Goal: Complete application form: Complete application form

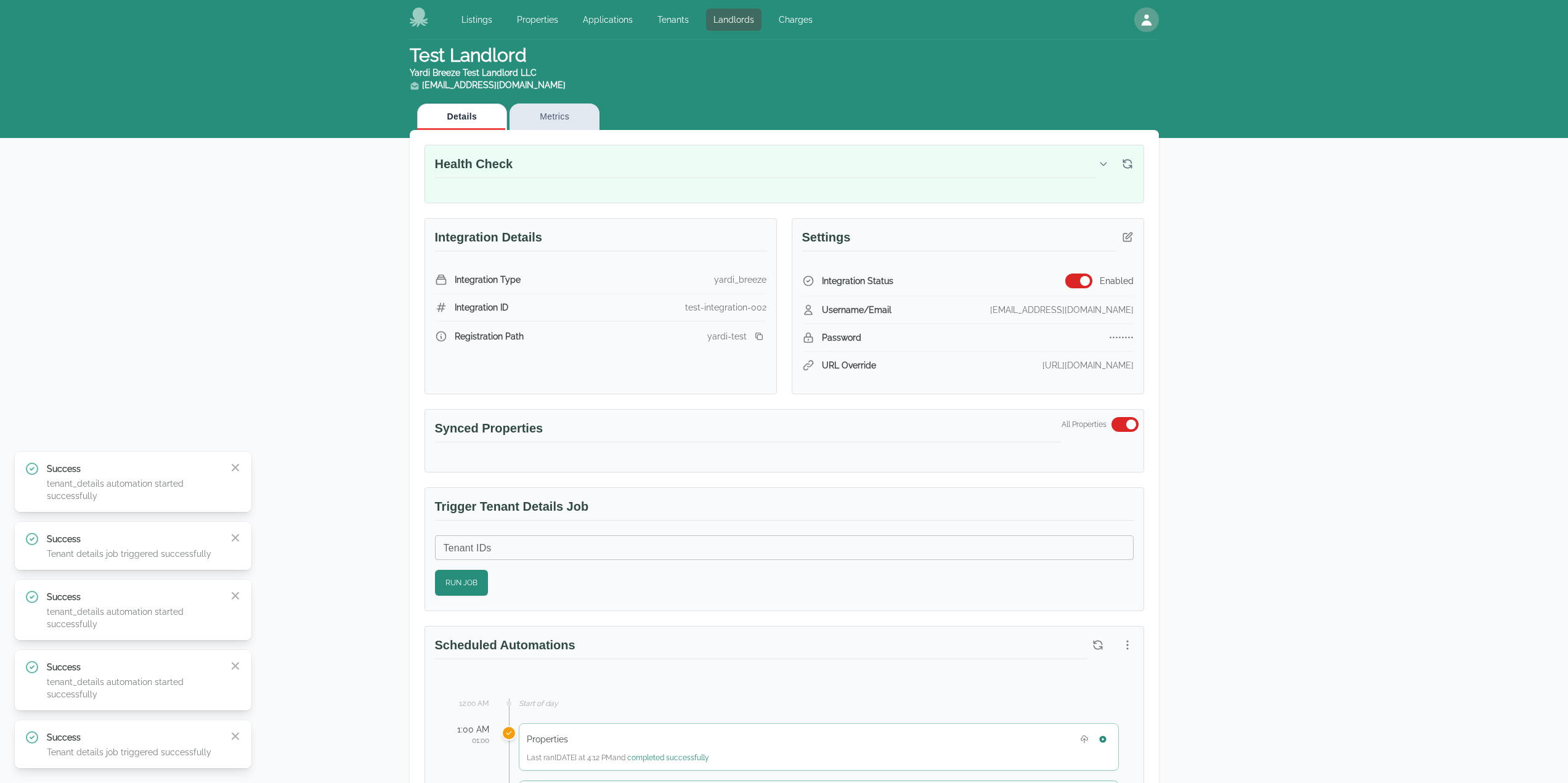
scroll to position [62, 0]
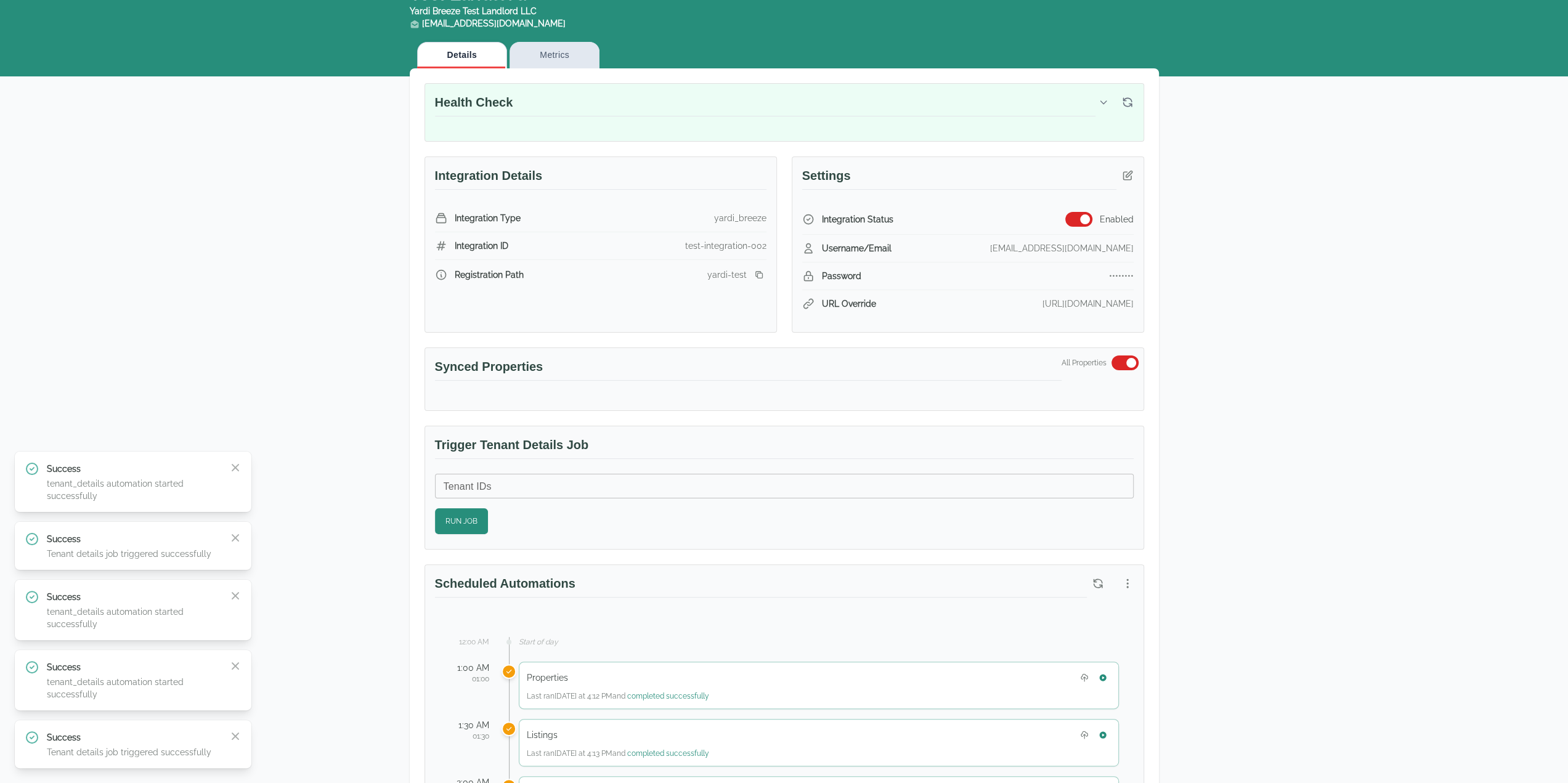
click at [1420, 433] on div "Test Landlord Yardi Breeze Test Landlord LLC [EMAIL_ADDRESS][DOMAIN_NAME] Detai…" at bounding box center [784, 737] width 1568 height 1518
click at [233, 734] on icon "button" at bounding box center [235, 736] width 7 height 7
click at [233, 734] on div "Success tenant_details automation started successfully Close" at bounding box center [133, 737] width 217 height 40
click at [234, 726] on icon "button" at bounding box center [235, 723] width 12 height 12
click at [233, 717] on icon "button" at bounding box center [235, 723] width 12 height 12
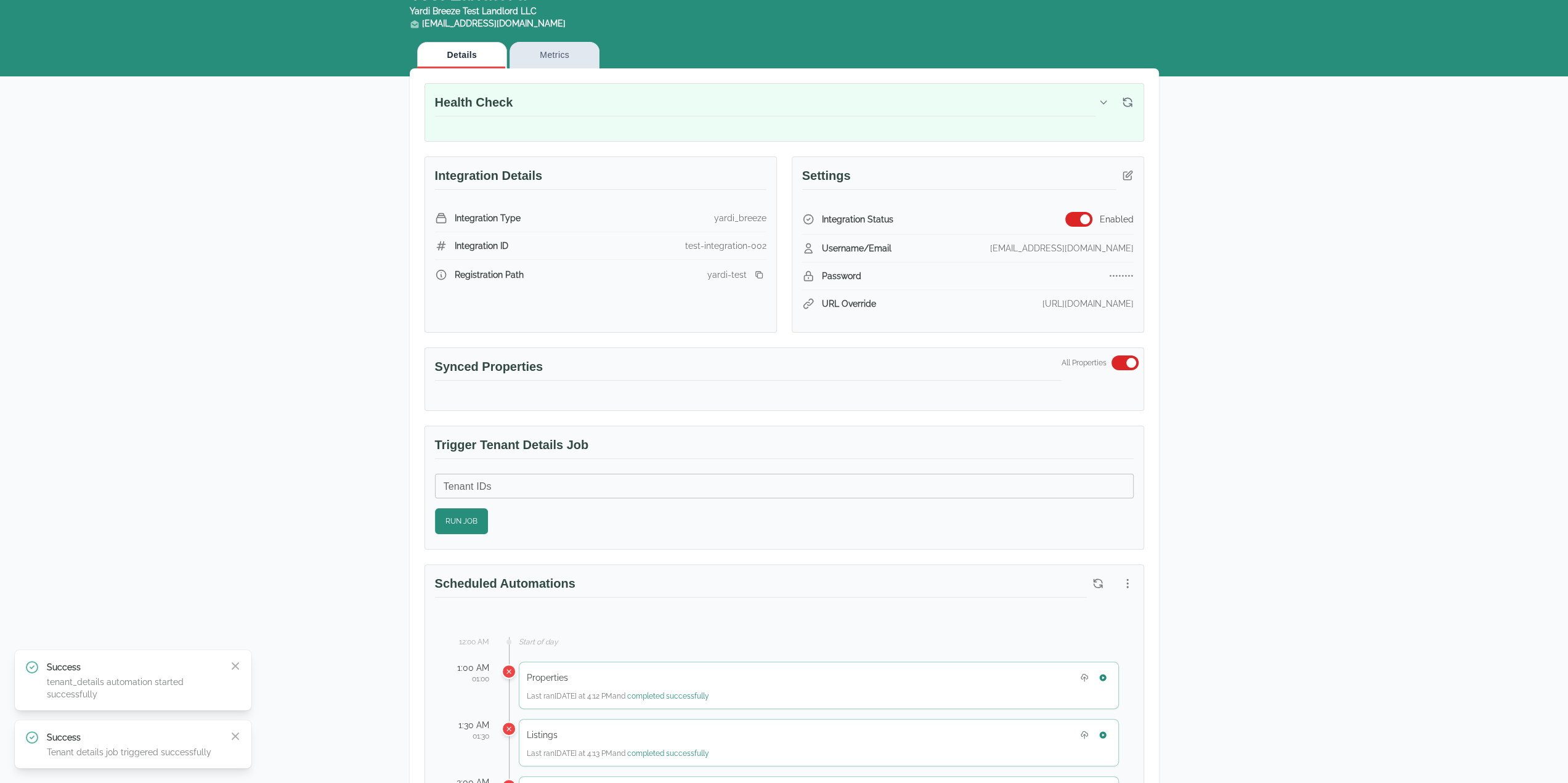
click at [233, 717] on div "Test Landlord Yardi Breeze Test Landlord LLC landlord.yardi@occupi.app Details …" at bounding box center [784, 737] width 1568 height 1518
click at [233, 737] on icon "button" at bounding box center [235, 736] width 7 height 7
click at [233, 736] on div "Success tenant_details automation started successfully Close" at bounding box center [133, 737] width 217 height 40
click at [236, 722] on icon "button" at bounding box center [235, 724] width 7 height 7
click at [1422, 535] on div "Test Landlord Yardi Breeze Test Landlord LLC landlord.yardi@occupi.app Details …" at bounding box center [784, 737] width 1568 height 1518
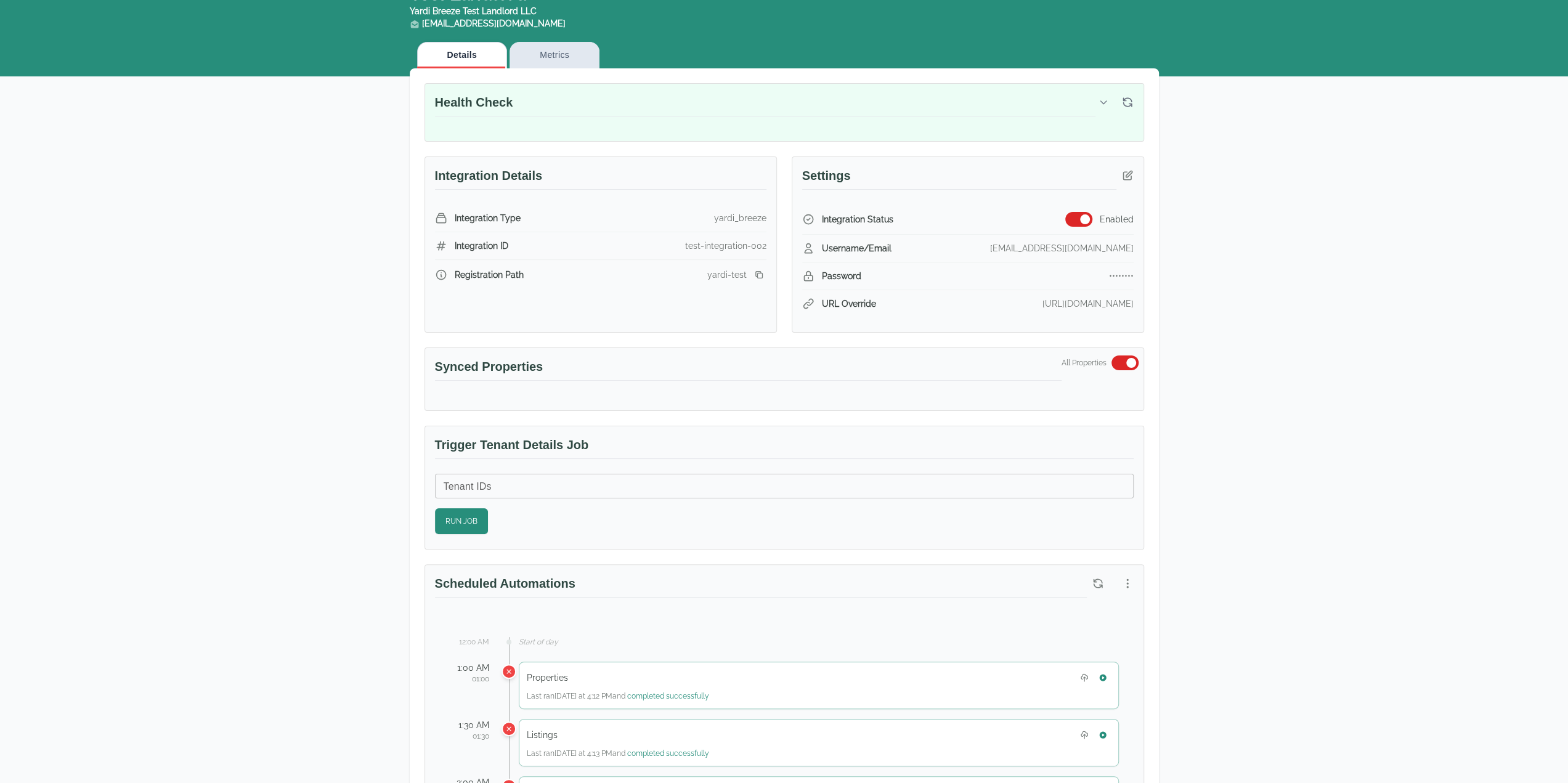
click at [256, 487] on div "Test Landlord Yardi Breeze Test Landlord LLC landlord.yardi@occupi.app Details …" at bounding box center [784, 737] width 1568 height 1518
drag, startPoint x: 1393, startPoint y: 470, endPoint x: 1339, endPoint y: 491, distance: 57.9
click at [1393, 470] on div "Test Landlord Yardi Breeze Test Landlord LLC landlord.yardi@occupi.app Details …" at bounding box center [784, 737] width 1568 height 1518
click at [146, 524] on div "Test Landlord Yardi Breeze Test Landlord LLC landlord.yardi@occupi.app Details …" at bounding box center [784, 737] width 1568 height 1518
click at [1347, 554] on div "Test Landlord Yardi Breeze Test Landlord LLC landlord.yardi@occupi.app Details …" at bounding box center [784, 737] width 1568 height 1518
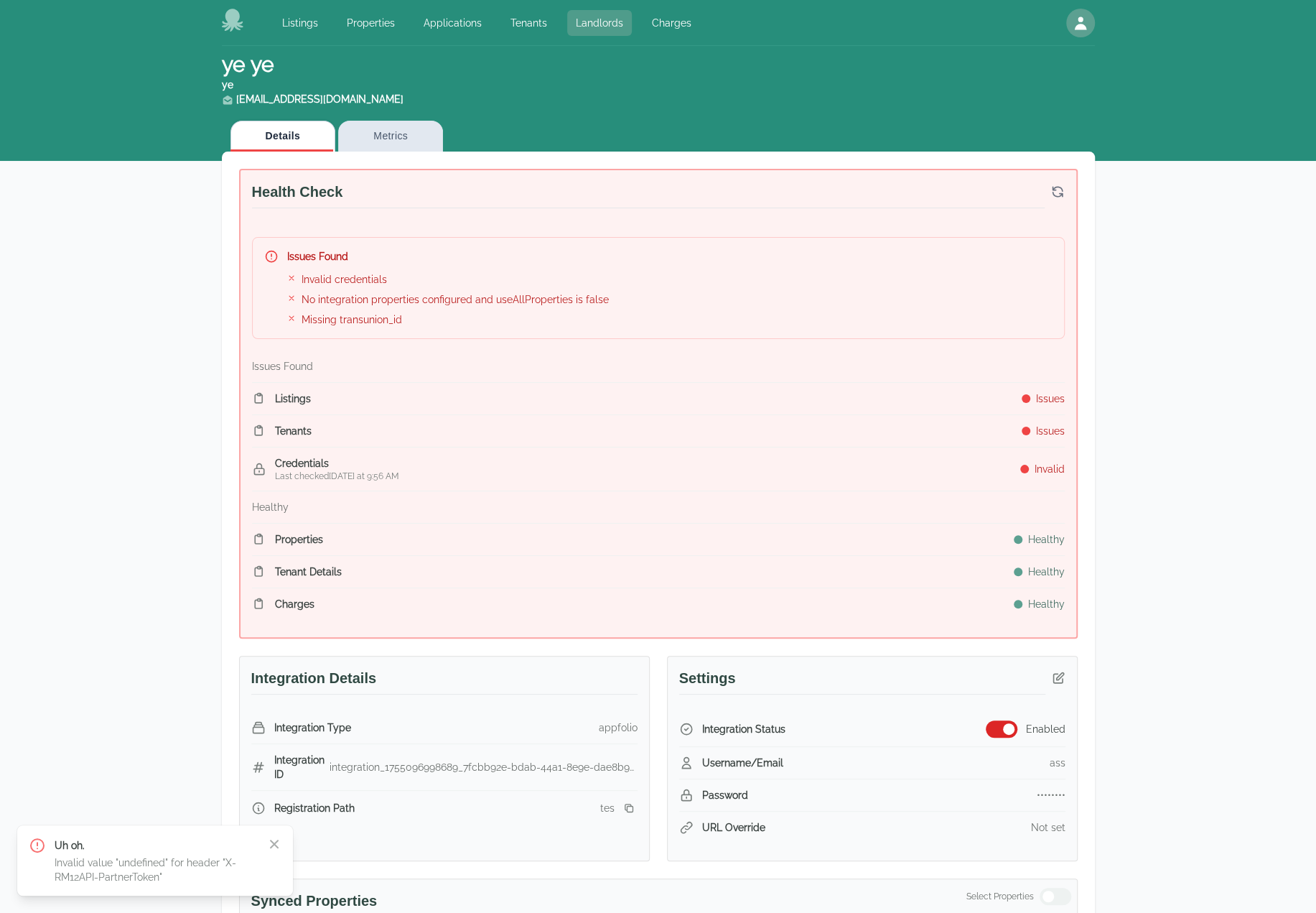
click at [599, 16] on link "Landlords" at bounding box center [599, 22] width 64 height 26
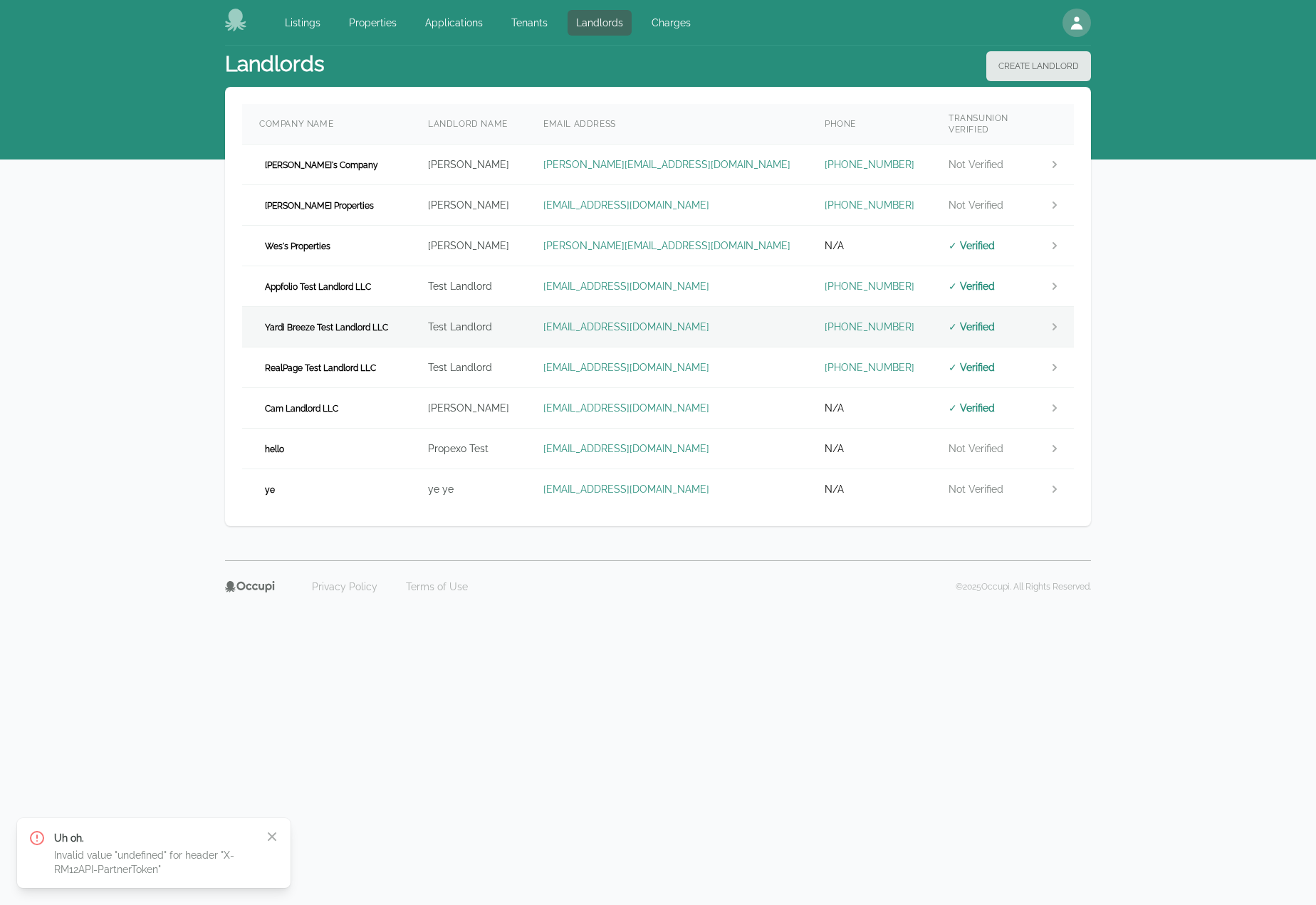
click at [407, 318] on td "Yardi Breeze Test Landlord LLC" at bounding box center [326, 327] width 168 height 41
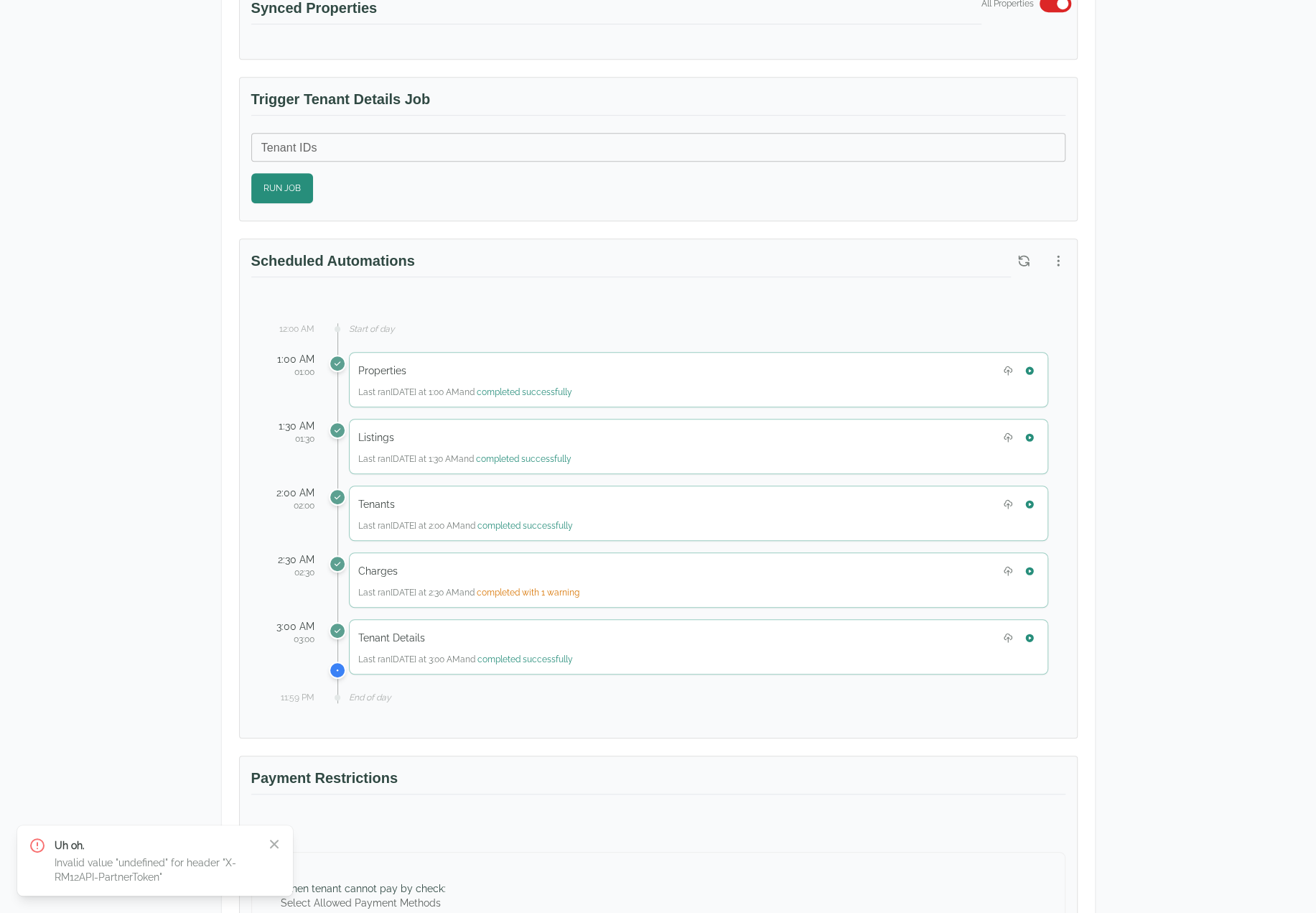
scroll to position [503, 0]
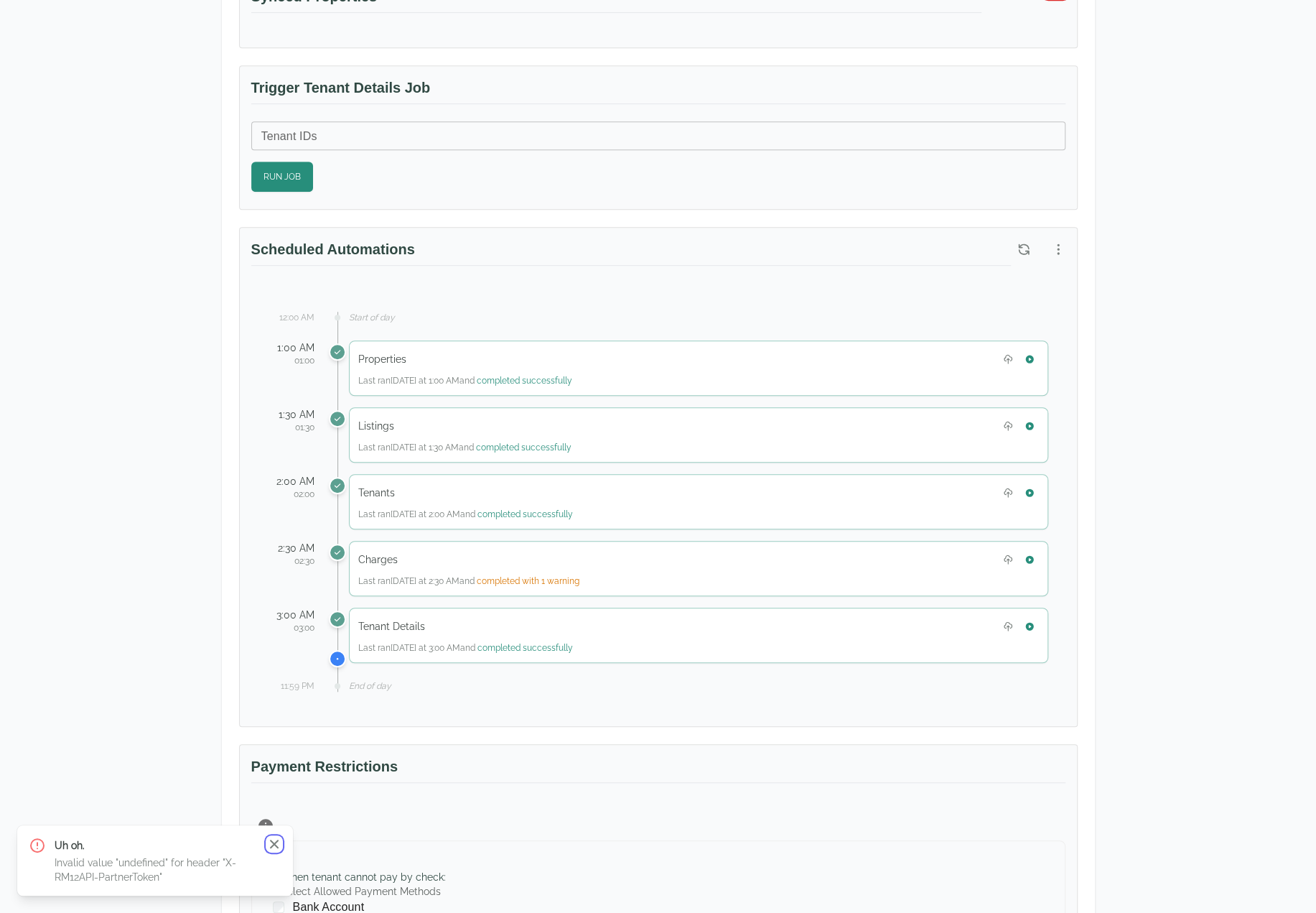
click at [271, 845] on icon "button" at bounding box center [274, 844] width 8 height 8
click at [1096, 845] on div "Test Landlord Yardi Breeze Test Landlord LLC landlord.yardi@occupi.app Details …" at bounding box center [658, 428] width 919 height 1770
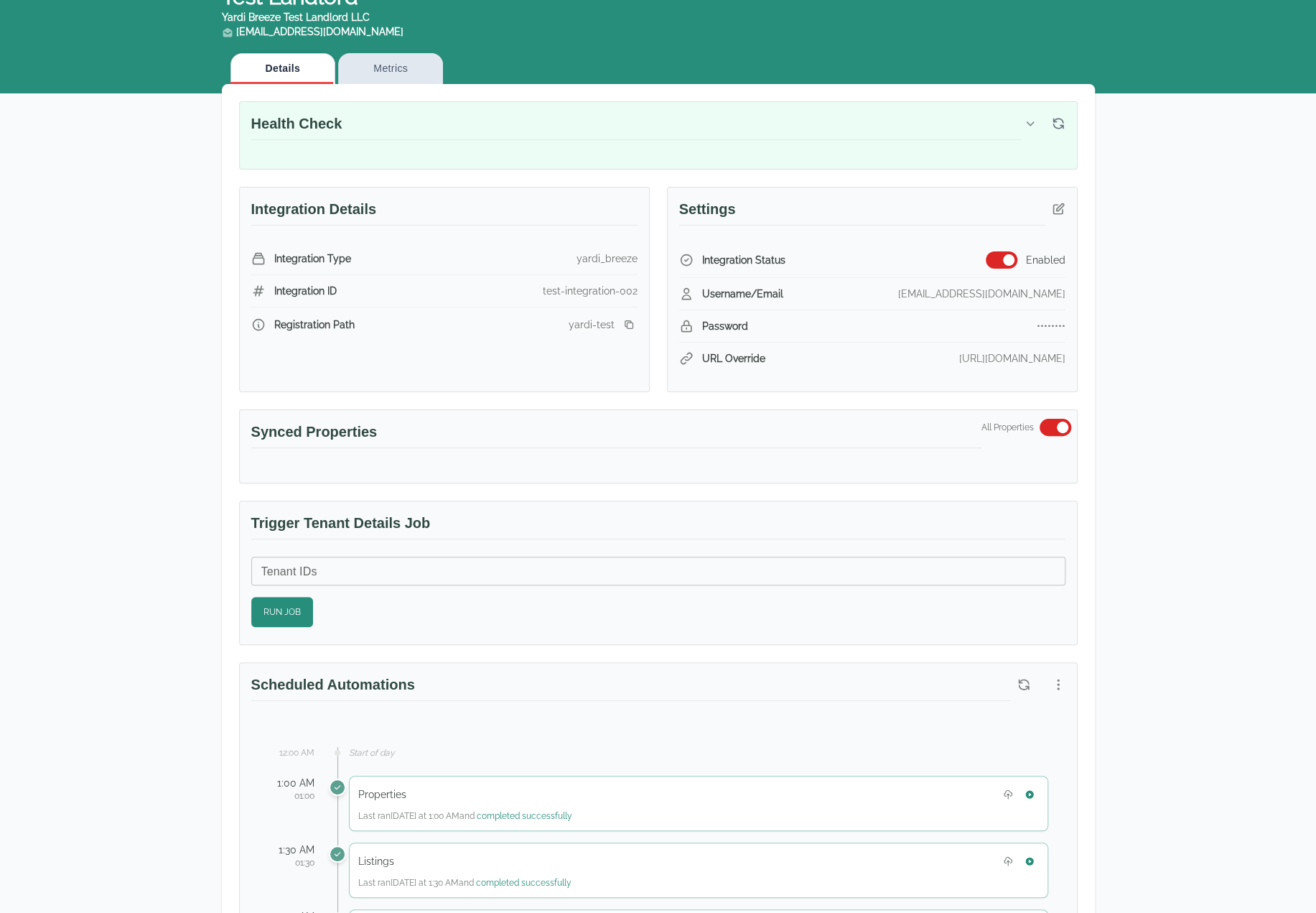
scroll to position [0, 0]
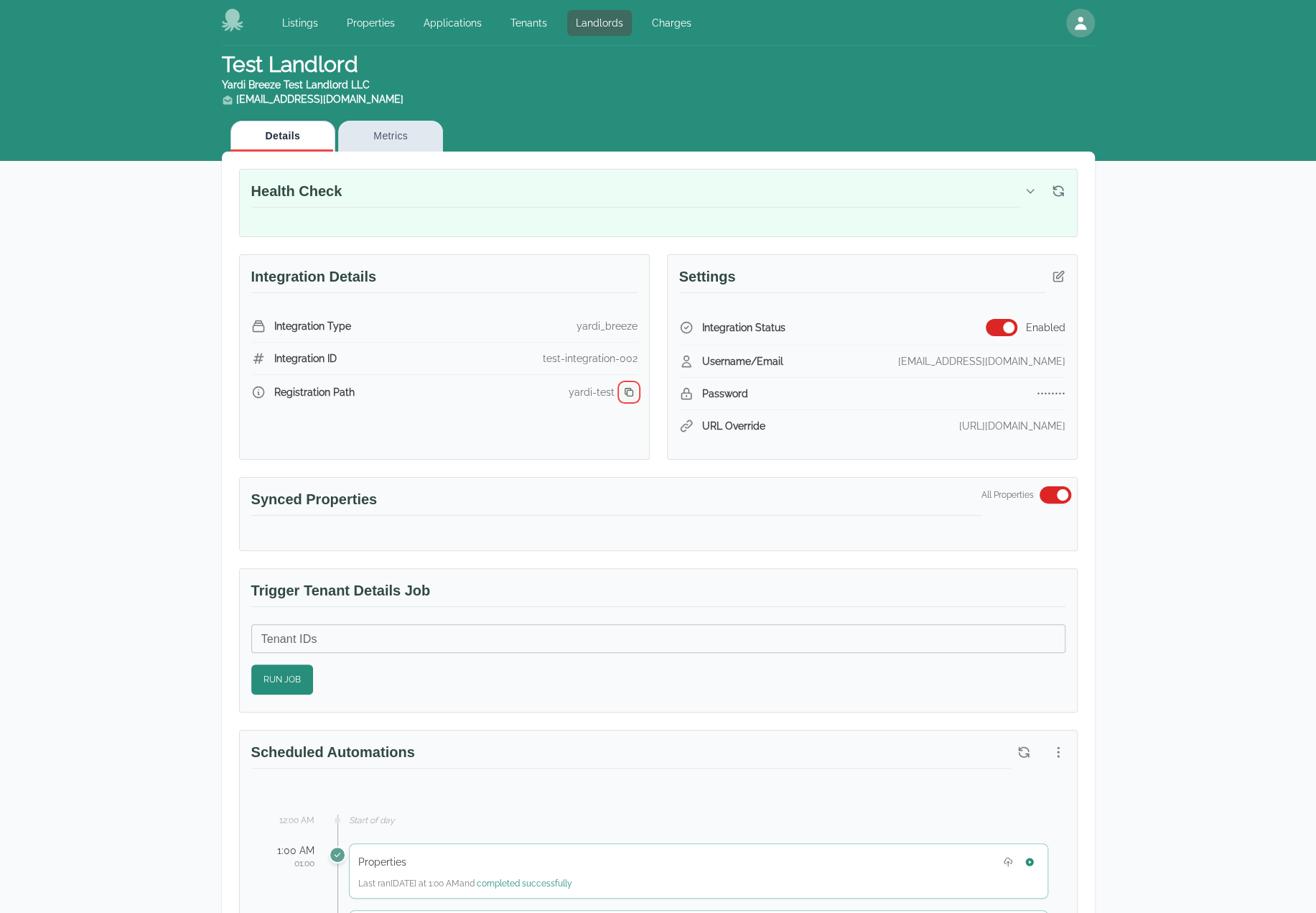
click at [631, 390] on icon "button" at bounding box center [629, 392] width 12 height 12
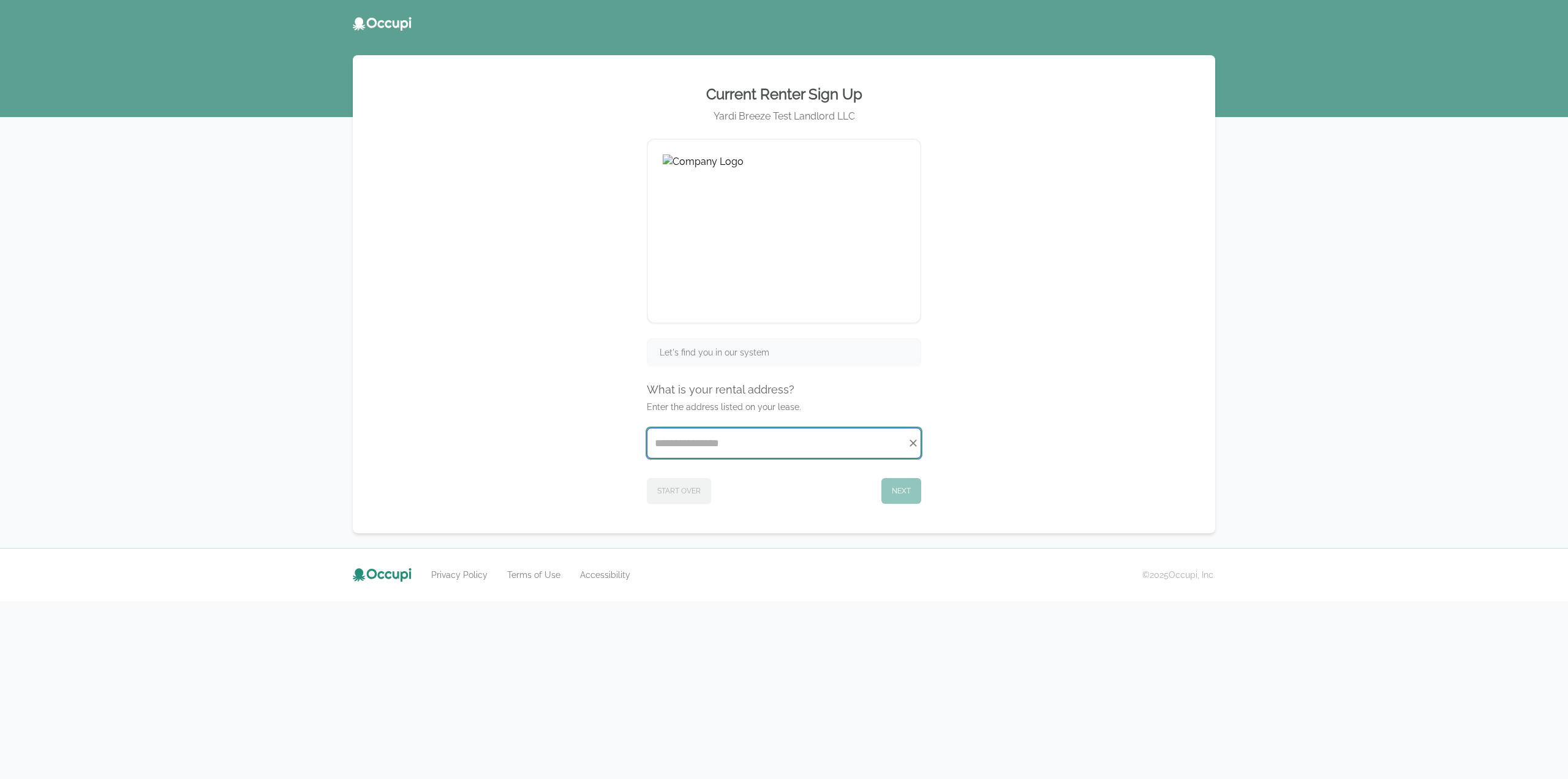
click at [748, 438] on input "Start typing..." at bounding box center [784, 443] width 273 height 30
paste input "**********"
click at [761, 493] on li "2, Cottoncreek/Test 417 Third Ave SW, Cullman, AL 35055" at bounding box center [784, 491] width 274 height 20
type input "**********"
drag, startPoint x: 791, startPoint y: 487, endPoint x: 808, endPoint y: 487, distance: 17.0
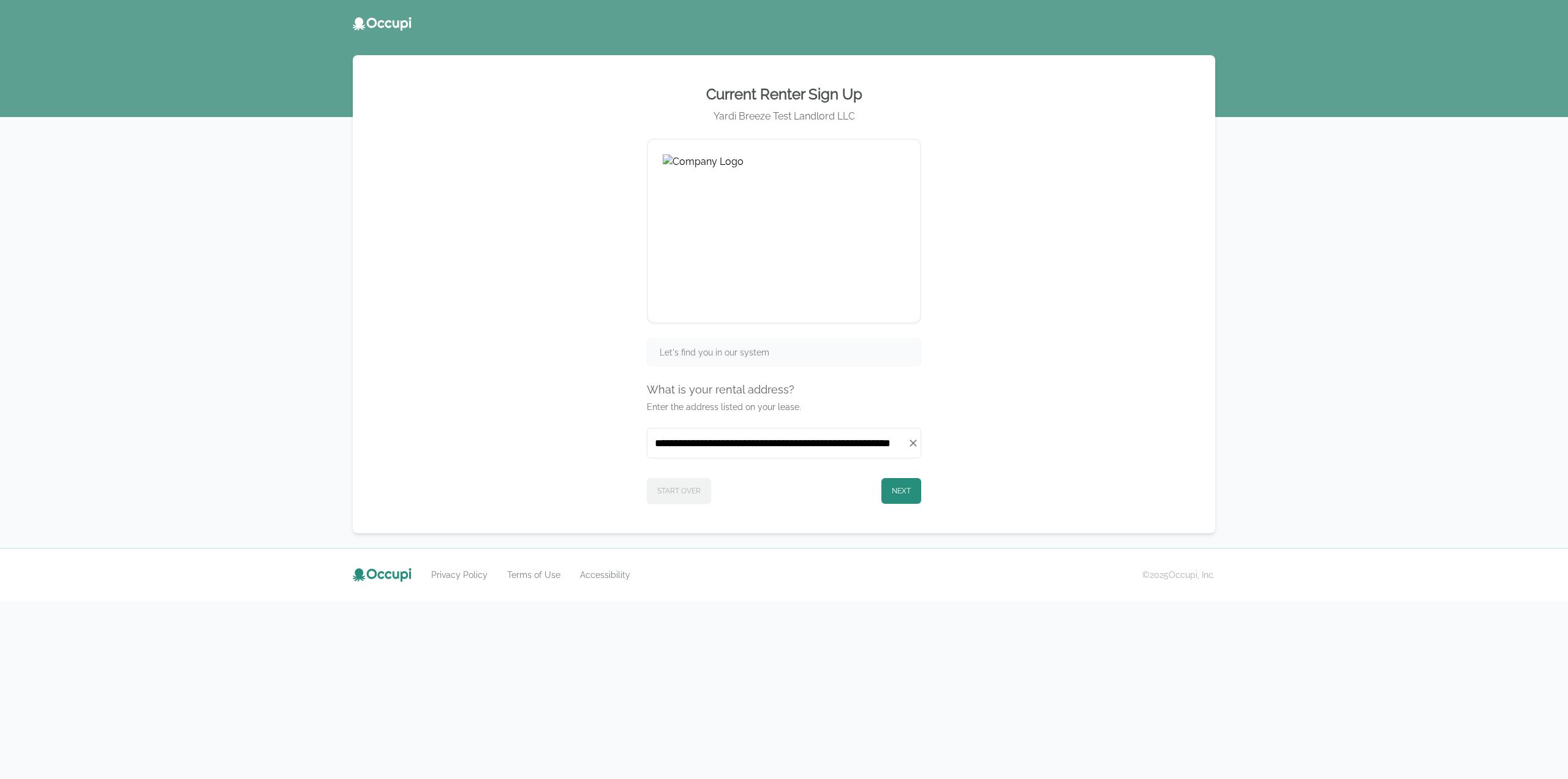
click at [791, 487] on div "Start Over Next" at bounding box center [784, 488] width 274 height 31
click at [891, 483] on button "Next" at bounding box center [901, 490] width 40 height 26
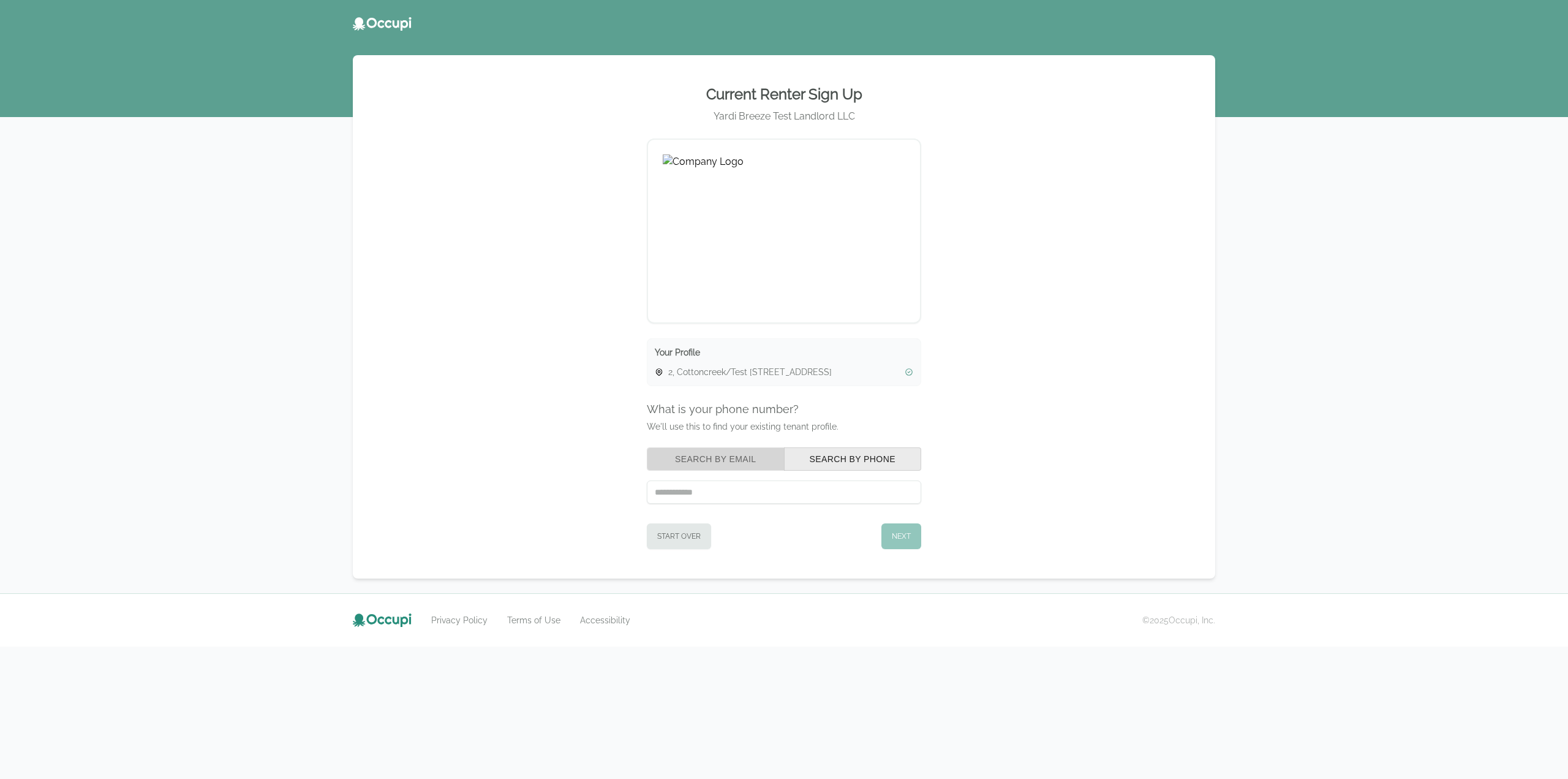
click at [709, 462] on button "Search by Email" at bounding box center [716, 459] width 138 height 23
click at [722, 498] on input "text" at bounding box center [784, 492] width 274 height 23
type input "**********"
click at [907, 533] on button "Next" at bounding box center [901, 536] width 40 height 26
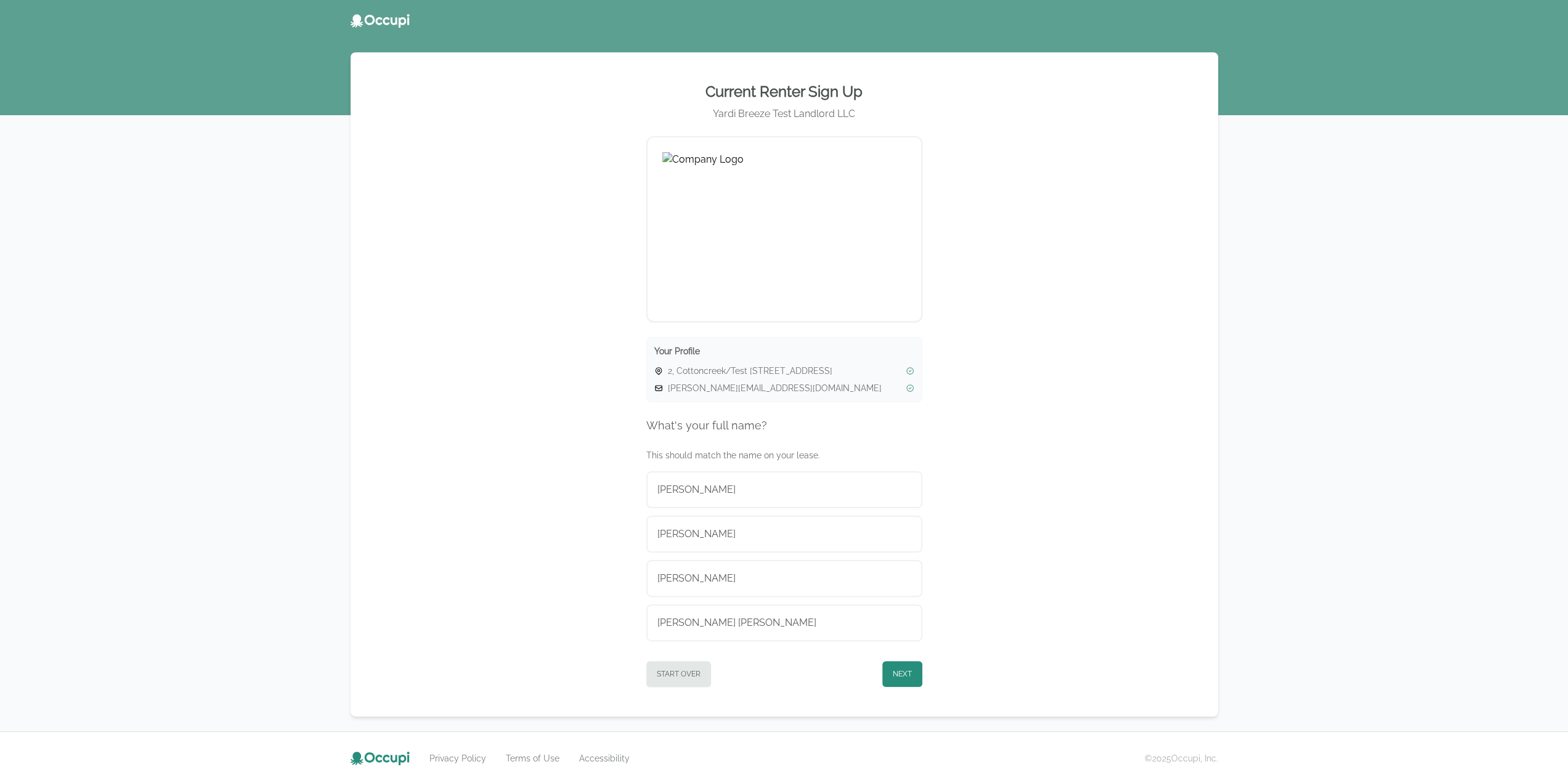
scroll to position [4, 0]
click at [775, 619] on div "Cooper Sullivan" at bounding box center [784, 622] width 254 height 15
click at [894, 670] on button "Next" at bounding box center [902, 673] width 40 height 26
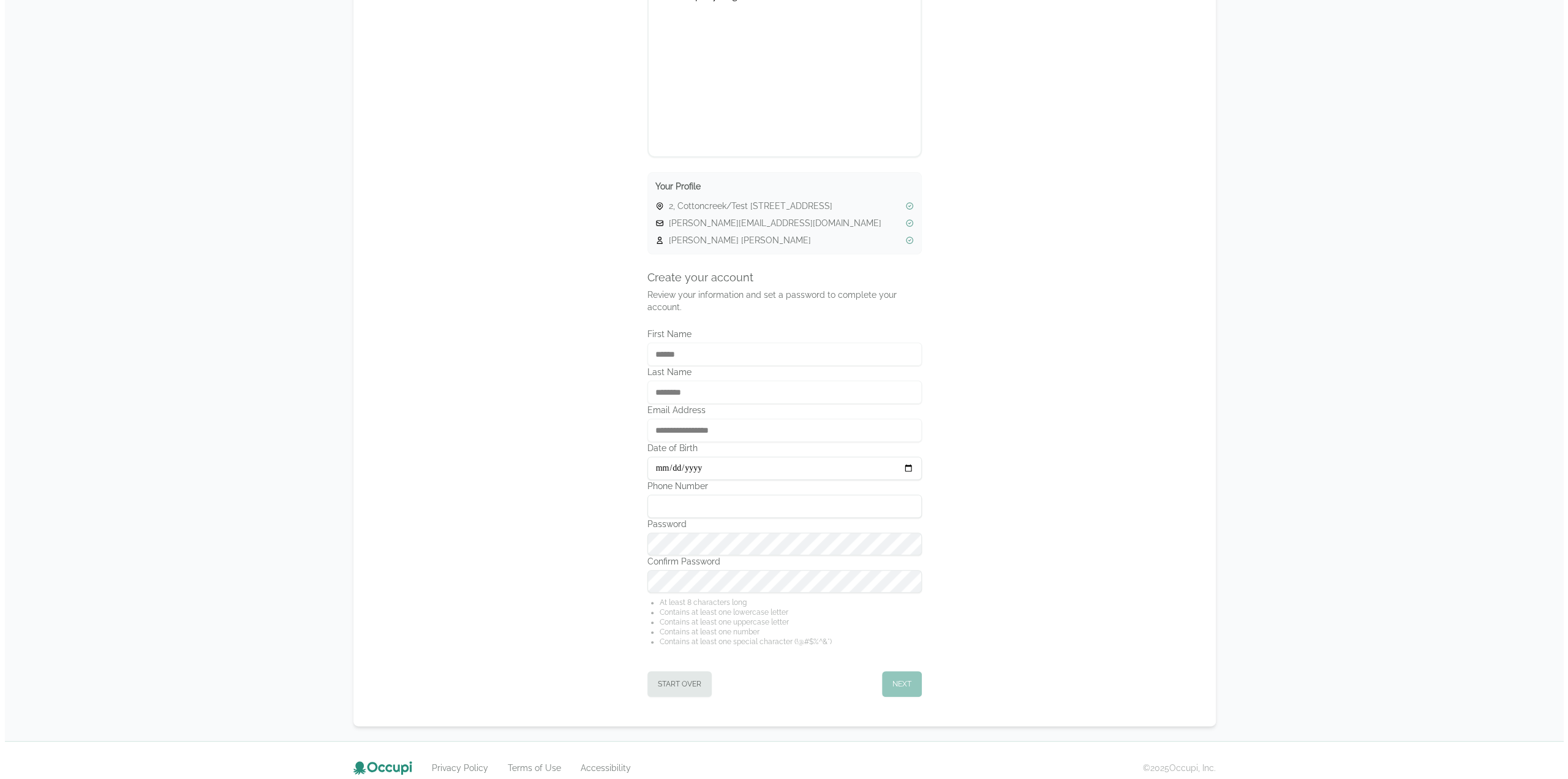
scroll to position [178, 0]
type input "**********"
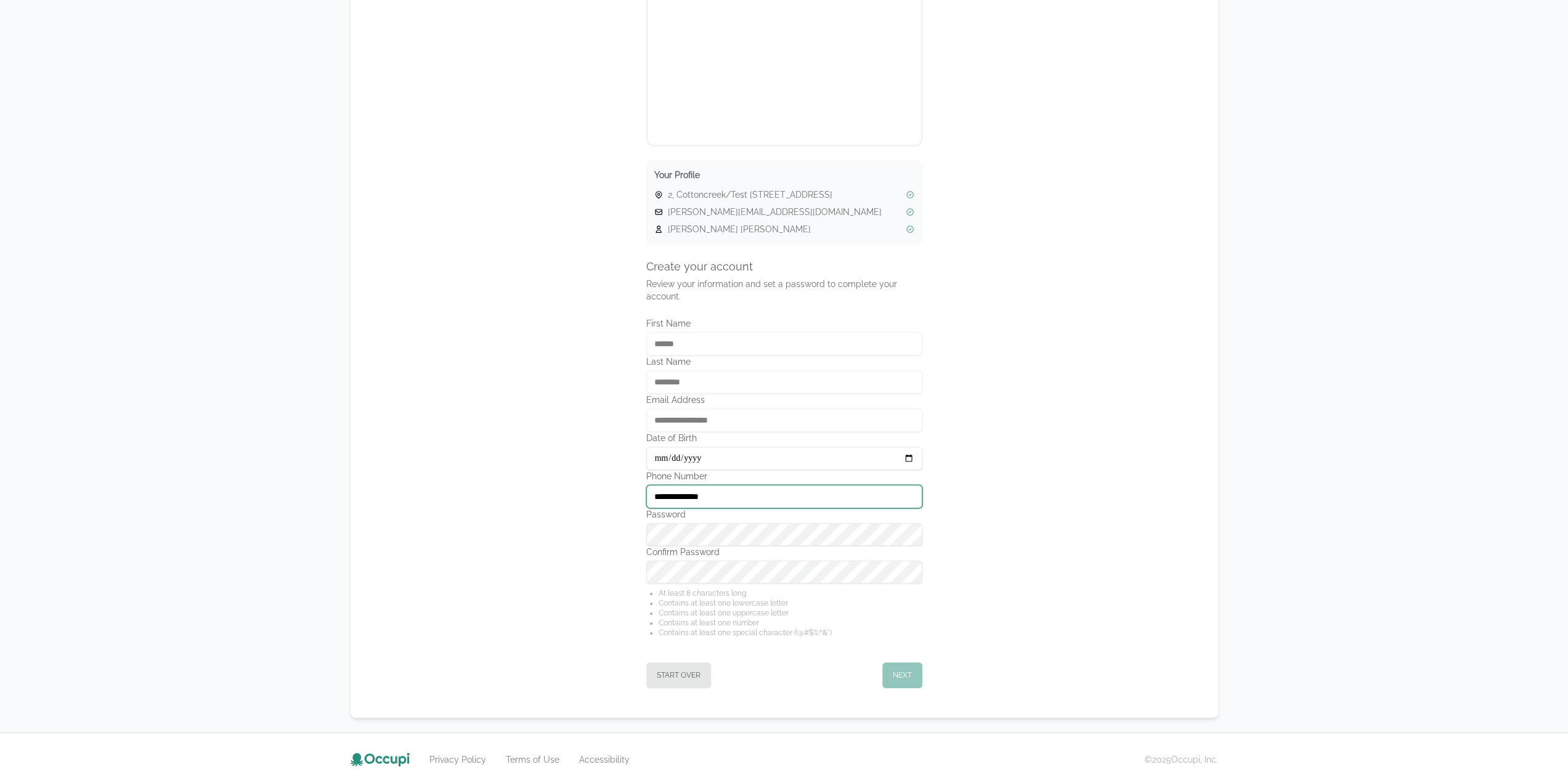
type input "**********"
click at [700, 670] on button "Start Over" at bounding box center [678, 675] width 64 height 26
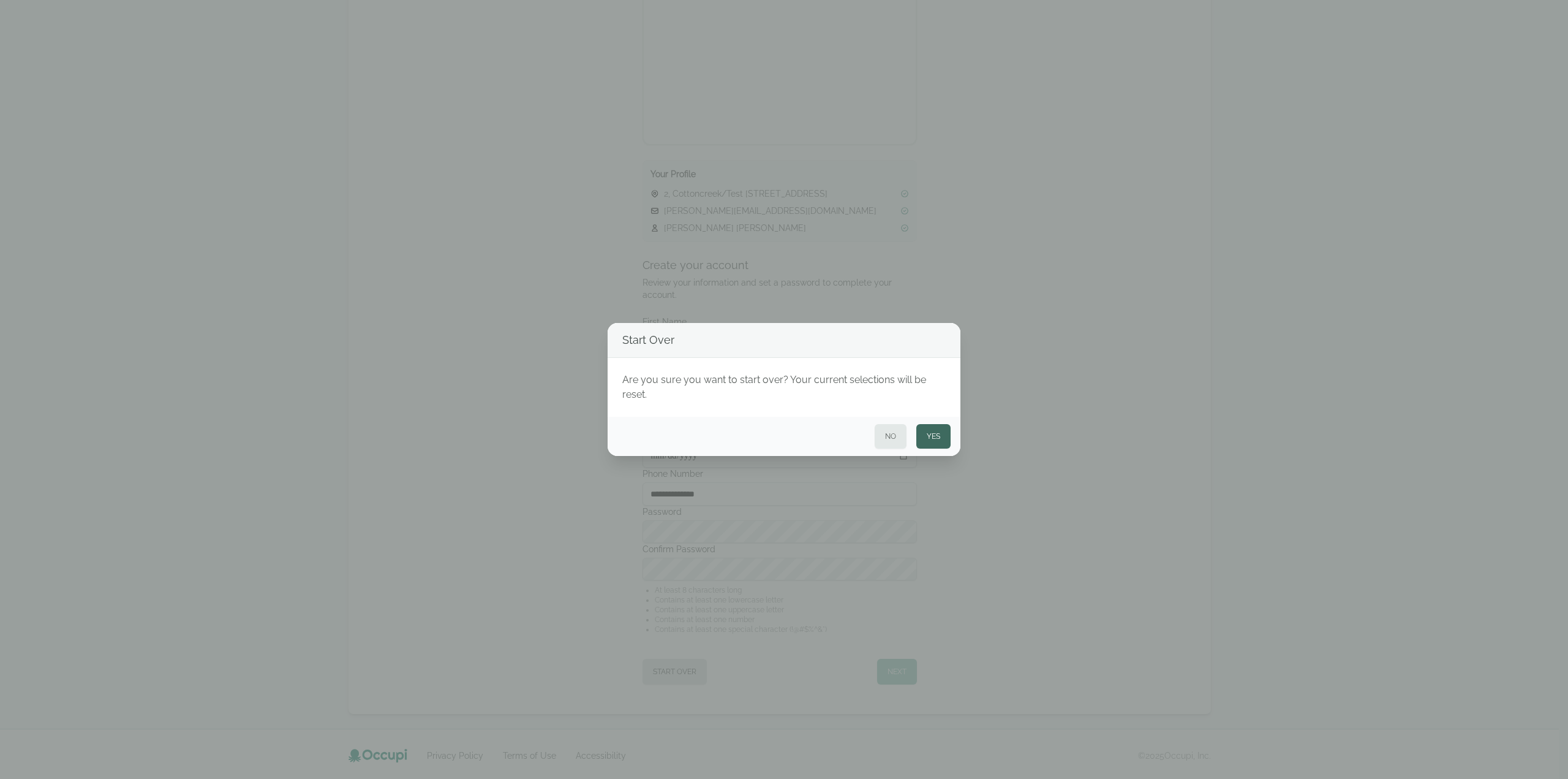
click at [931, 444] on button "Yes" at bounding box center [933, 436] width 34 height 25
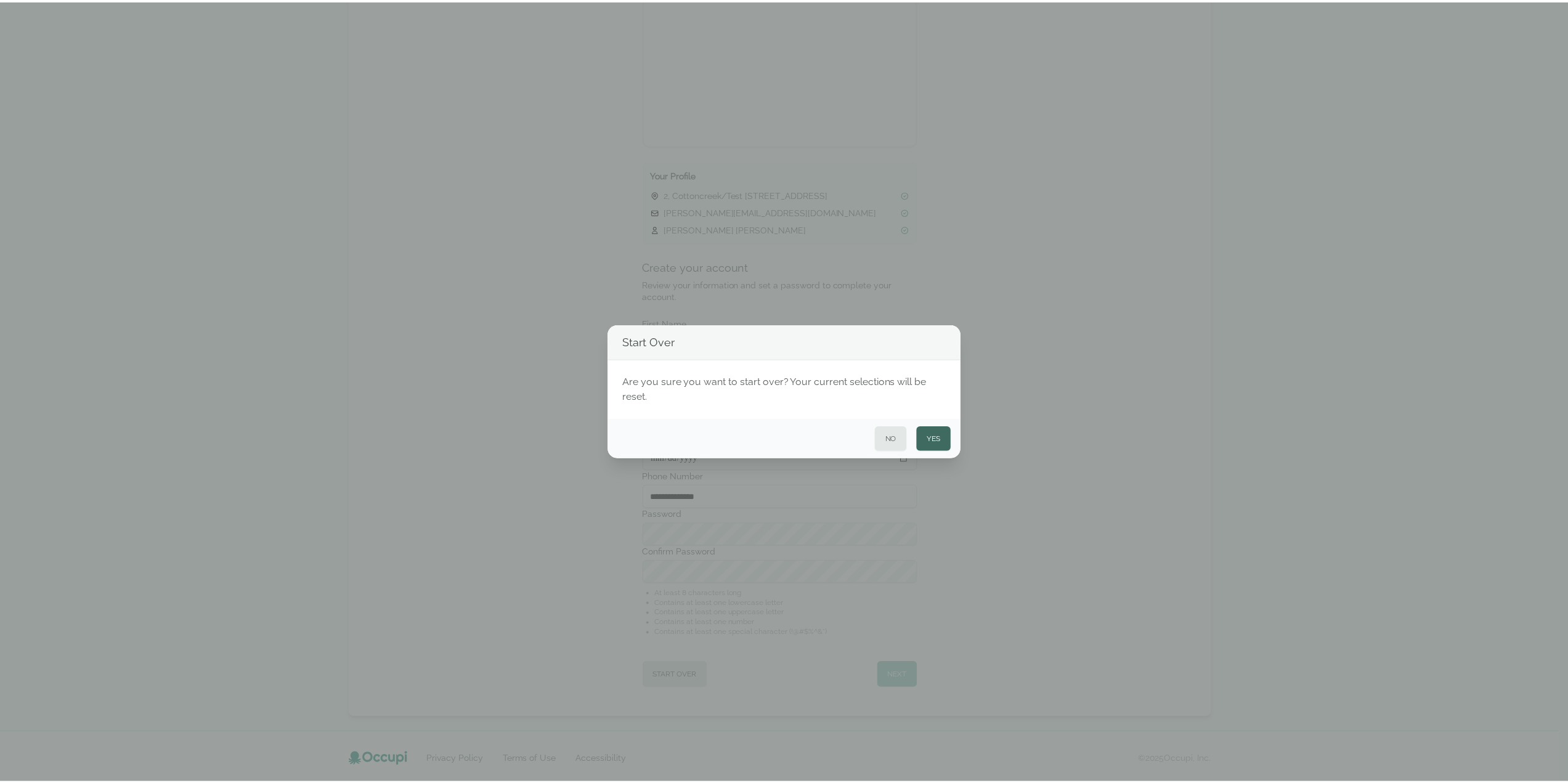
scroll to position [0, 0]
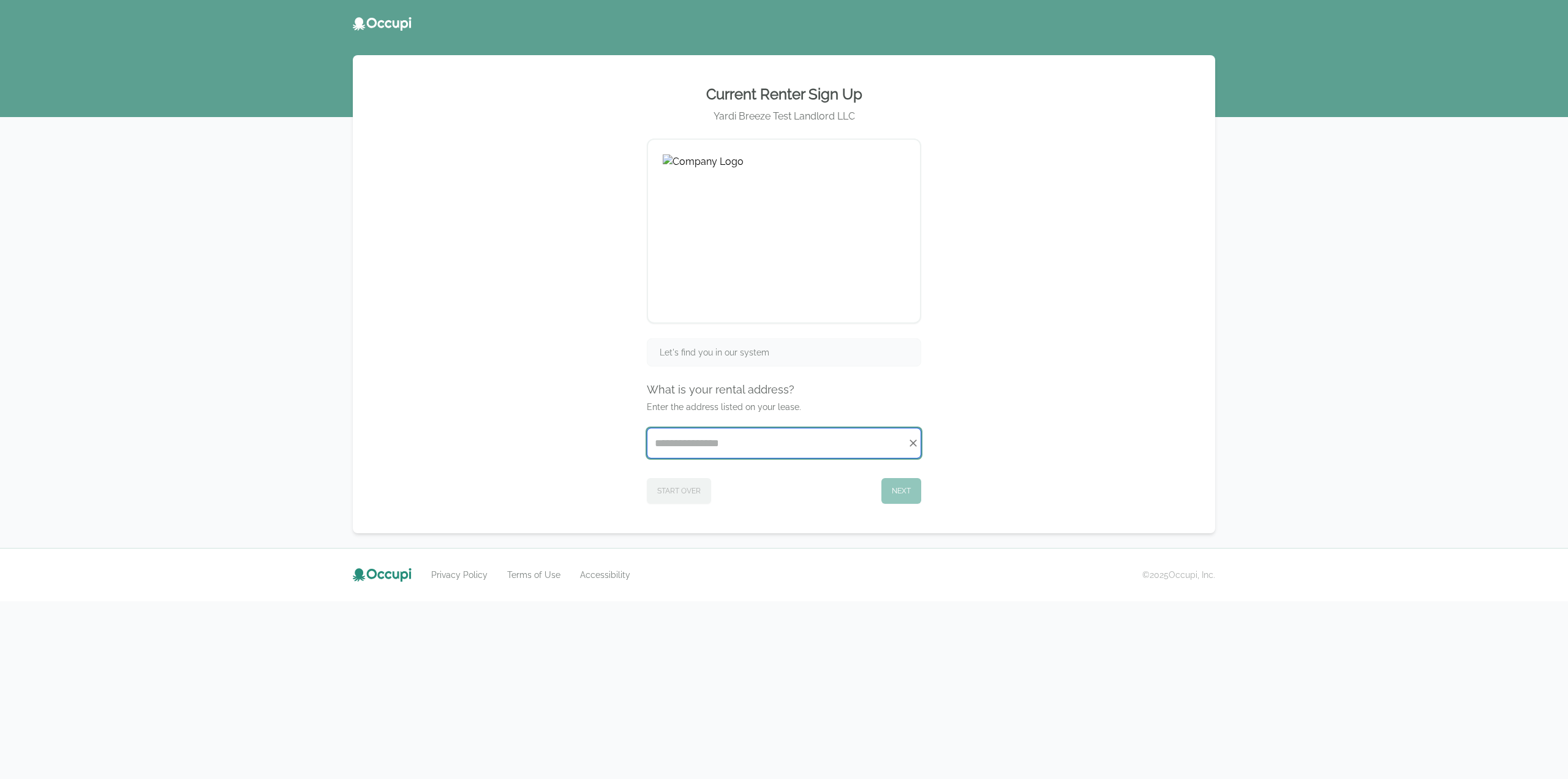
click at [778, 452] on input "Start typing..." at bounding box center [784, 443] width 273 height 30
type input "*"
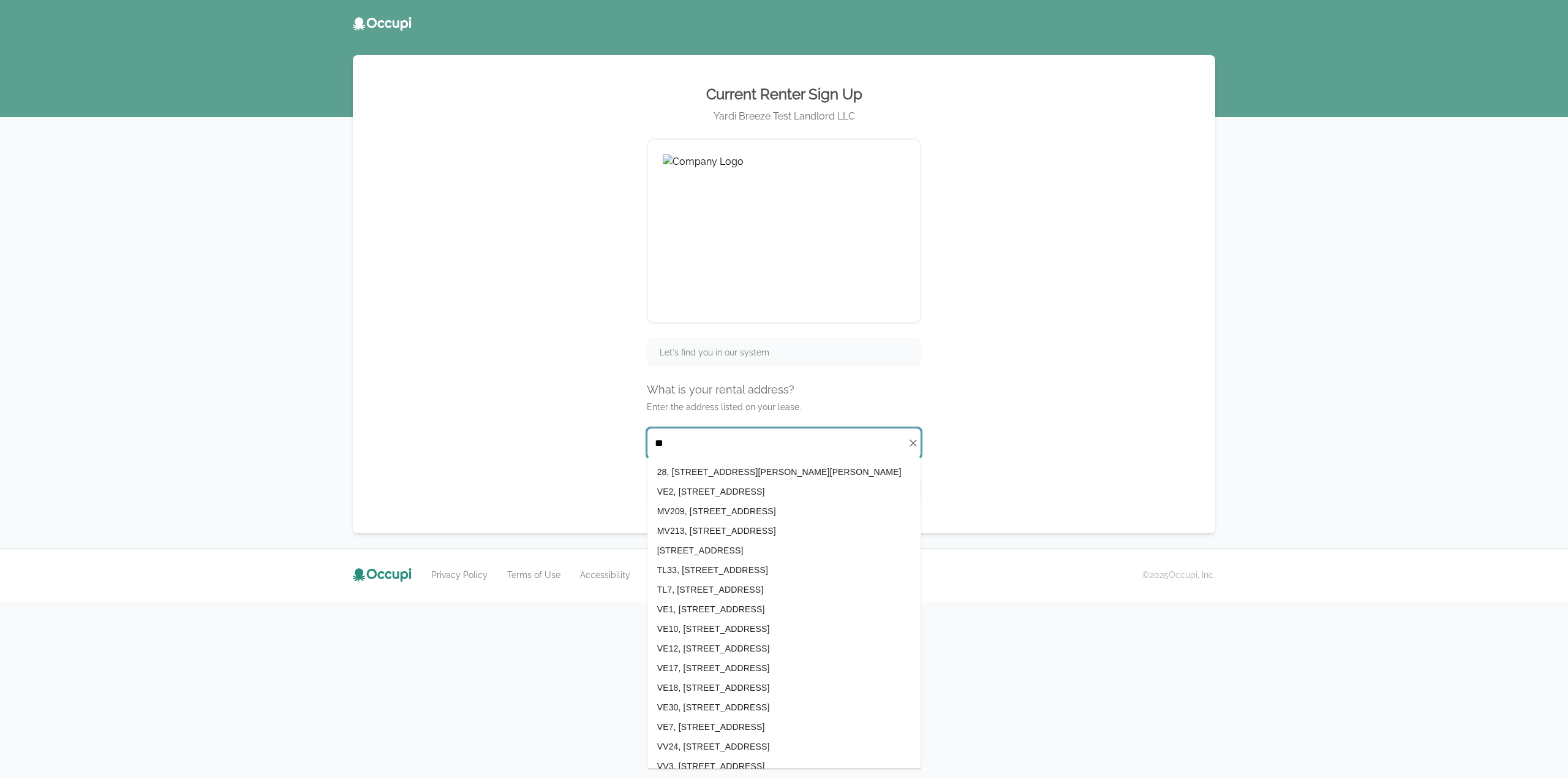
type input "*"
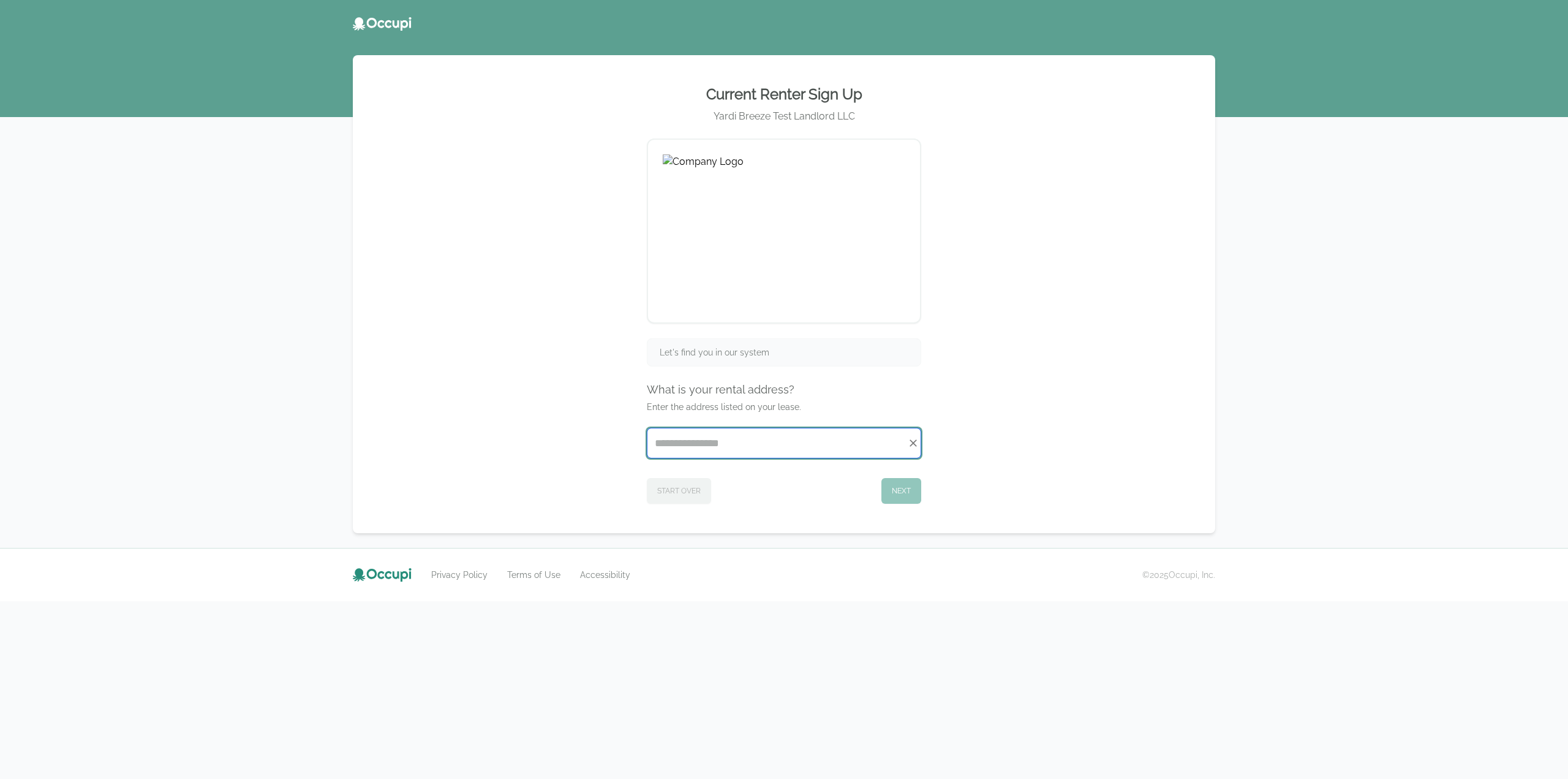
paste input "**********"
click at [657, 442] on input "**********" at bounding box center [784, 443] width 273 height 30
click at [824, 481] on div "Start Over Next" at bounding box center [784, 488] width 274 height 31
drag, startPoint x: 879, startPoint y: 444, endPoint x: 634, endPoint y: 439, distance: 245.1
click at [620, 448] on div "**********" at bounding box center [784, 293] width 833 height 448
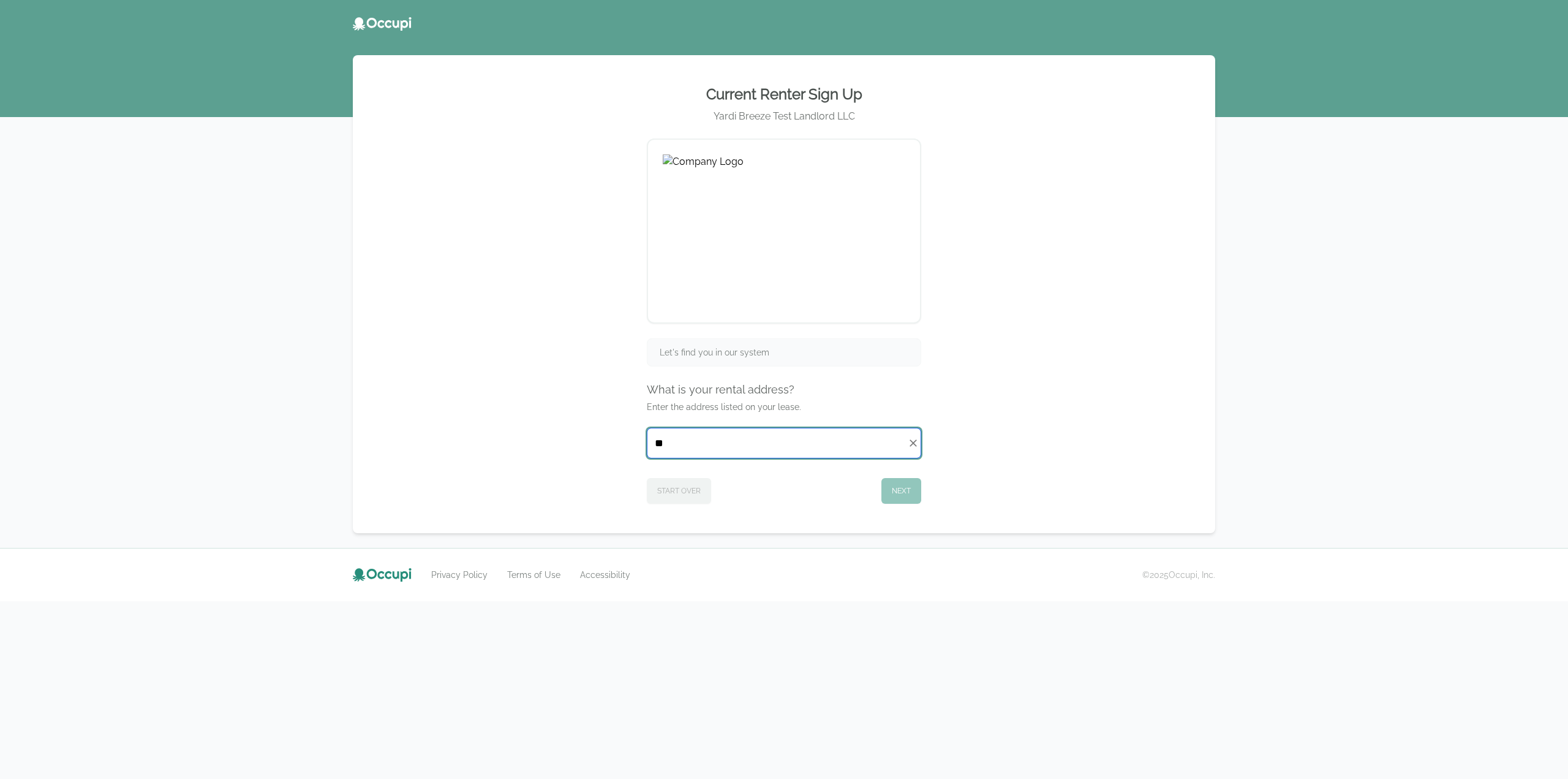
type input "*"
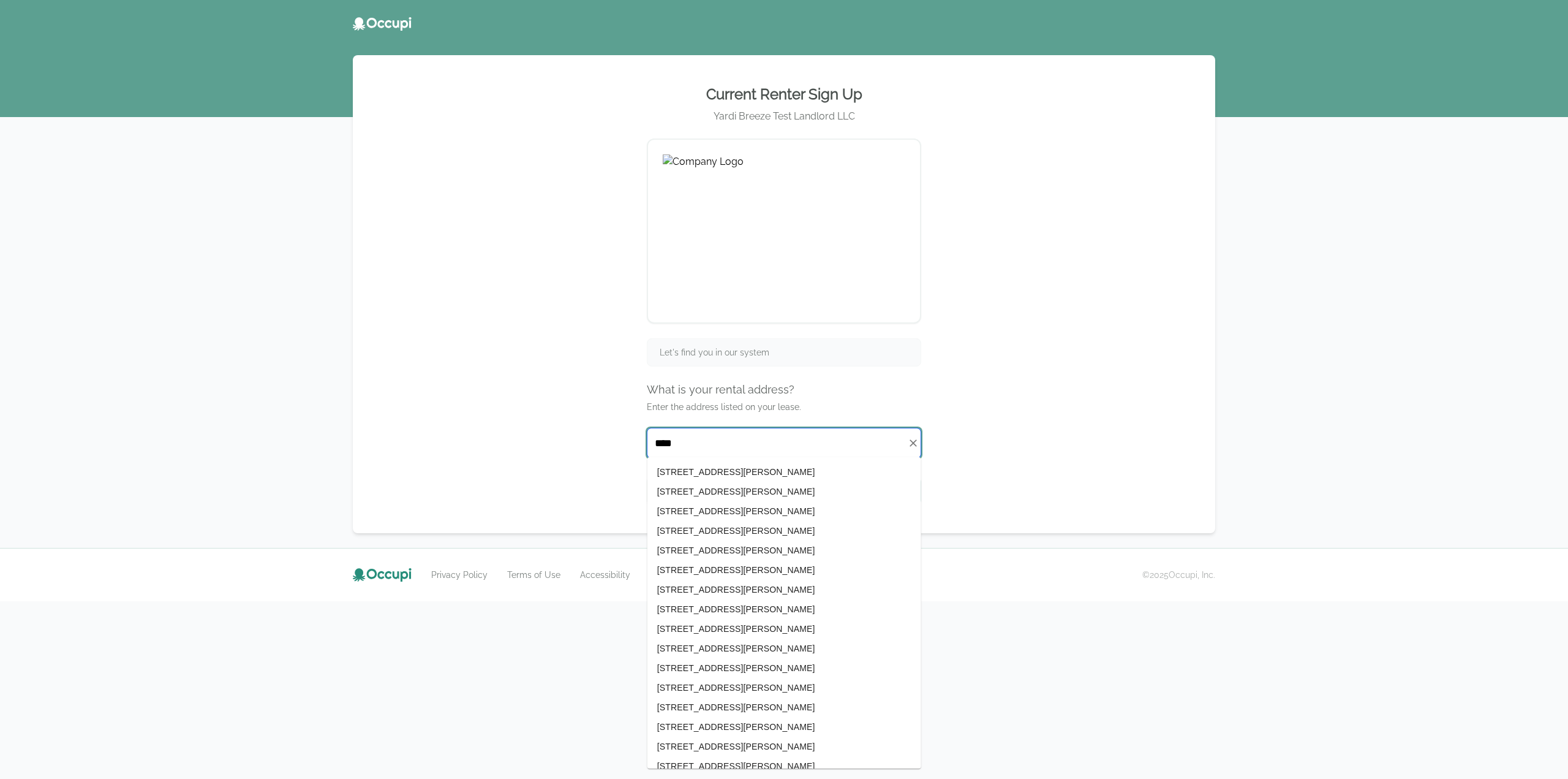
click at [761, 471] on li "1, 1501 Brakefield Dairy Road, Jasper, AL 35503" at bounding box center [784, 472] width 274 height 20
type input "**********"
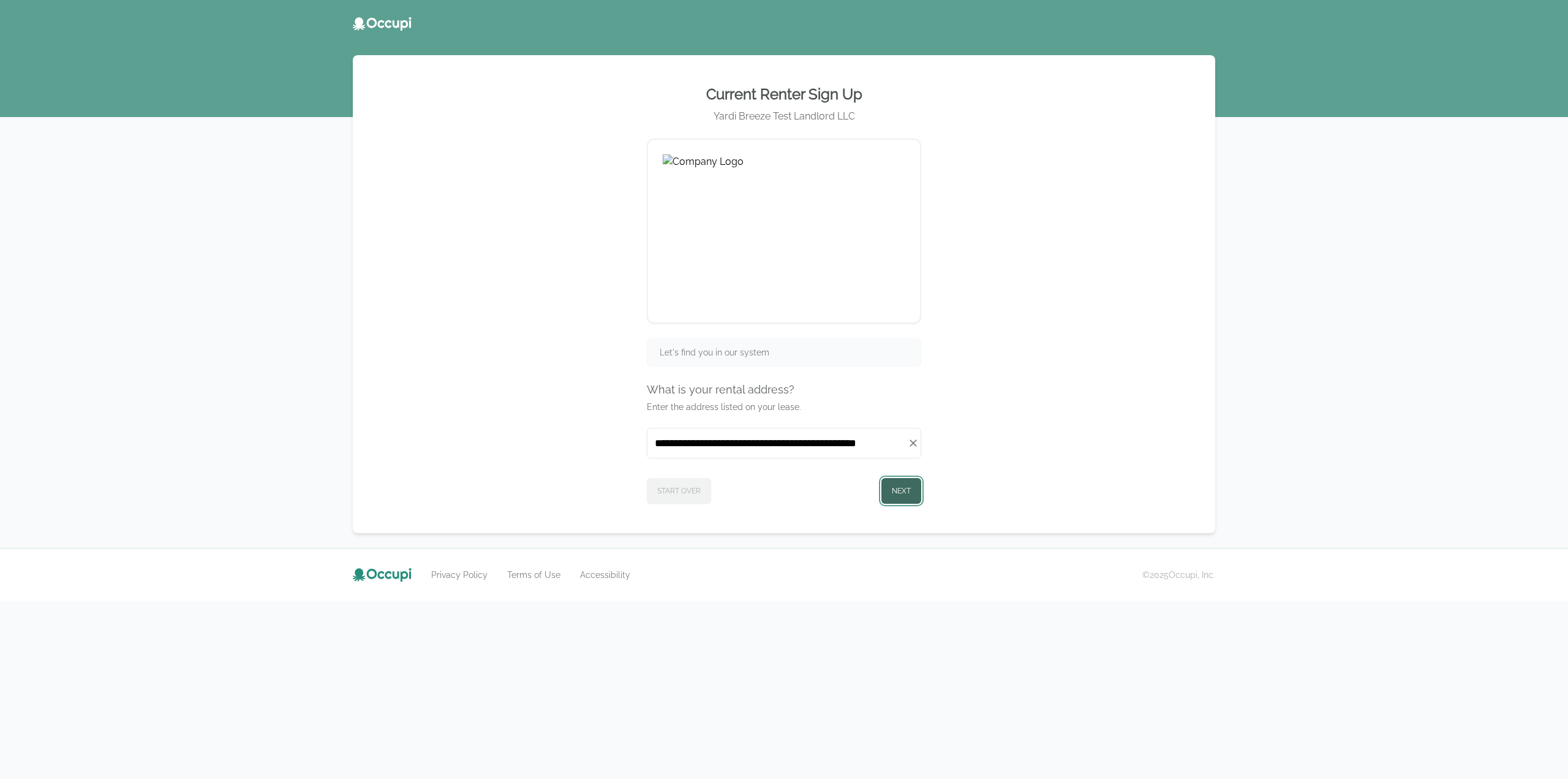
click at [902, 490] on button "Next" at bounding box center [901, 490] width 40 height 26
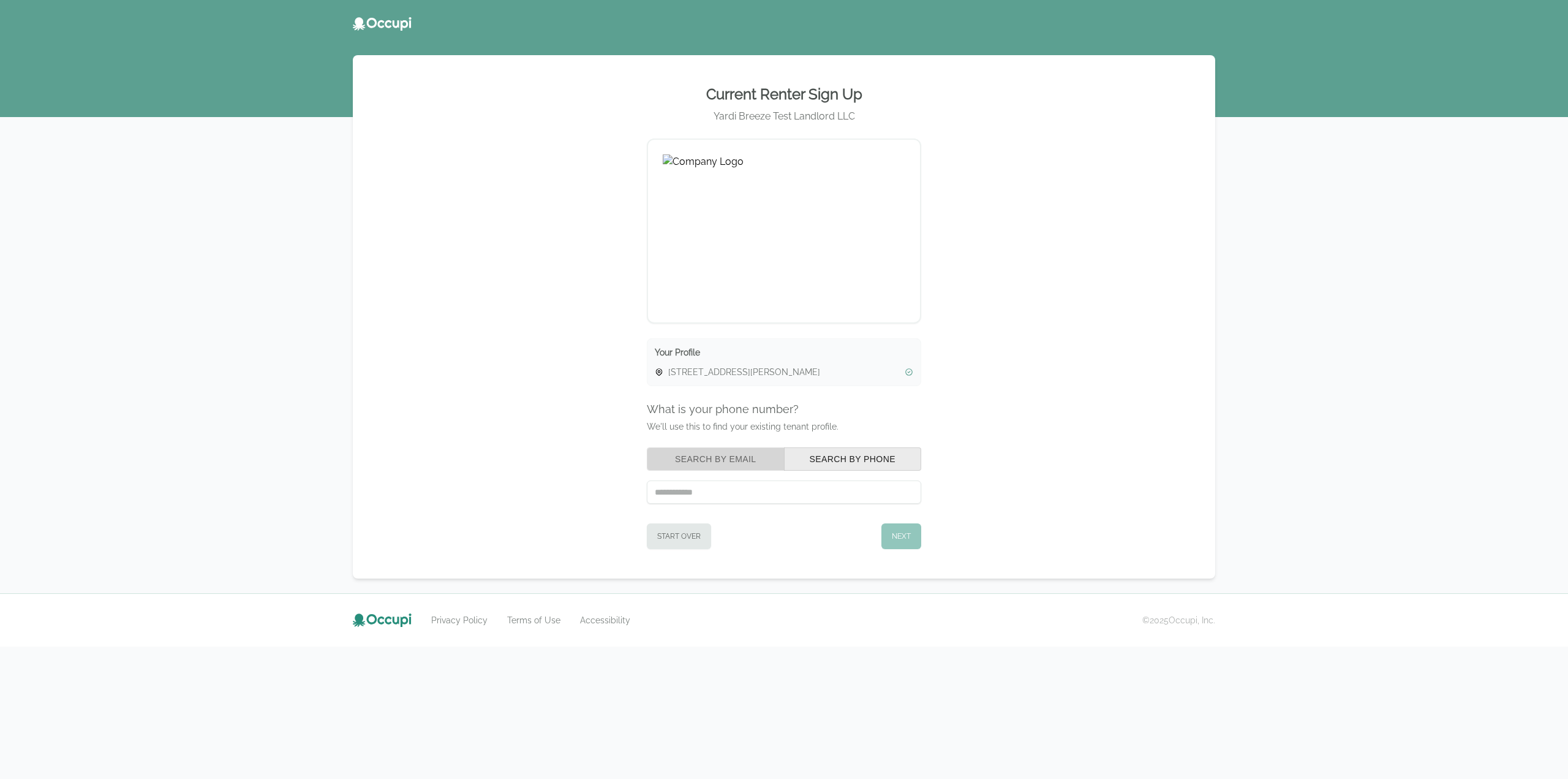
click at [706, 462] on button "Search by Email" at bounding box center [716, 459] width 138 height 23
paste input "**********"
type input "**********"
click at [899, 534] on button "Next" at bounding box center [901, 536] width 40 height 26
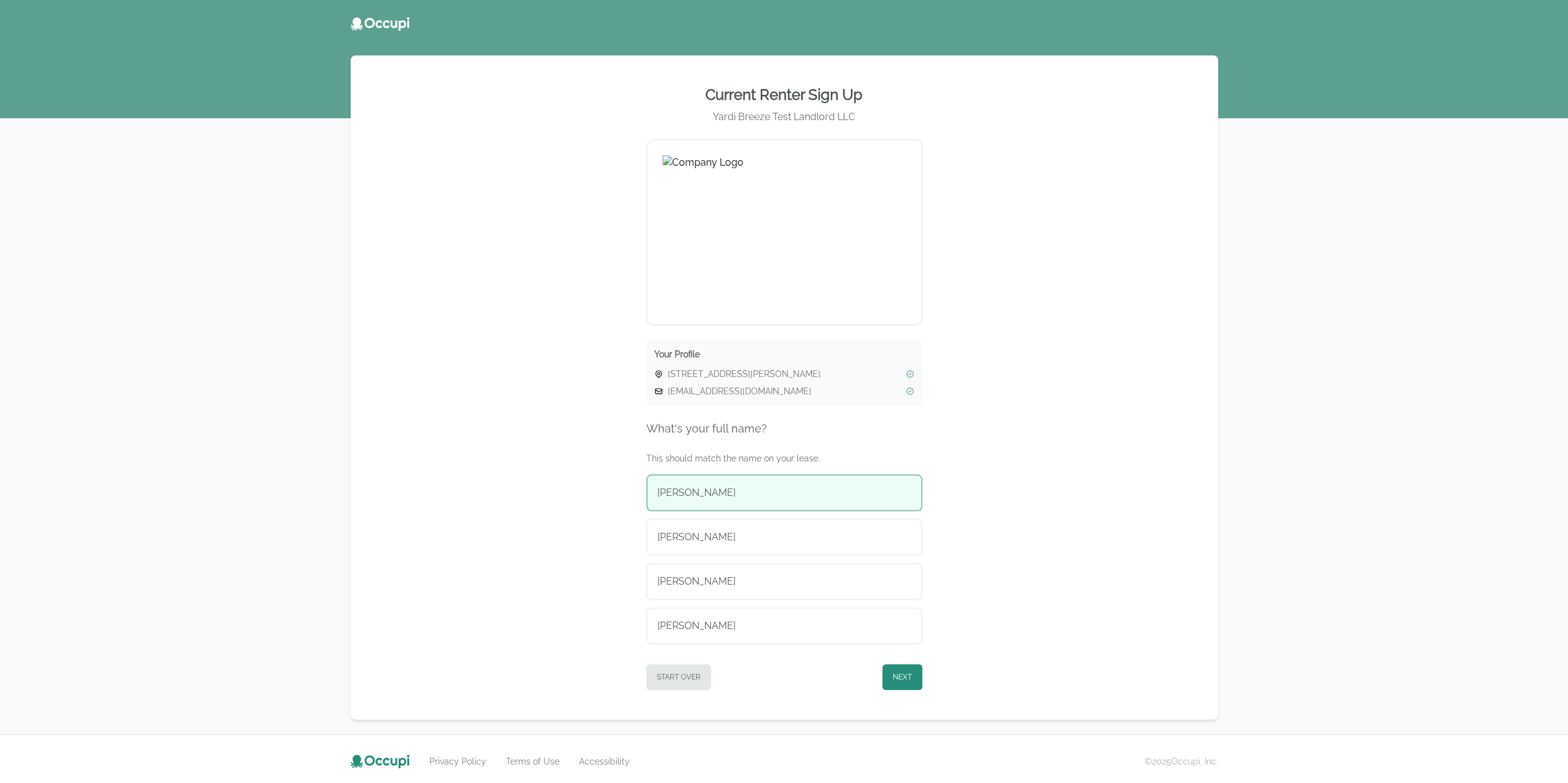
click at [819, 494] on div "Becky Kelsey" at bounding box center [784, 492] width 254 height 15
click at [899, 677] on button "Next" at bounding box center [902, 677] width 40 height 26
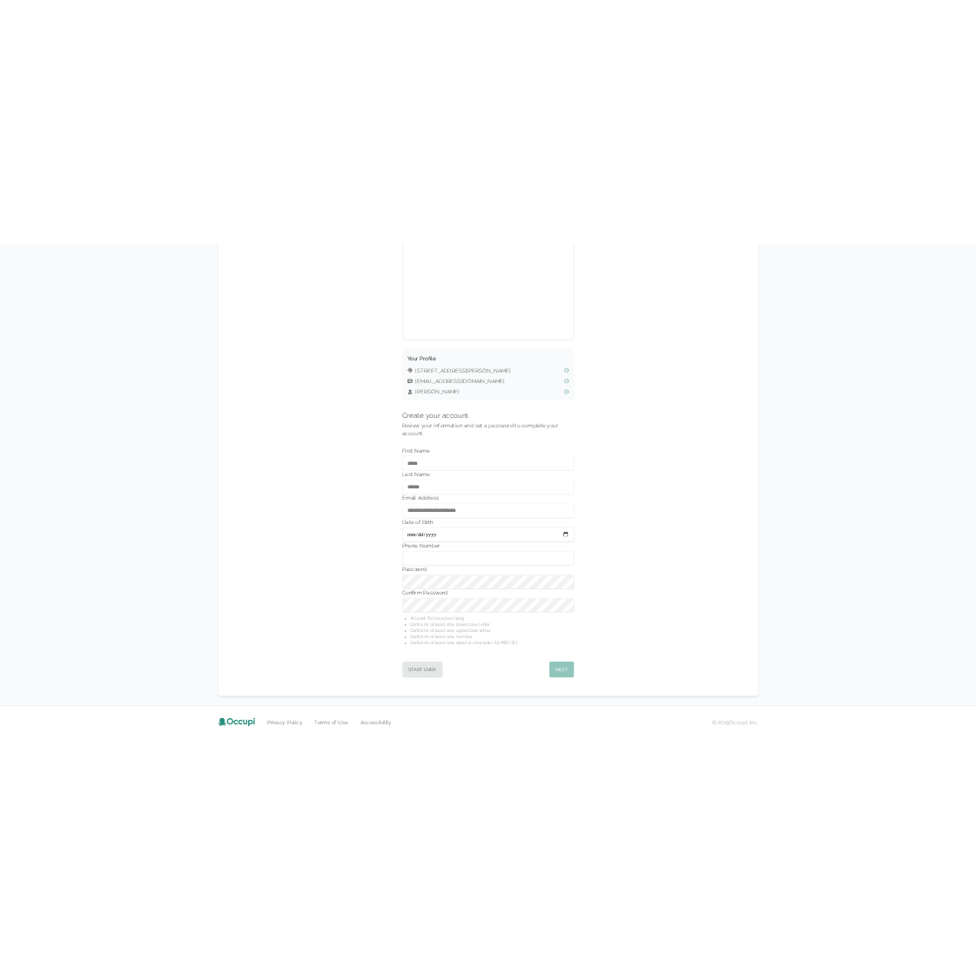
scroll to position [253, 0]
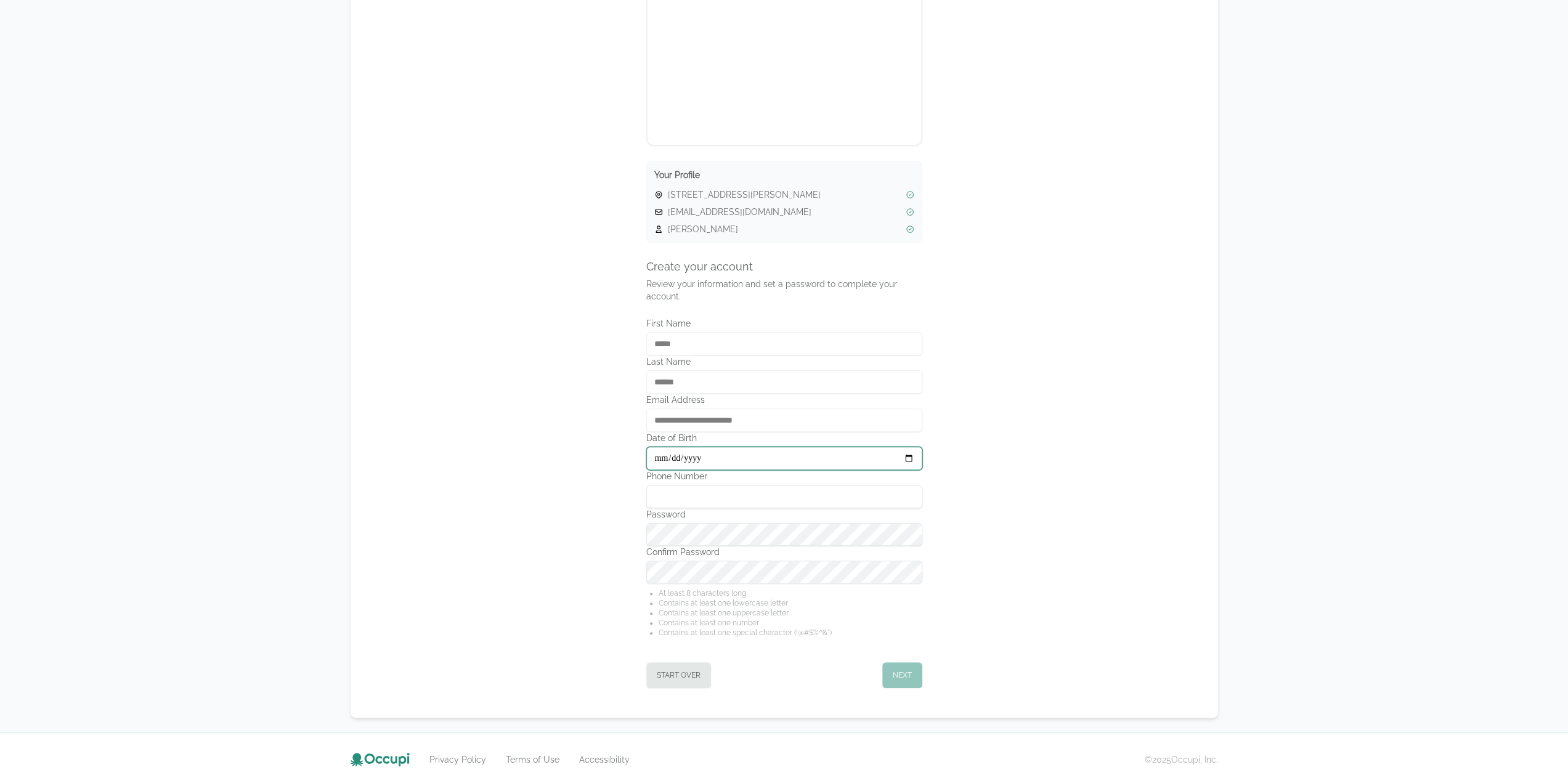
type input "**********"
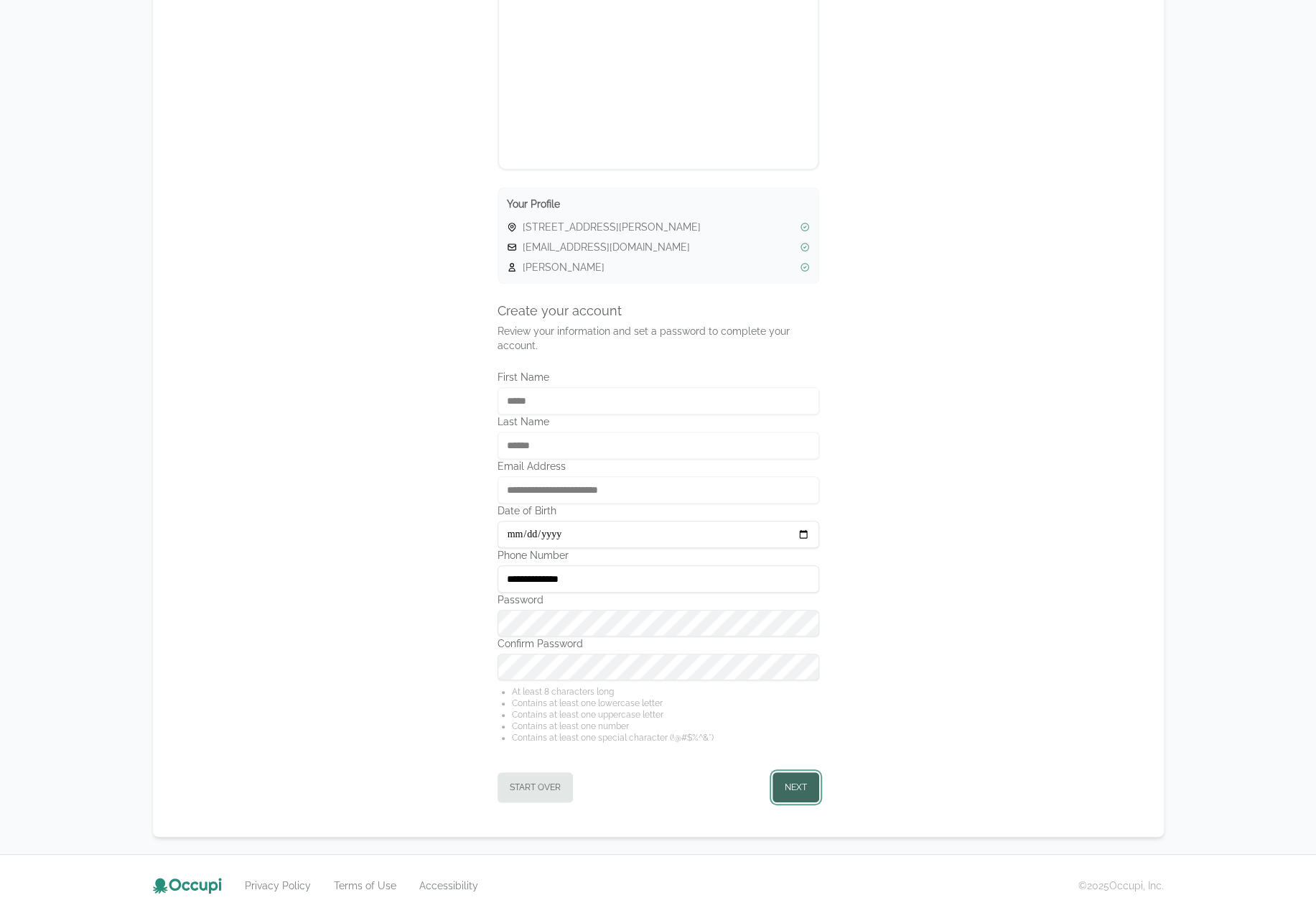
click at [801, 787] on button "Next" at bounding box center [796, 787] width 47 height 31
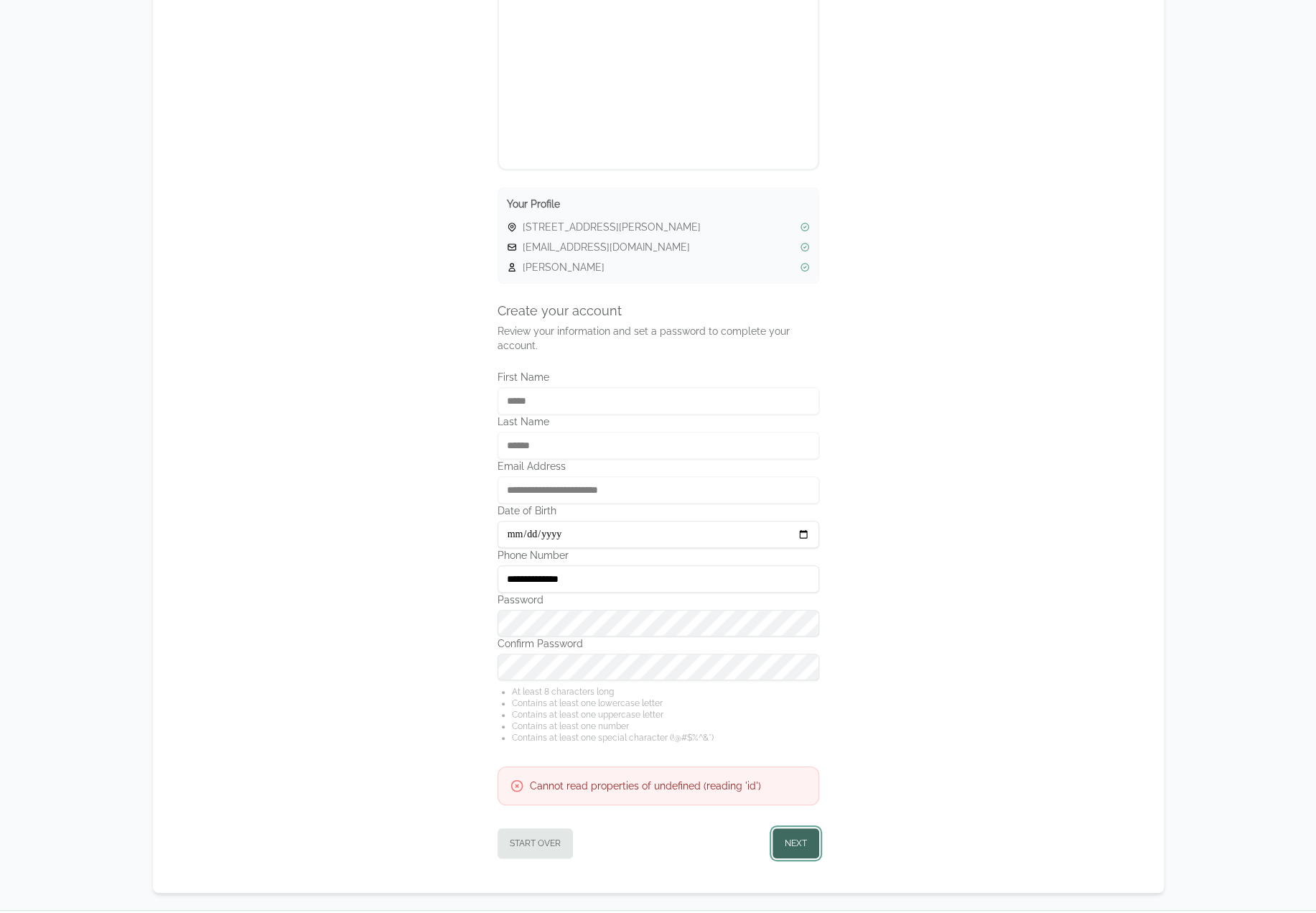
click at [792, 838] on button "Next" at bounding box center [796, 843] width 47 height 31
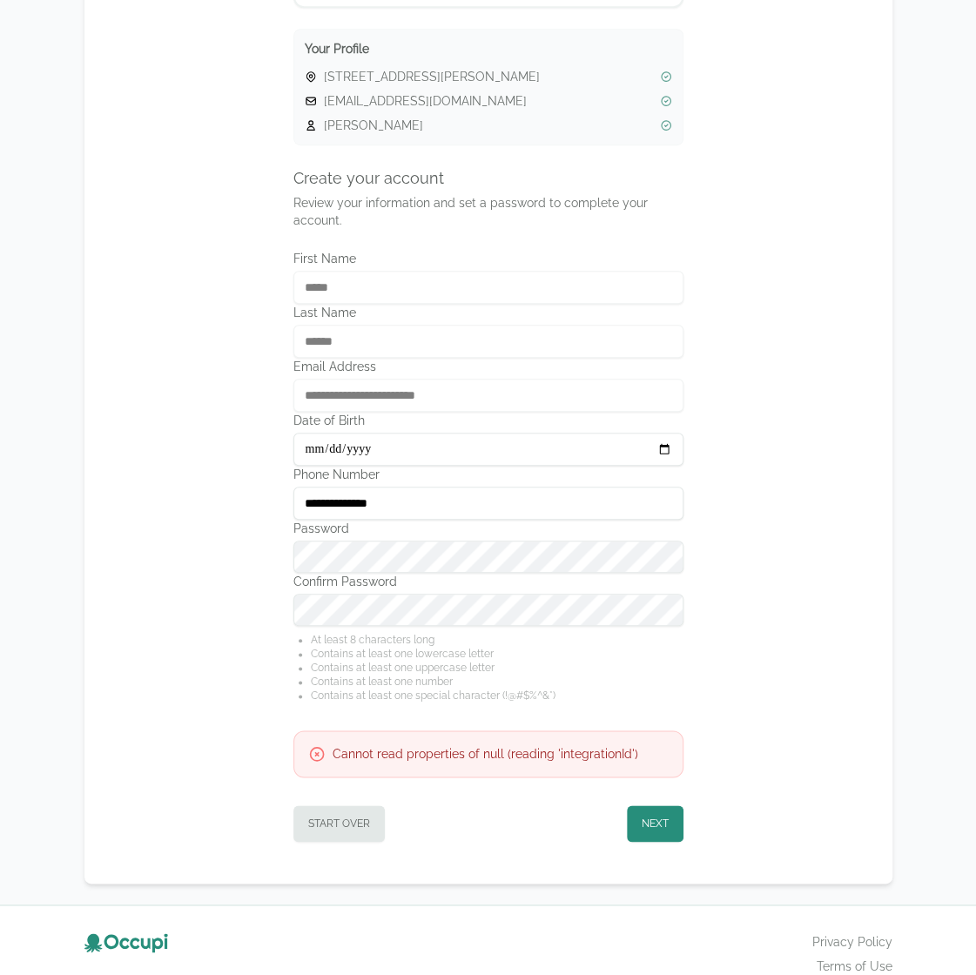
scroll to position [530, 0]
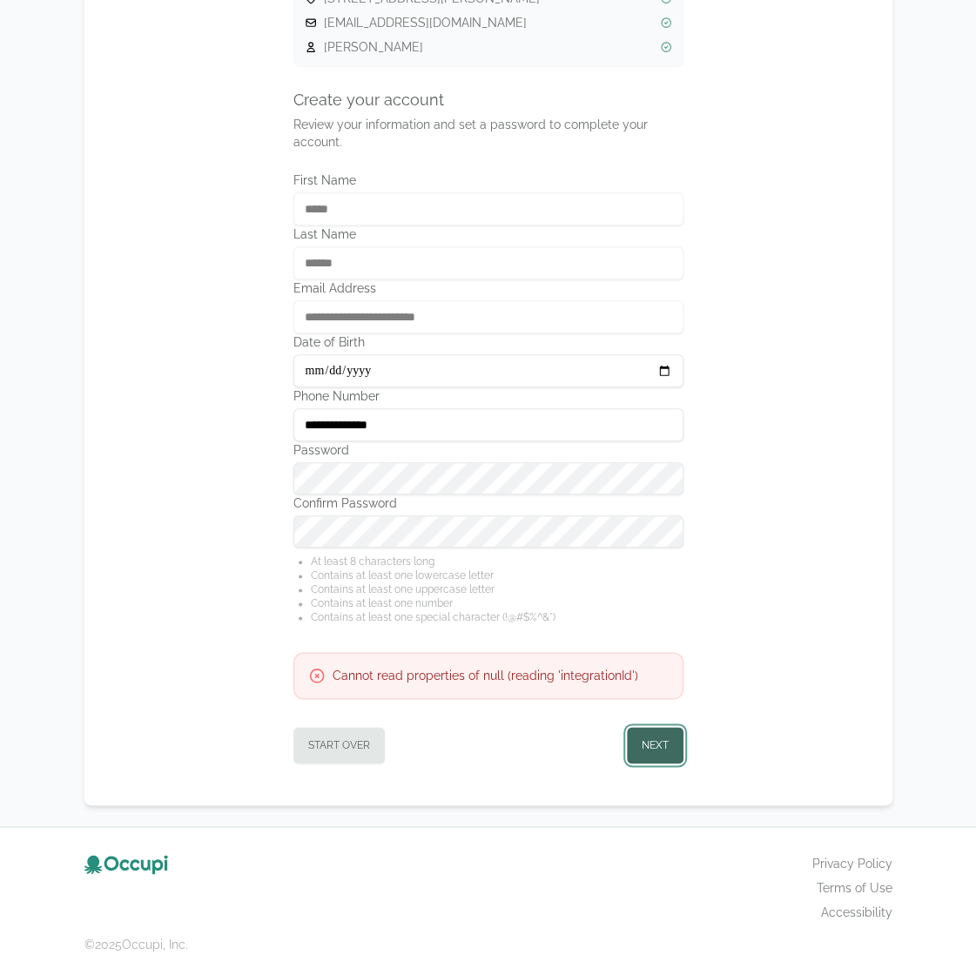
click at [657, 743] on button "Next" at bounding box center [655, 745] width 57 height 37
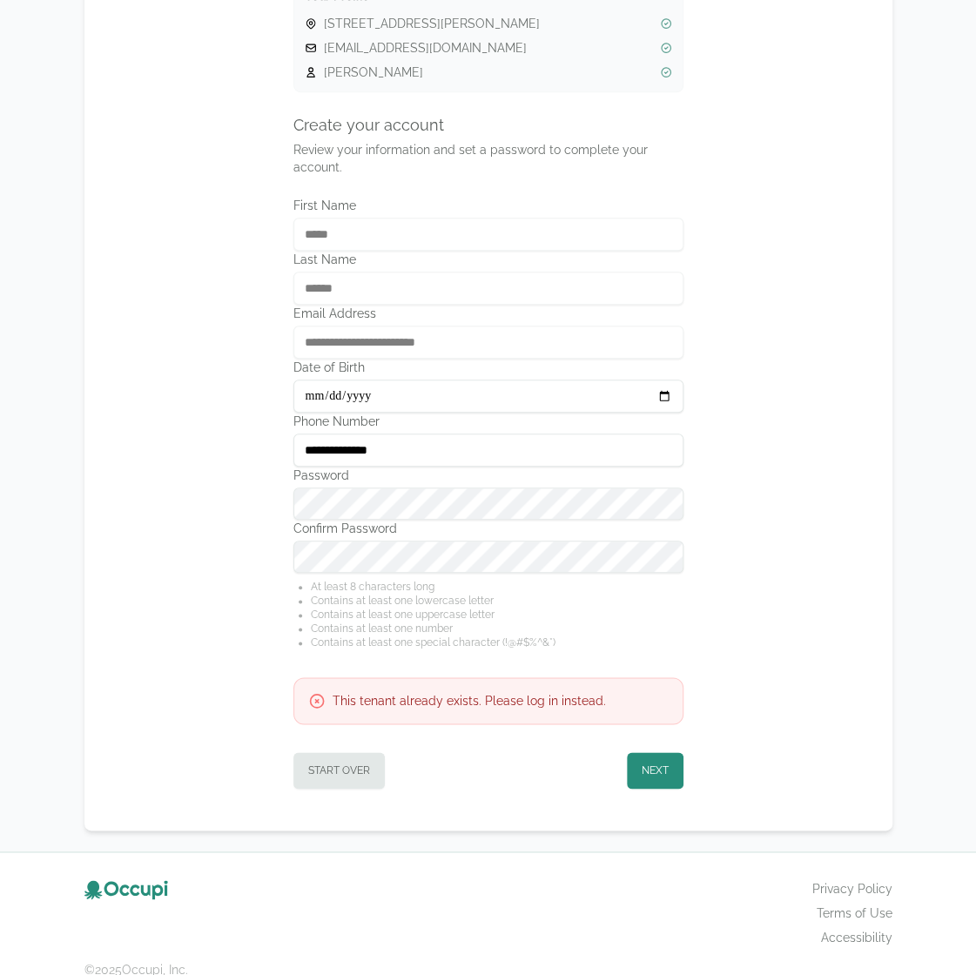
scroll to position [443, 0]
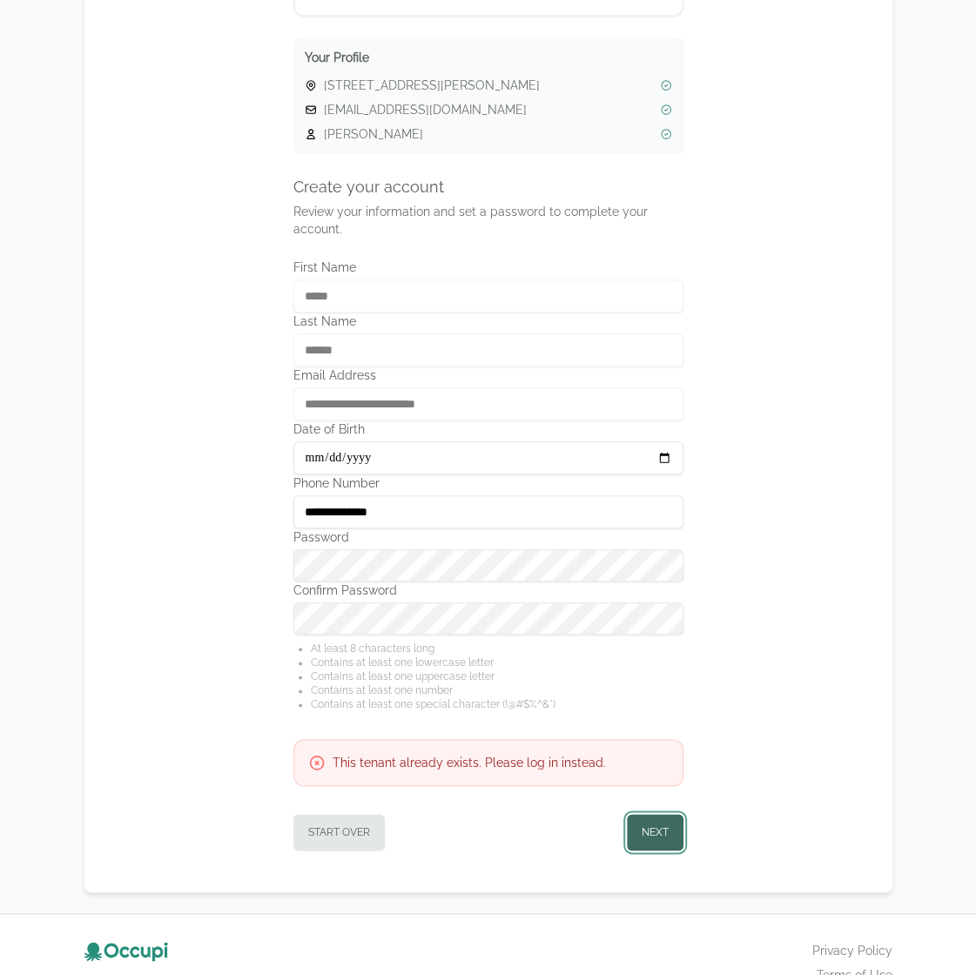
click at [648, 816] on button "Next" at bounding box center [655, 832] width 57 height 37
click at [657, 819] on button "Next" at bounding box center [655, 832] width 57 height 37
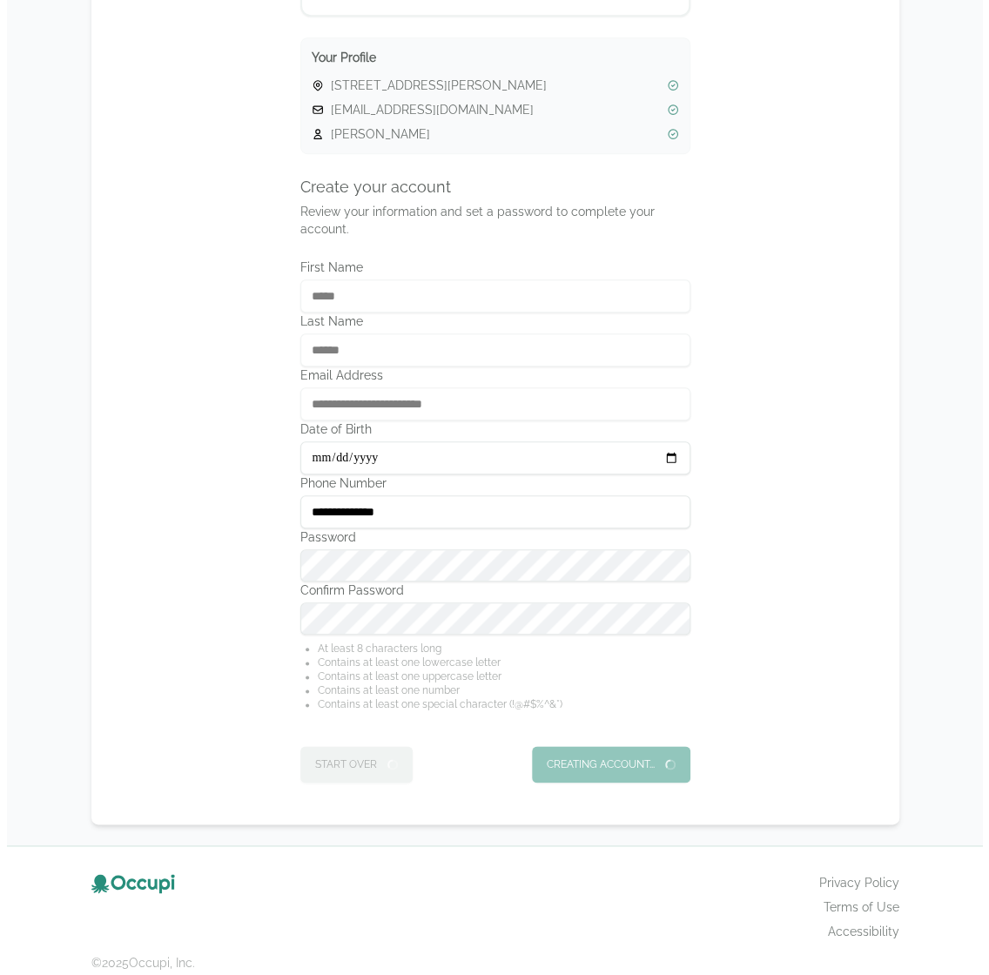
scroll to position [0, 0]
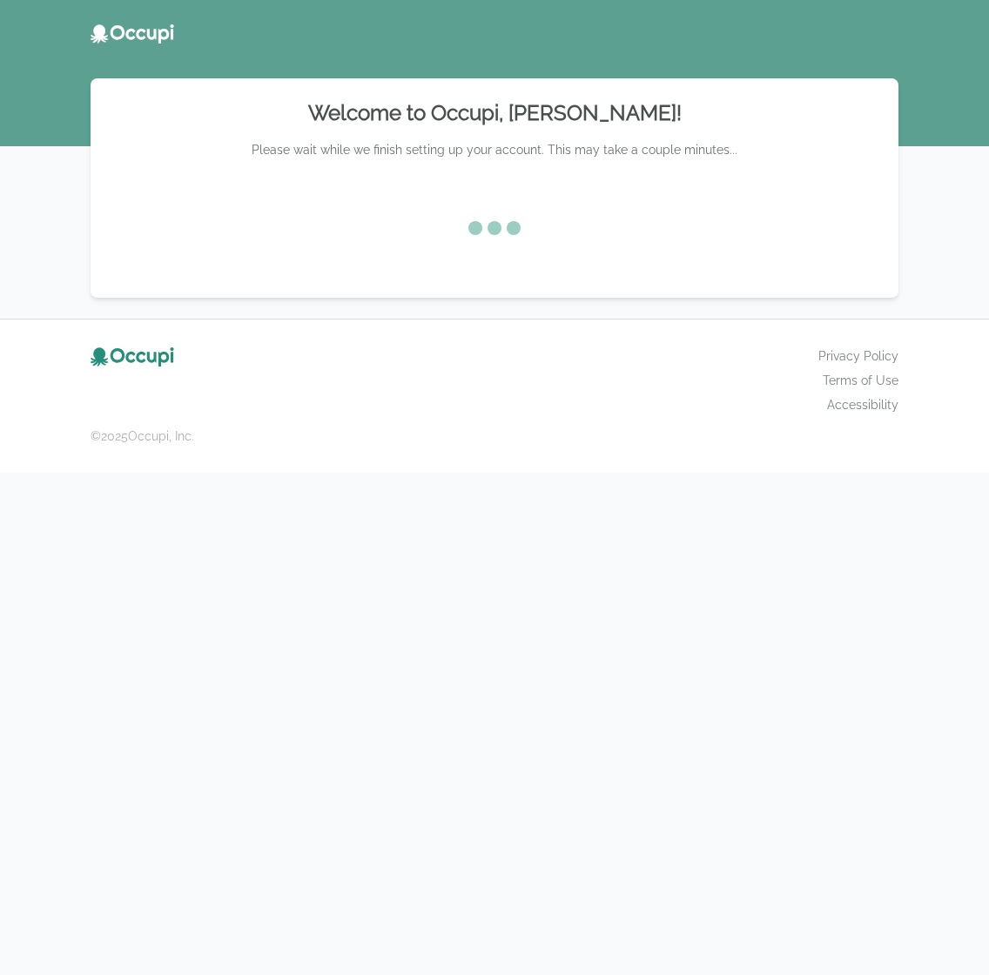
click at [892, 933] on div "Welcome to Occupi, Becky Kelsey! Please wait while we finish setting up your ac…" at bounding box center [494, 487] width 989 height 975
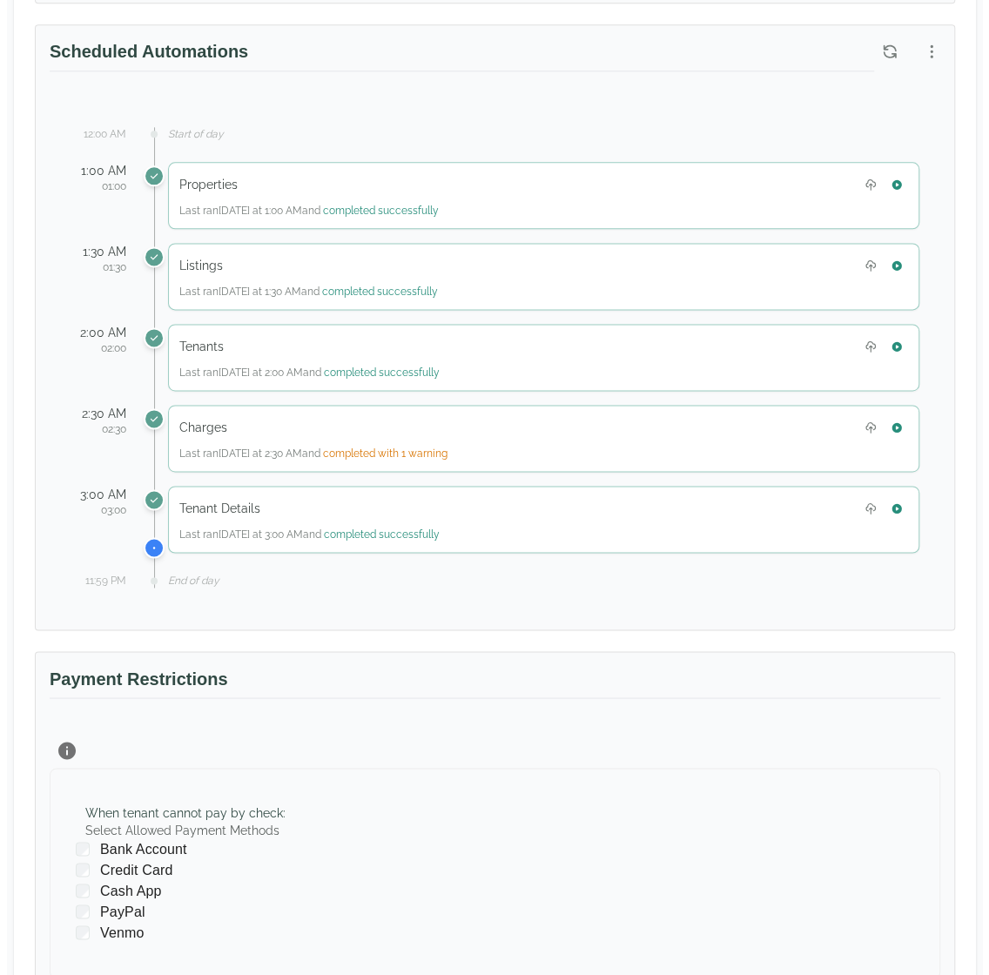
scroll to position [871, 0]
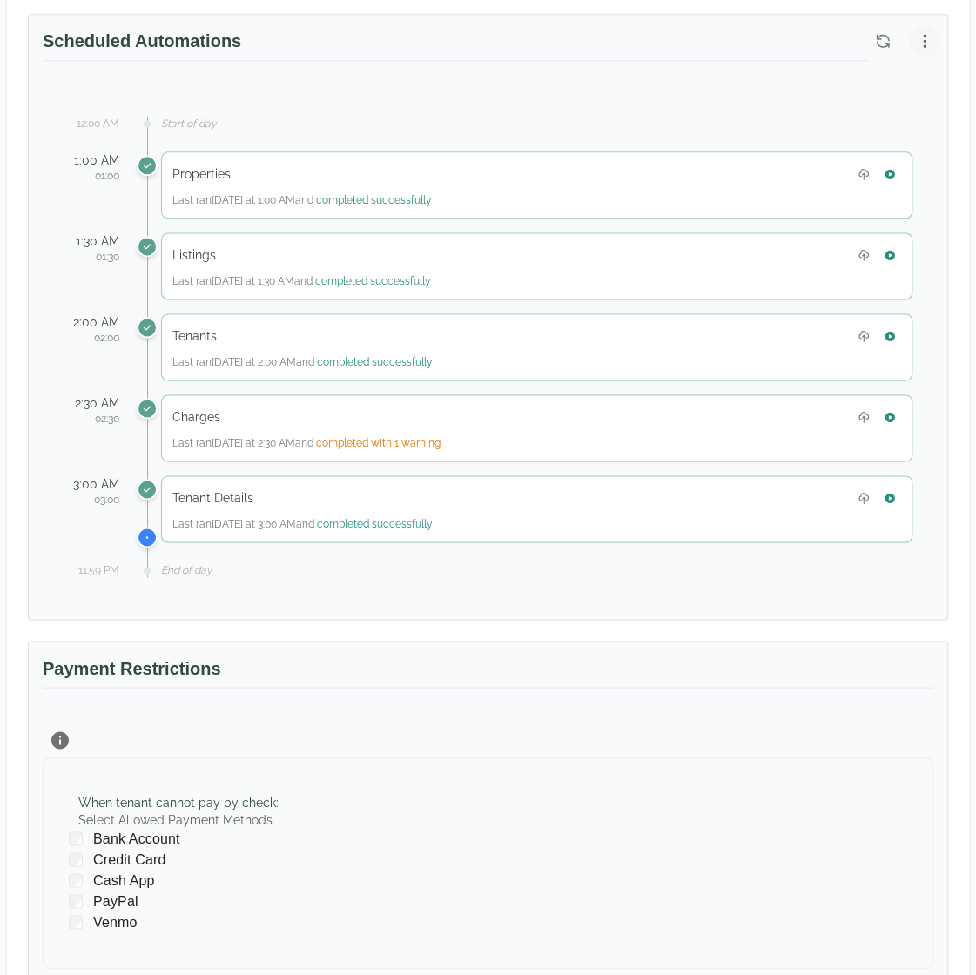
click at [931, 50] on icon "button" at bounding box center [924, 40] width 17 height 17
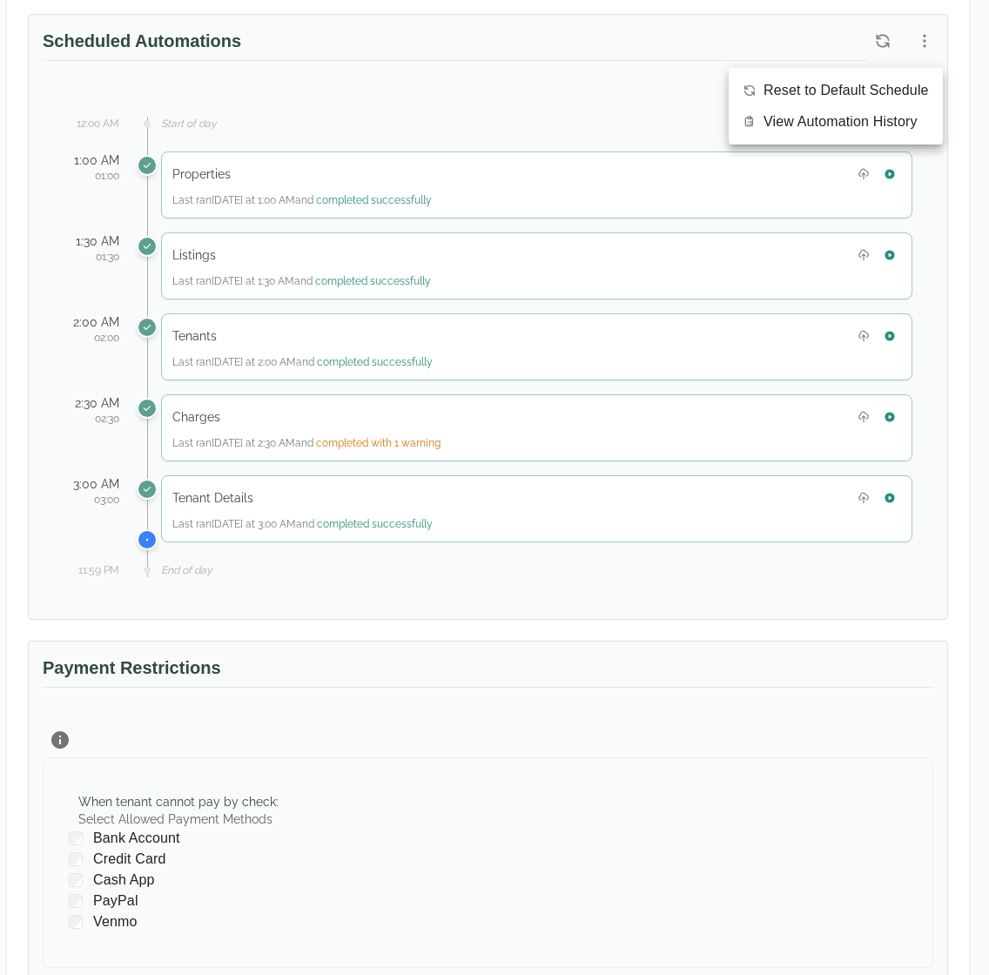
click at [892, 138] on ul "Reset to Default Schedule View Automation History" at bounding box center [836, 106] width 214 height 77
click at [893, 127] on span "View Automation History" at bounding box center [841, 121] width 154 height 21
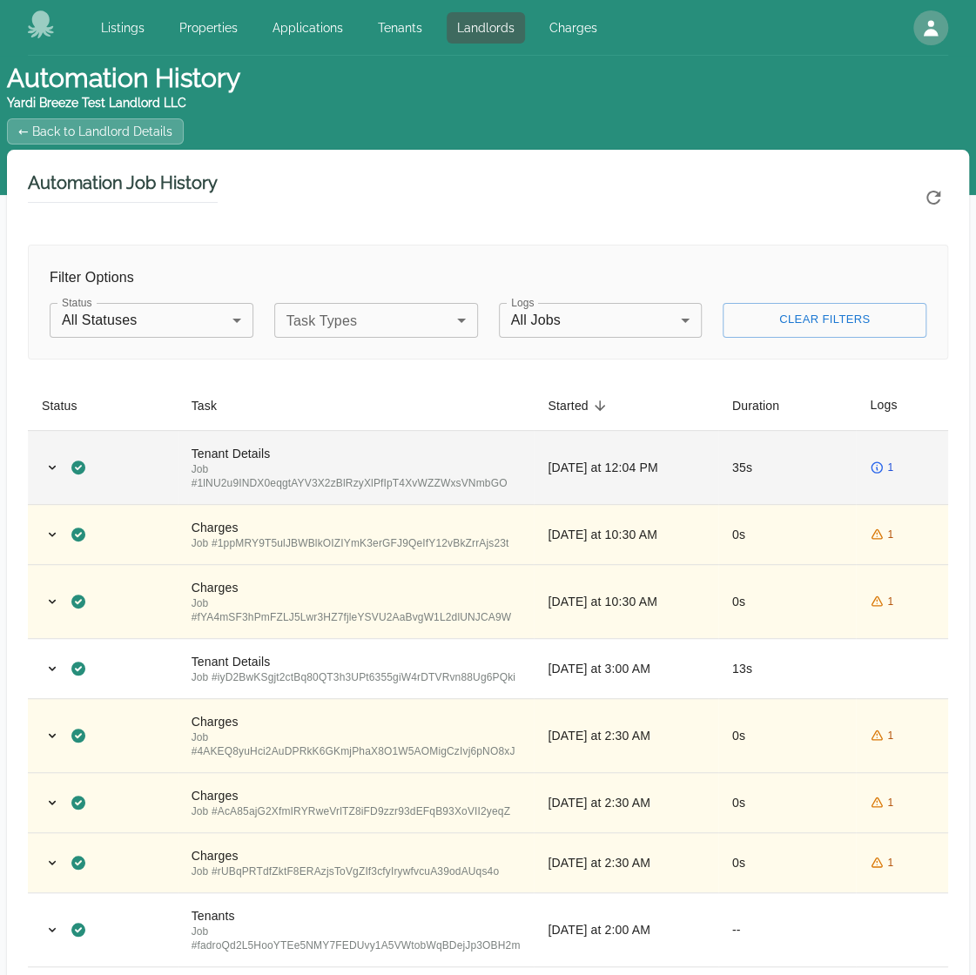
click at [380, 452] on div "Tenant Details" at bounding box center [356, 453] width 329 height 17
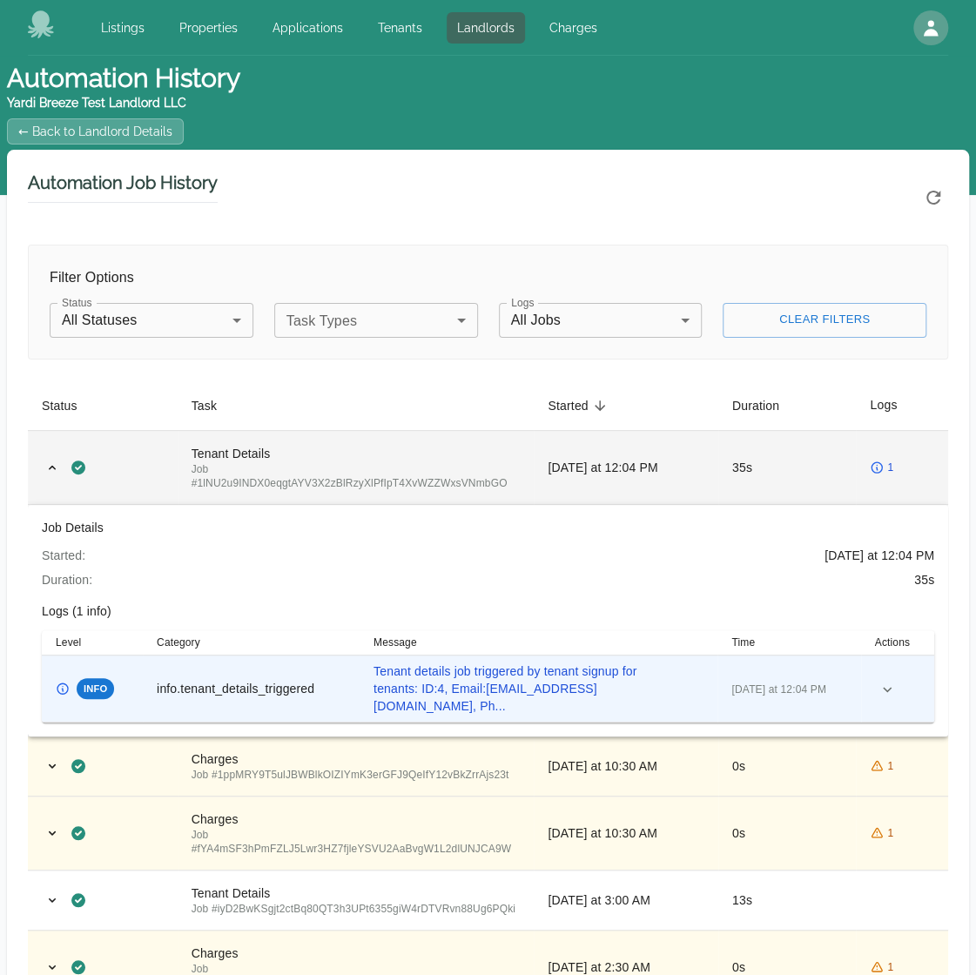
click at [430, 448] on div "Tenant Details" at bounding box center [356, 453] width 329 height 17
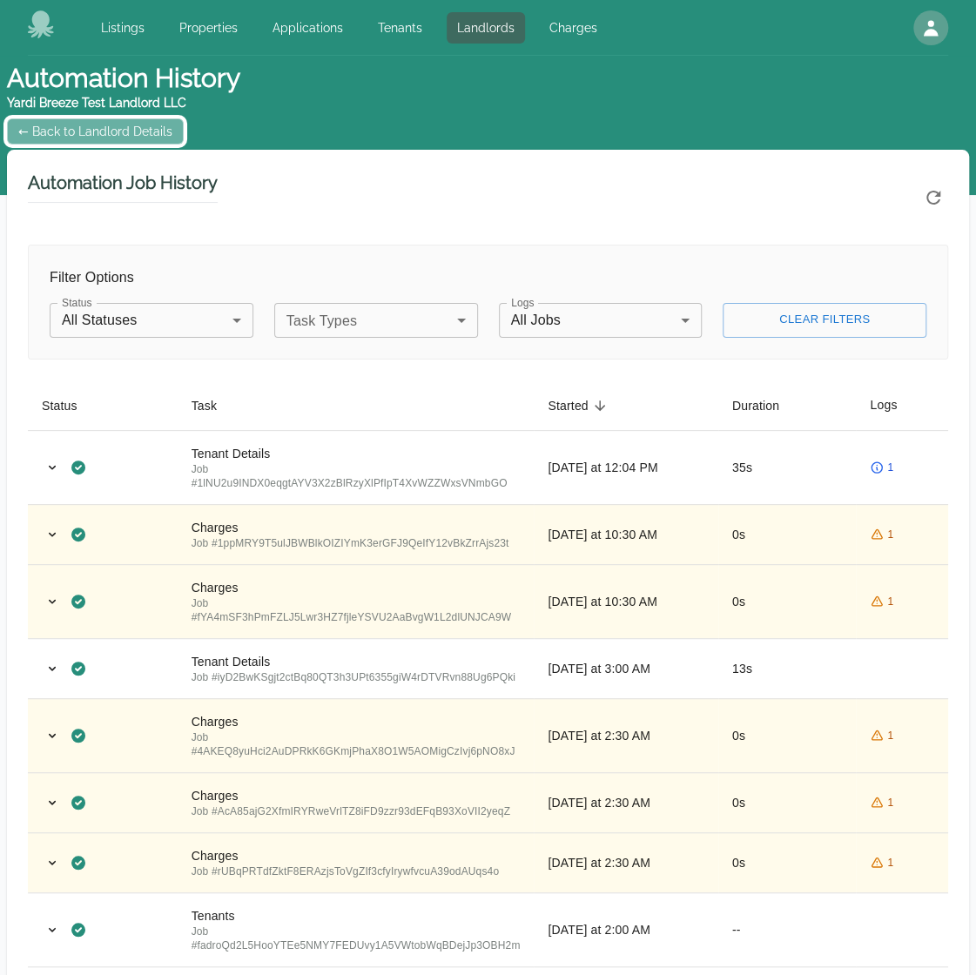
click at [92, 131] on link "← Back to Landlord Details" at bounding box center [95, 131] width 177 height 26
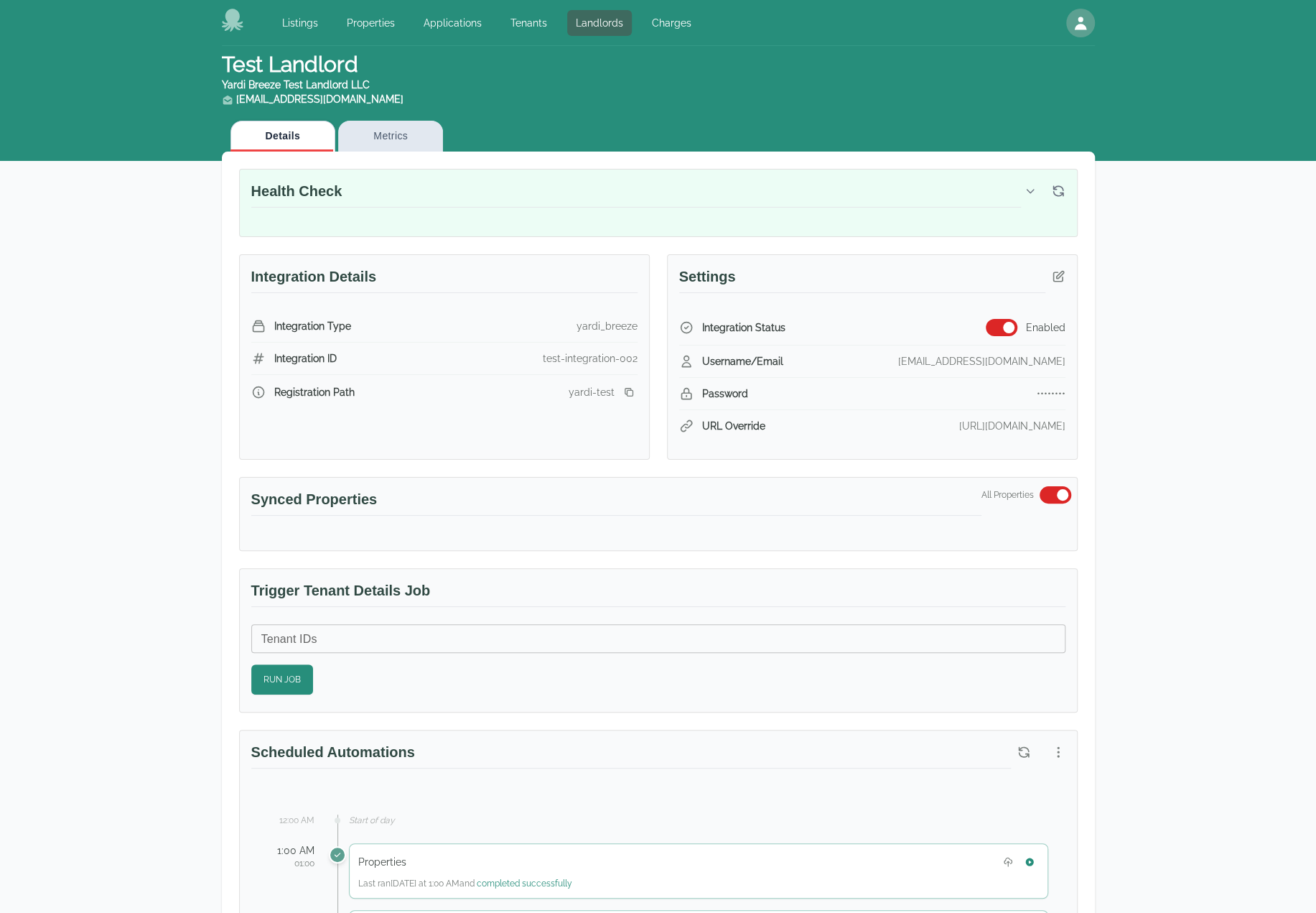
drag, startPoint x: 14, startPoint y: 637, endPoint x: 34, endPoint y: 646, distance: 21.9
click at [15, 637] on div "Test Landlord Yardi Breeze Test Landlord LLC [EMAIL_ADDRESS][DOMAIN_NAME] Detai…" at bounding box center [658, 931] width 1316 height 1770
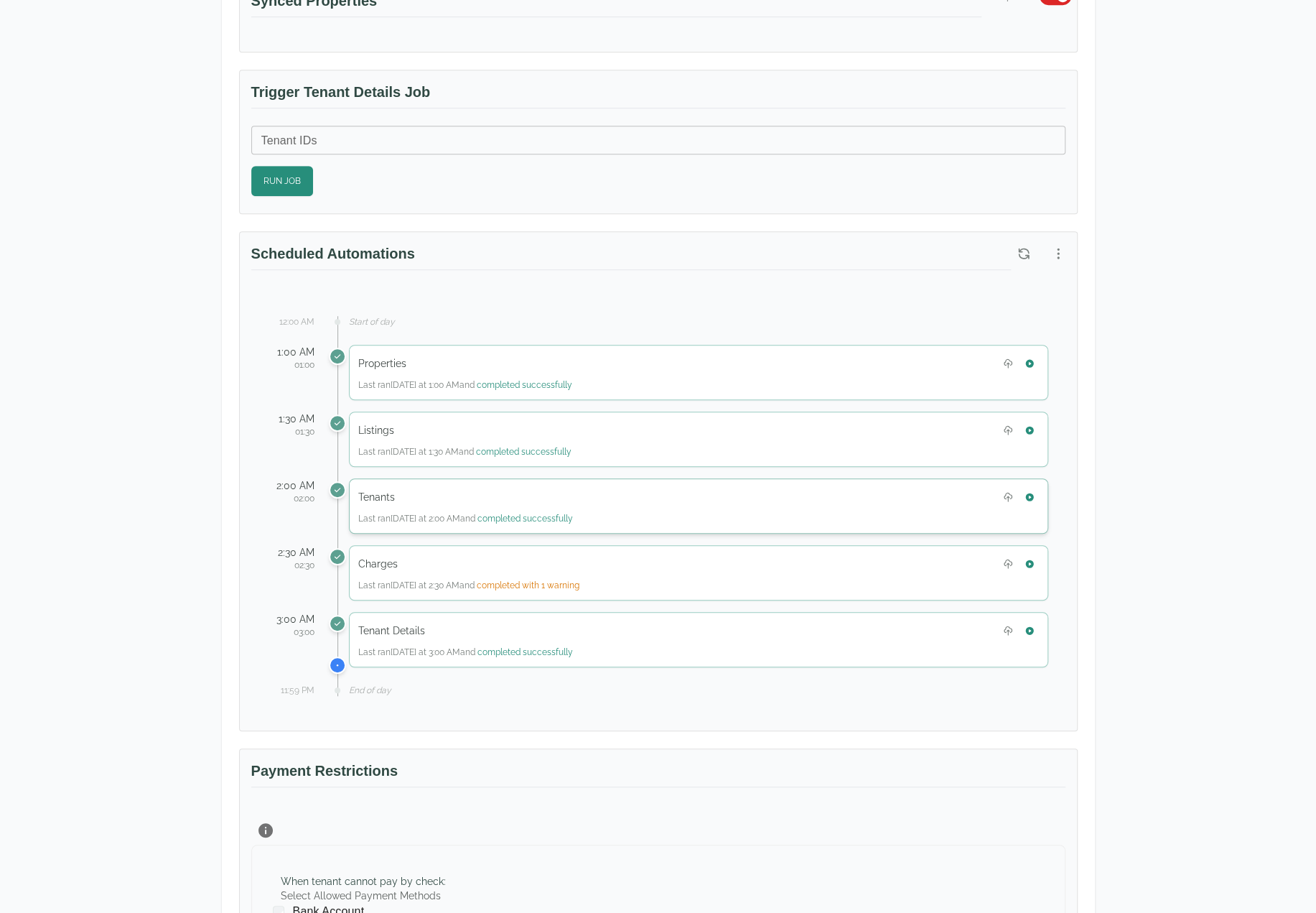
scroll to position [503, 0]
click at [815, 547] on div "Test Landlord Yardi Breeze Test Landlord LLC [EMAIL_ADDRESS][DOMAIN_NAME] Detai…" at bounding box center [658, 428] width 1316 height 1770
click at [815, 803] on div "Test Landlord Yardi Breeze Test Landlord LLC landlord.yardi@occupi.app Details …" at bounding box center [658, 428] width 1316 height 1770
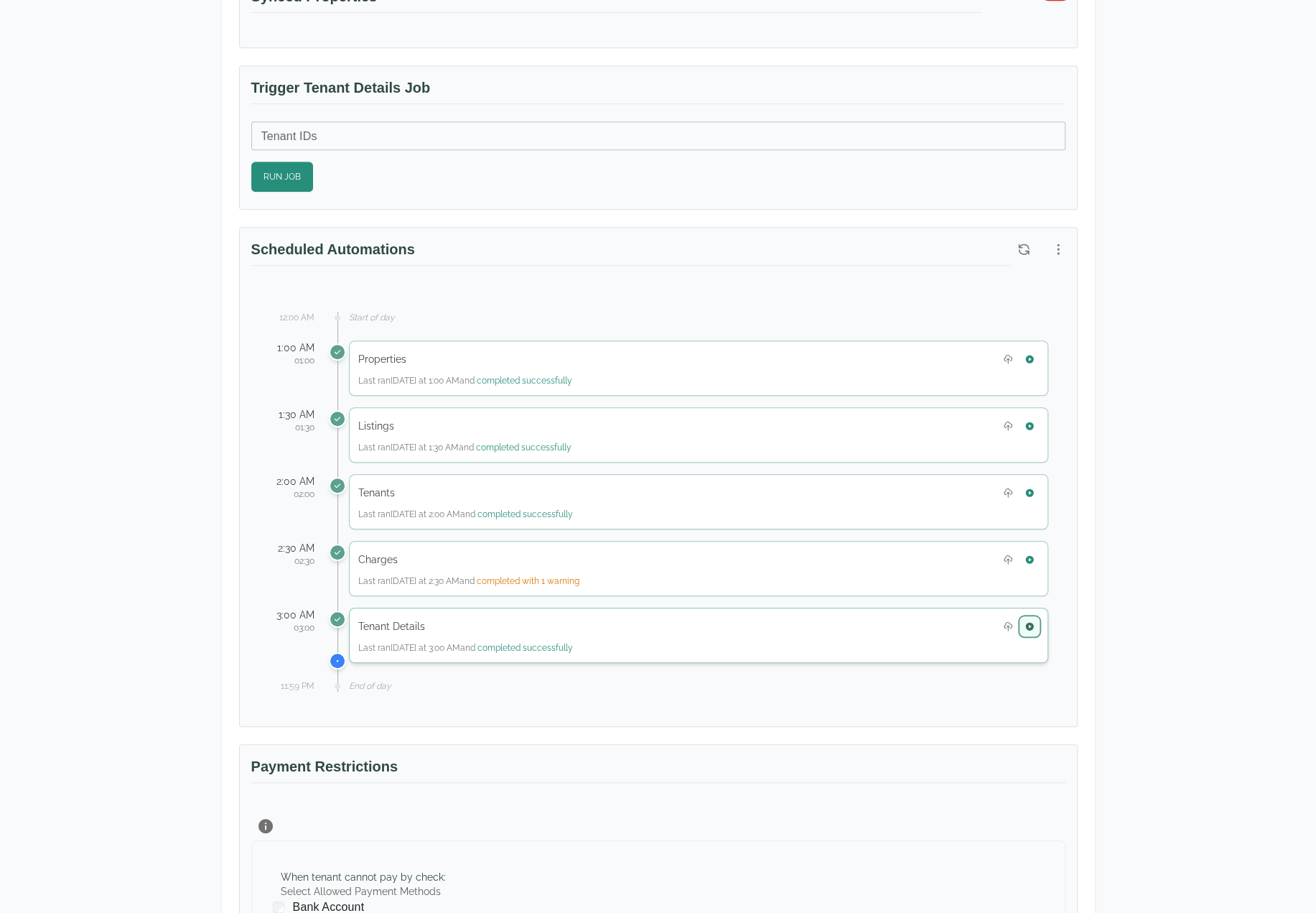
click at [815, 622] on icon "button" at bounding box center [1029, 626] width 8 height 8
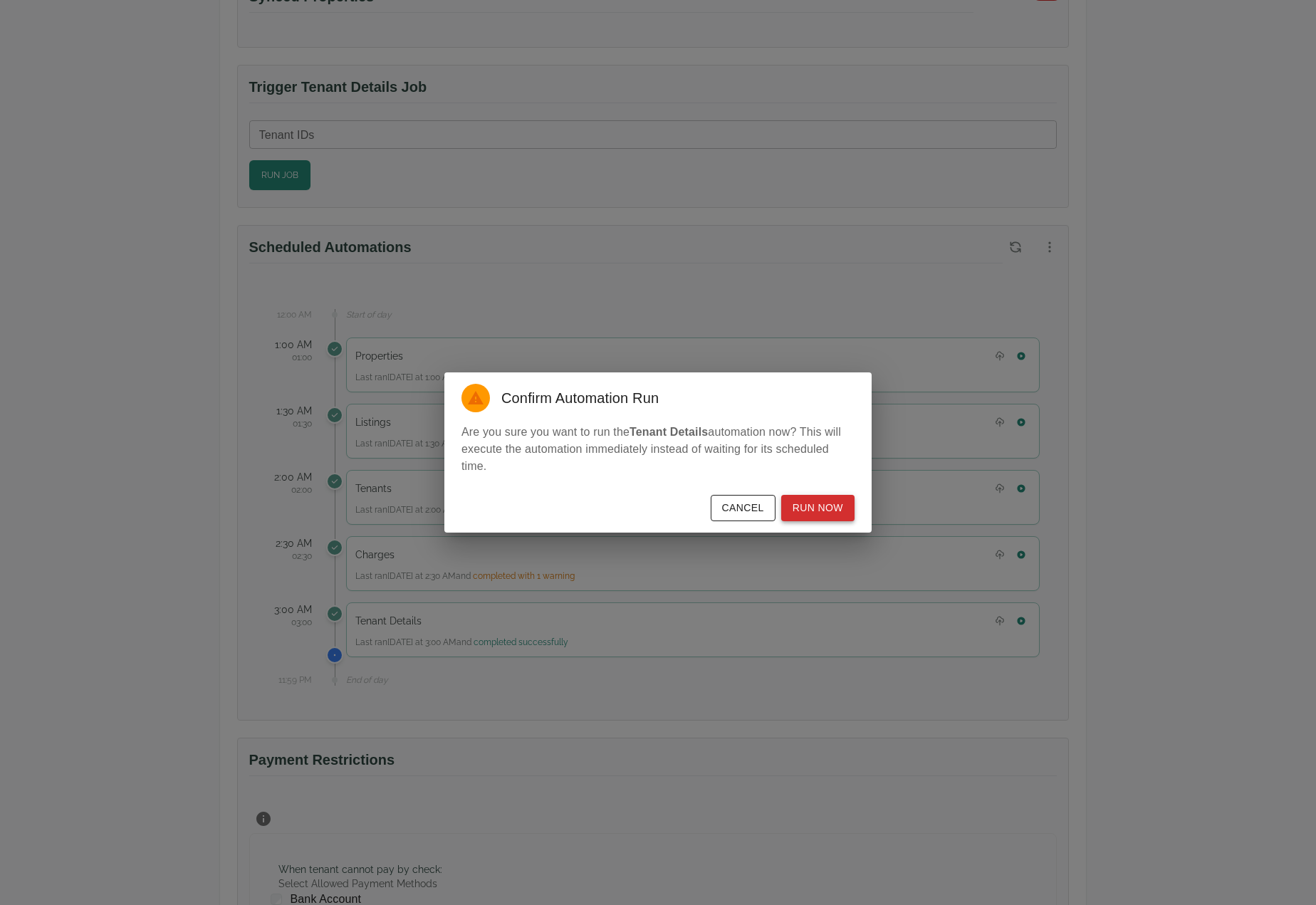
click at [808, 512] on button "Run Now" at bounding box center [818, 508] width 74 height 26
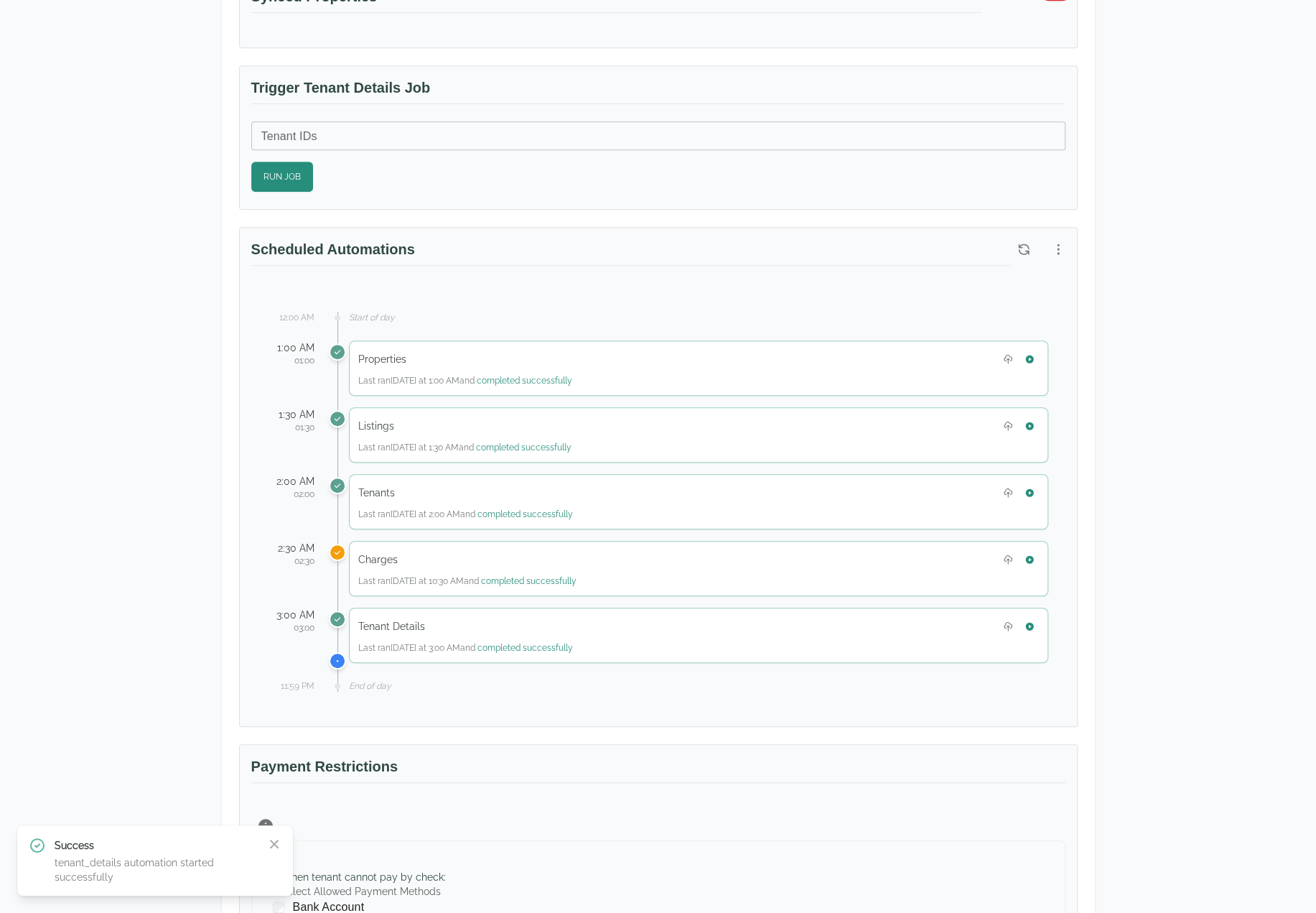
click at [63, 390] on div "Test Landlord Yardi Breeze Test Landlord LLC landlord.yardi@occupi.app Details …" at bounding box center [658, 428] width 1316 height 1770
click at [815, 803] on div "When tenant cannot pay by check : Select Allowed Payment Methods Bank Account C…" at bounding box center [658, 927] width 814 height 174
click at [815, 622] on icon "button" at bounding box center [1029, 626] width 8 height 8
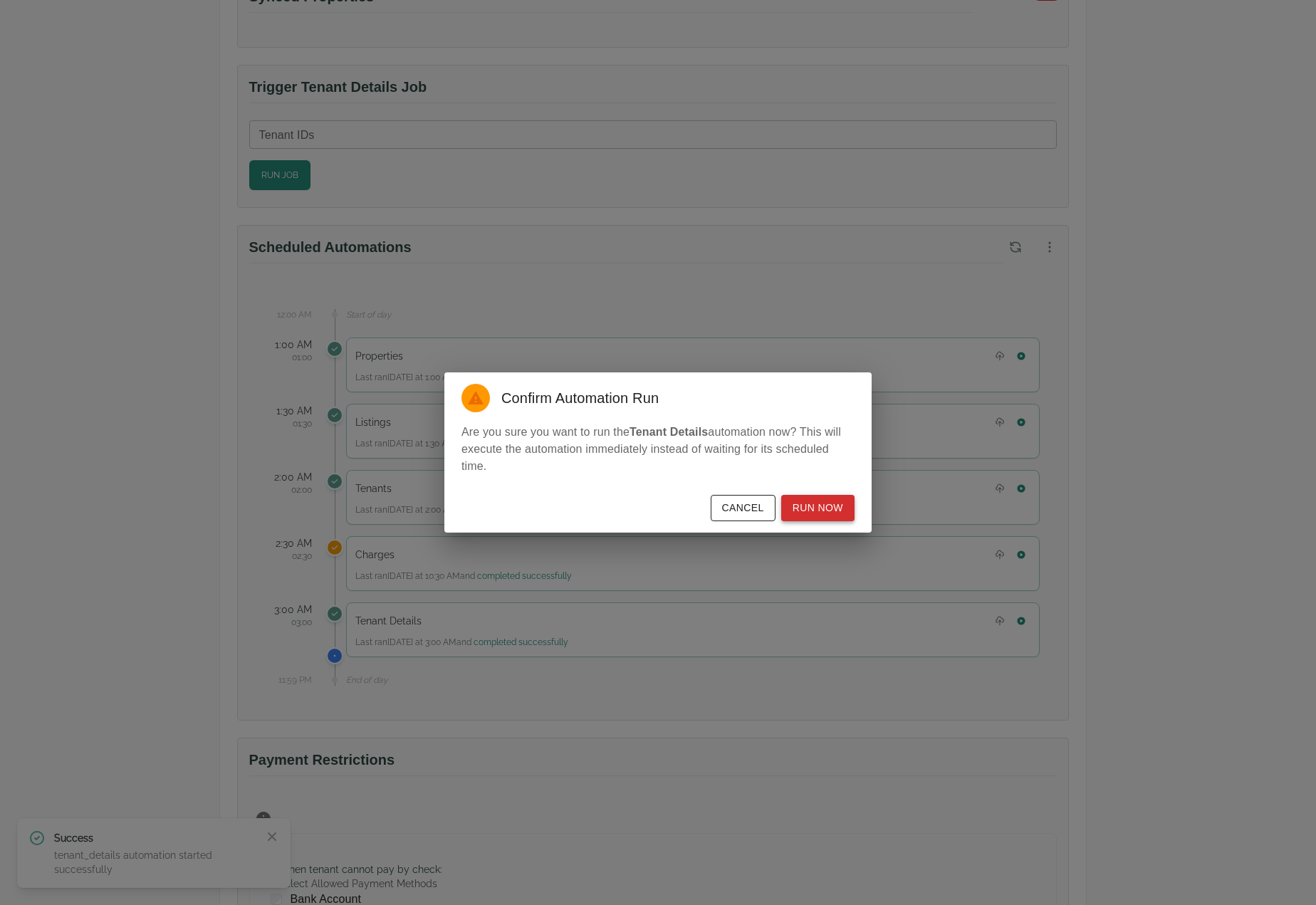
click at [808, 515] on button "Run Now" at bounding box center [818, 508] width 74 height 26
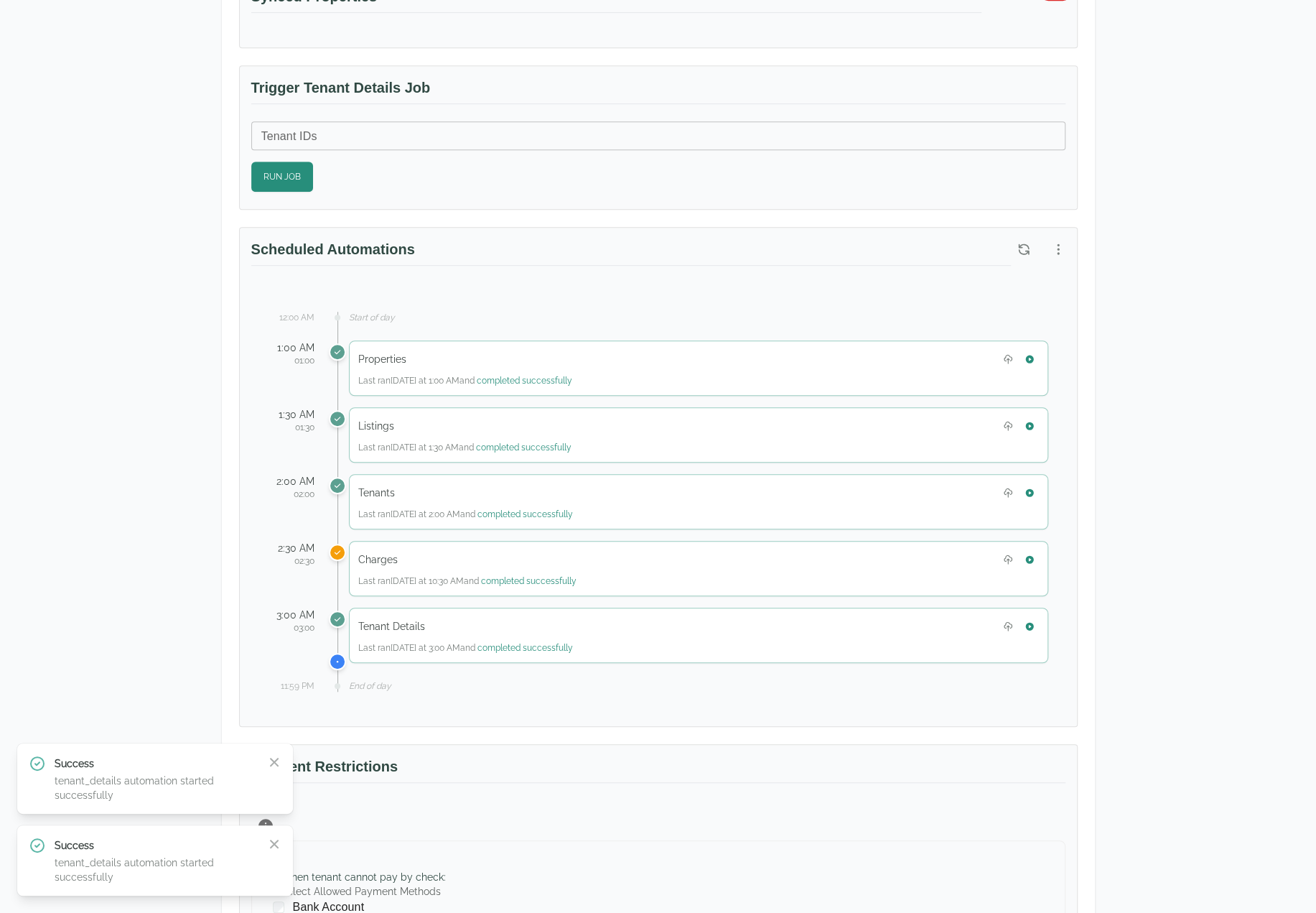
click at [815, 803] on div "When tenant cannot pay by check : Select Allowed Payment Methods Bank Account C…" at bounding box center [658, 927] width 814 height 174
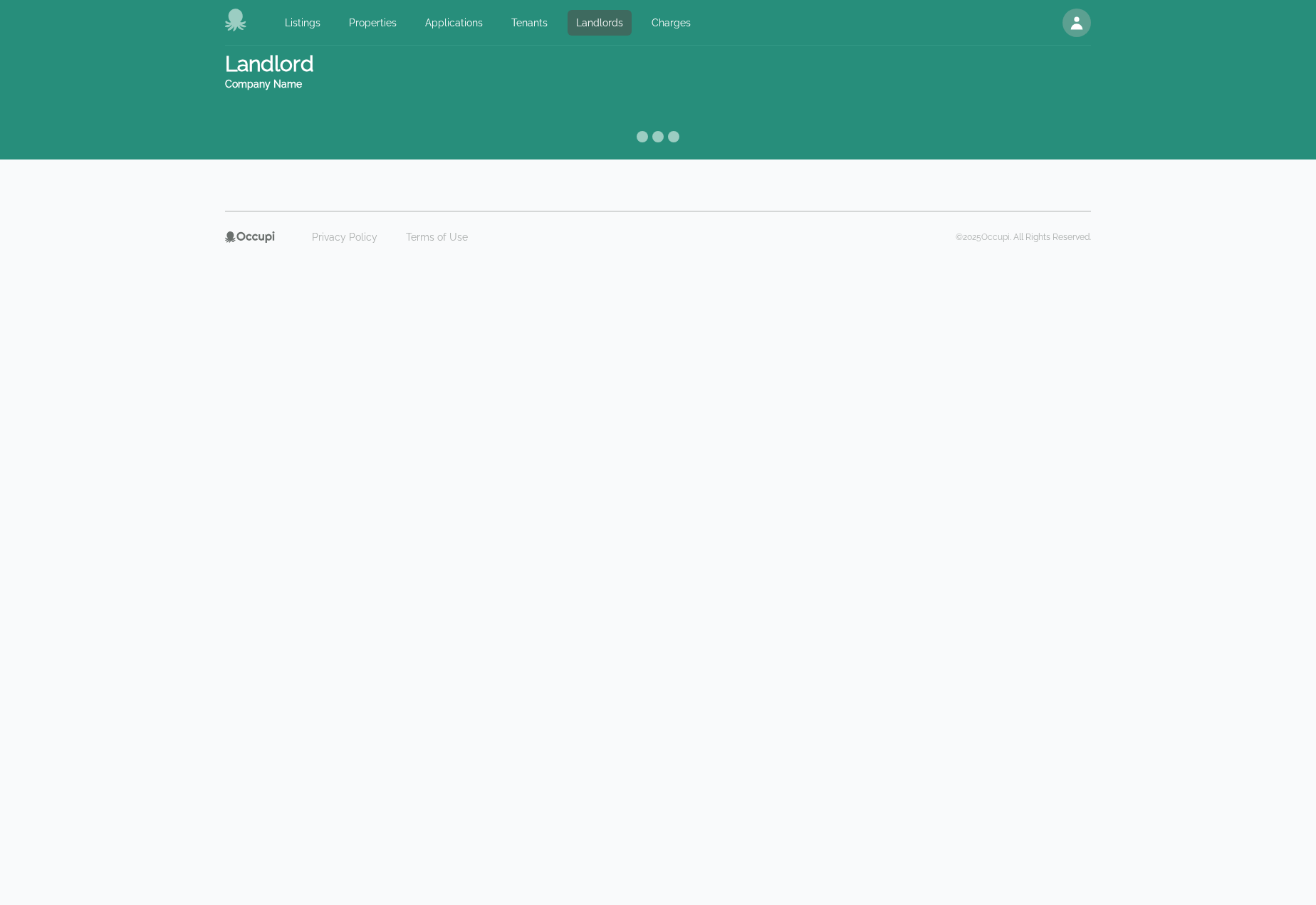
click at [164, 419] on body "Listings Properties Applications Tenants Landlords Charges Open main menu Open …" at bounding box center [658, 452] width 1316 height 905
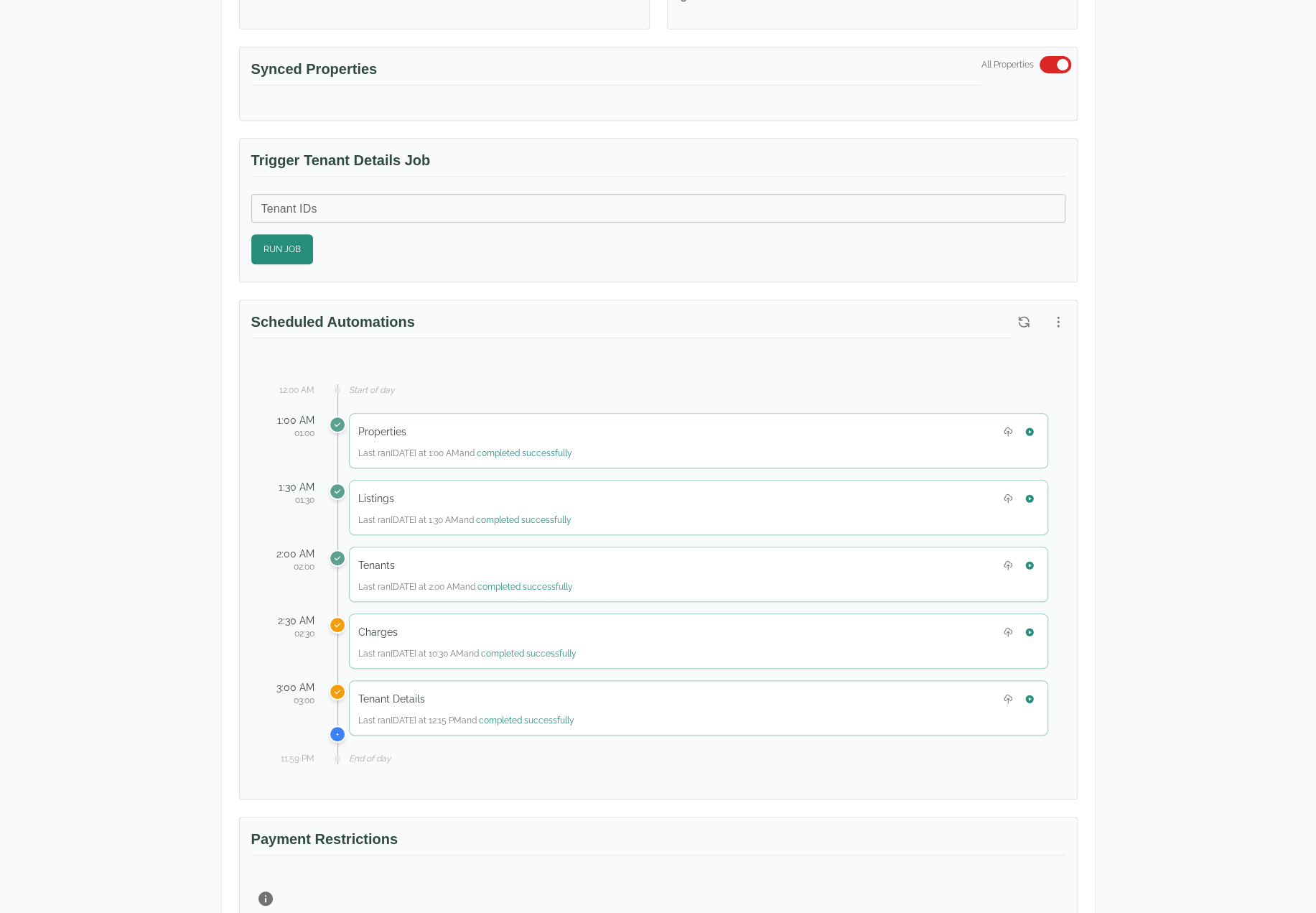
scroll to position [431, 0]
click at [1030, 694] on icon "button" at bounding box center [1029, 698] width 8 height 8
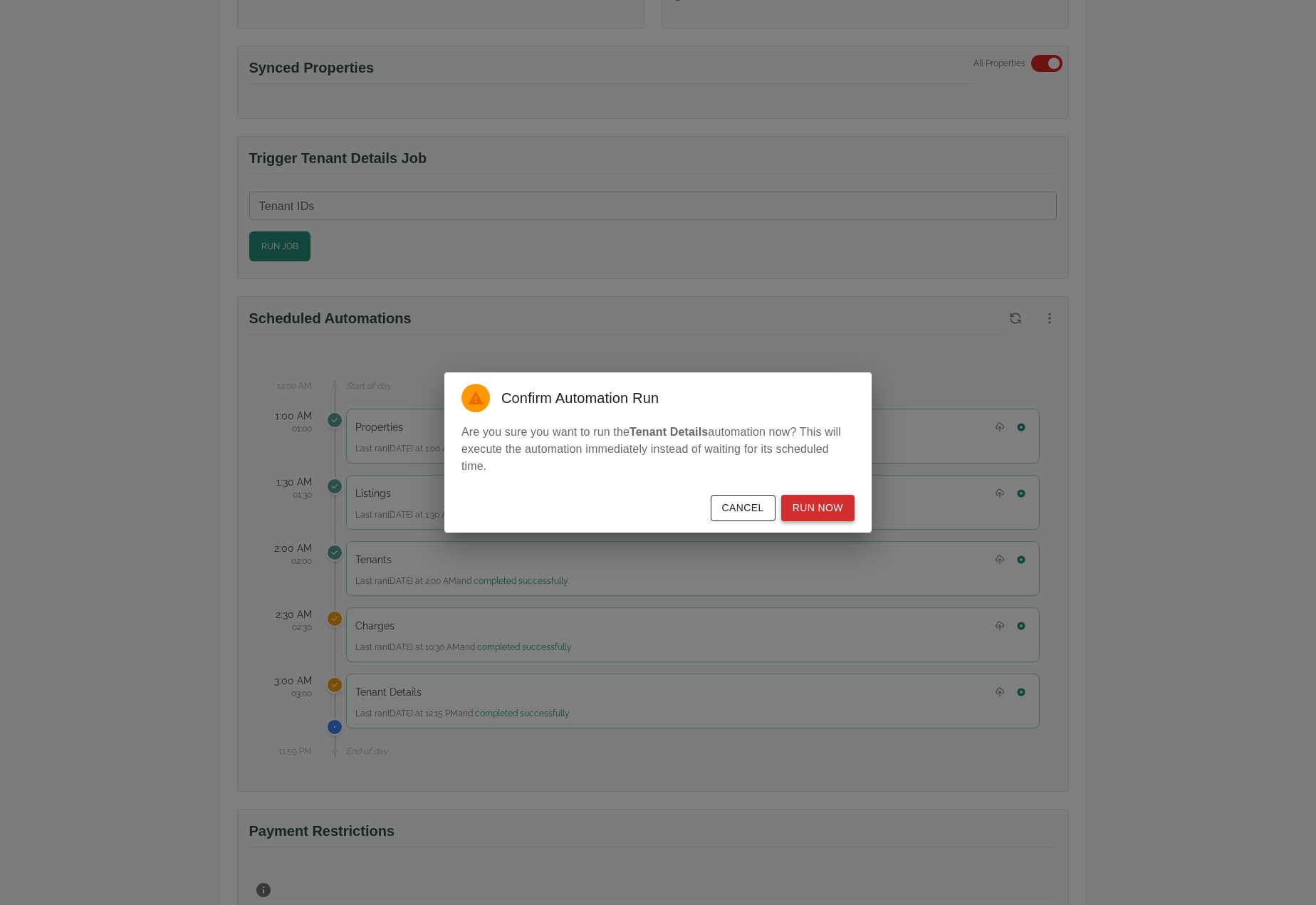
click at [815, 513] on button "Run Now" at bounding box center [818, 508] width 74 height 26
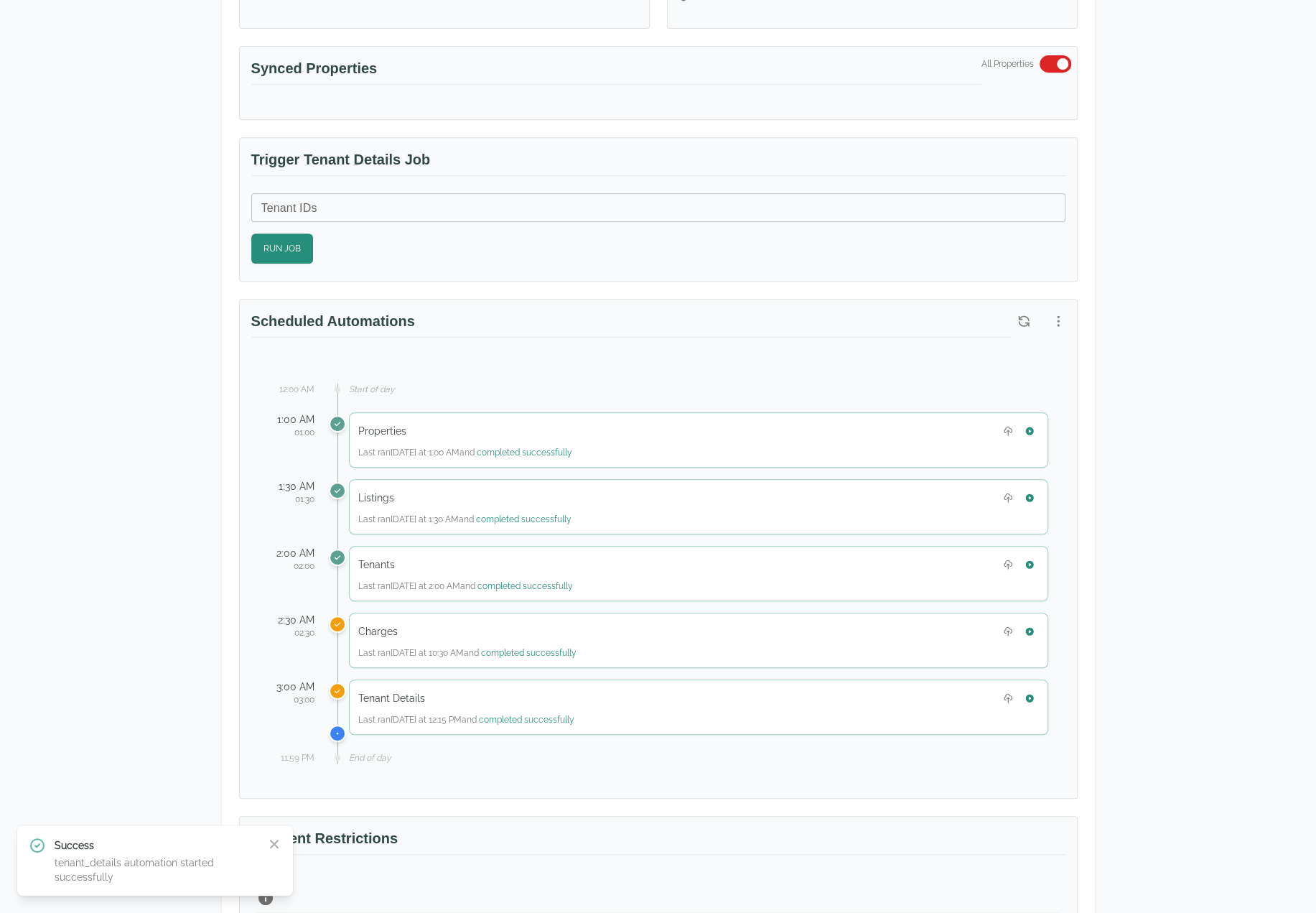
click at [1189, 861] on div "Test Landlord Yardi Breeze Test Landlord LLC [EMAIL_ADDRESS][DOMAIN_NAME] Detai…" at bounding box center [658, 500] width 1316 height 1770
click at [154, 345] on div "Test Landlord Yardi Breeze Test Landlord LLC [EMAIL_ADDRESS][DOMAIN_NAME] Detai…" at bounding box center [658, 500] width 1316 height 1770
click at [1025, 693] on icon "button" at bounding box center [1030, 698] width 10 height 10
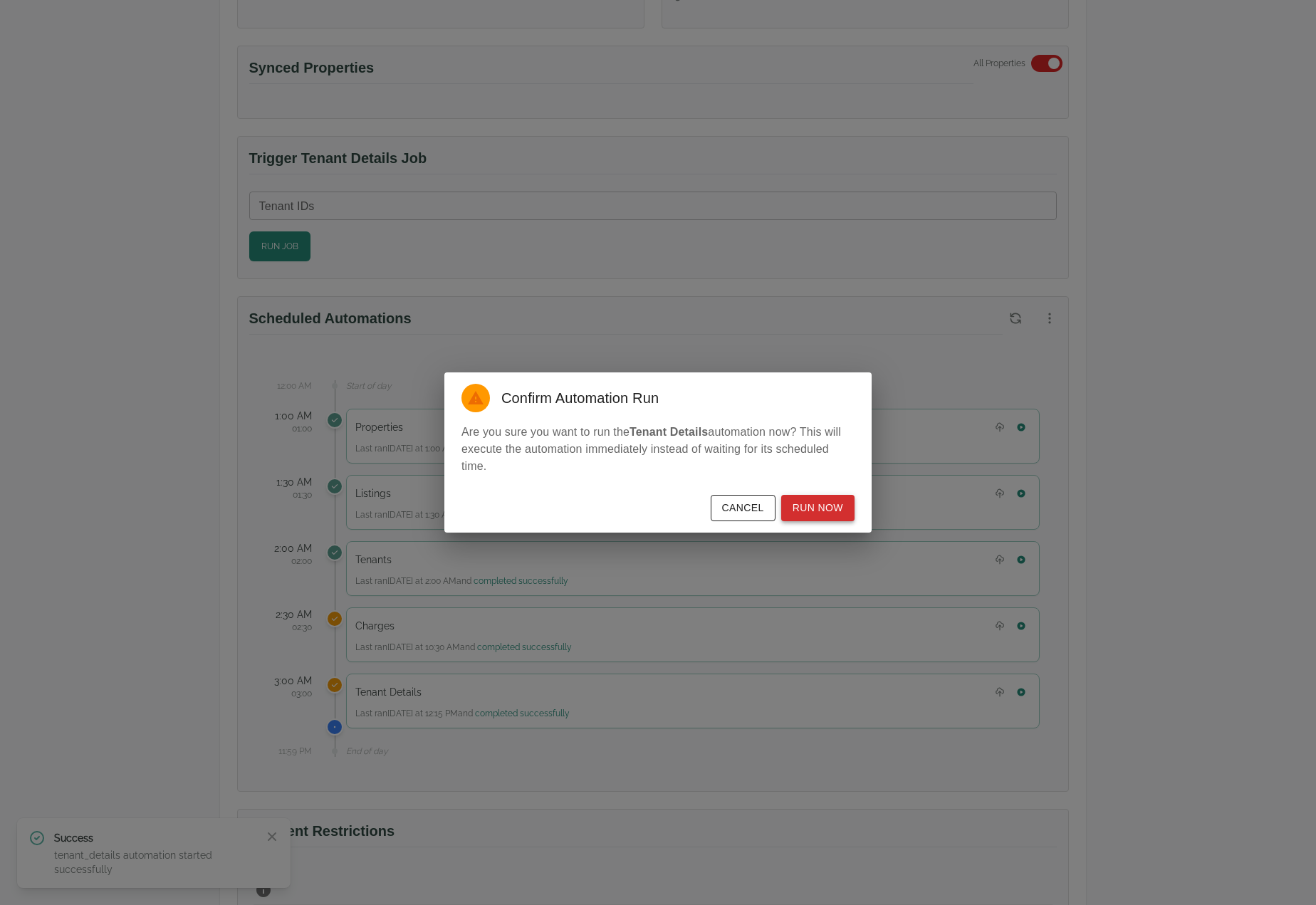
click at [832, 512] on button "Run Now" at bounding box center [818, 508] width 74 height 26
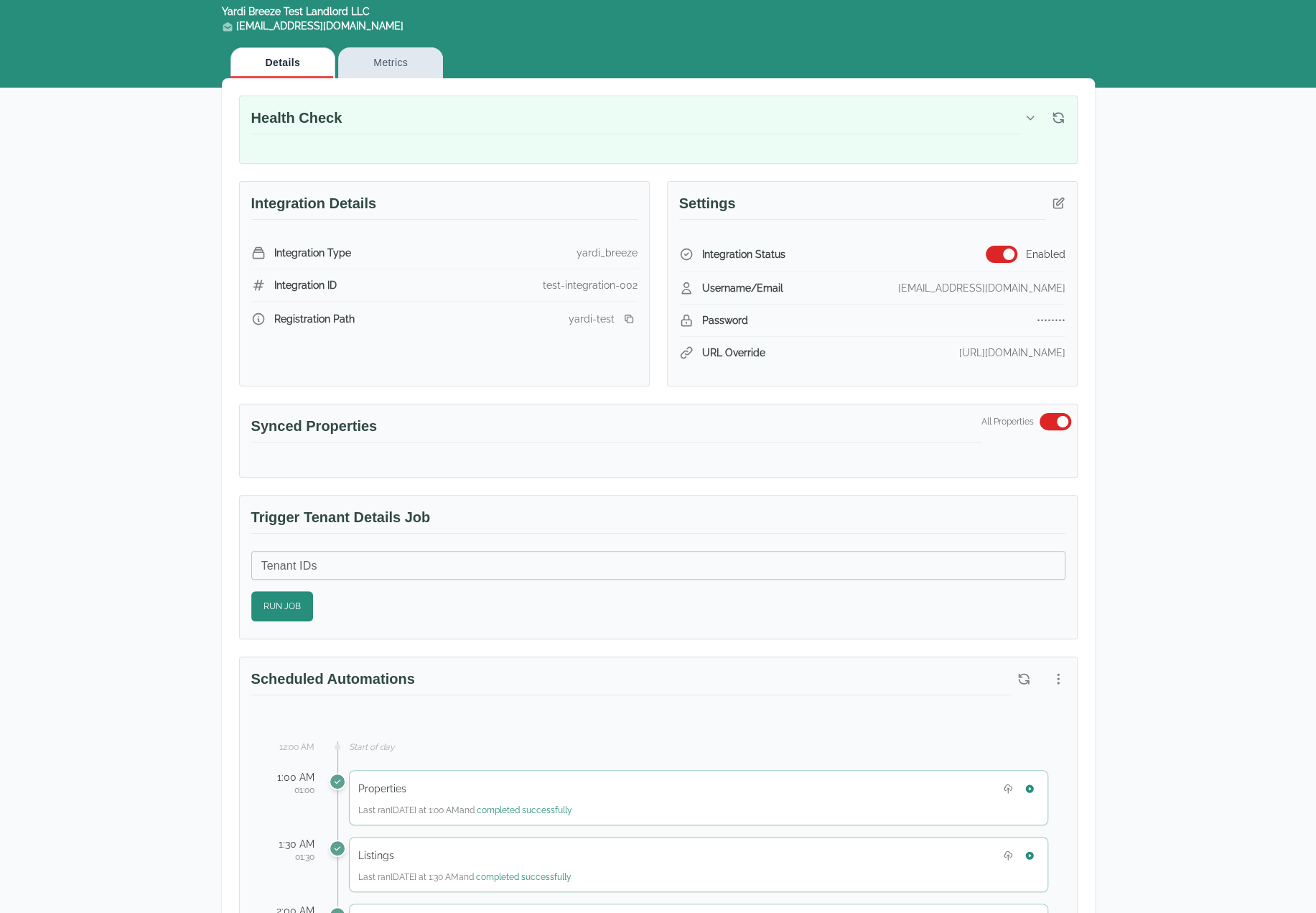
scroll to position [503, 0]
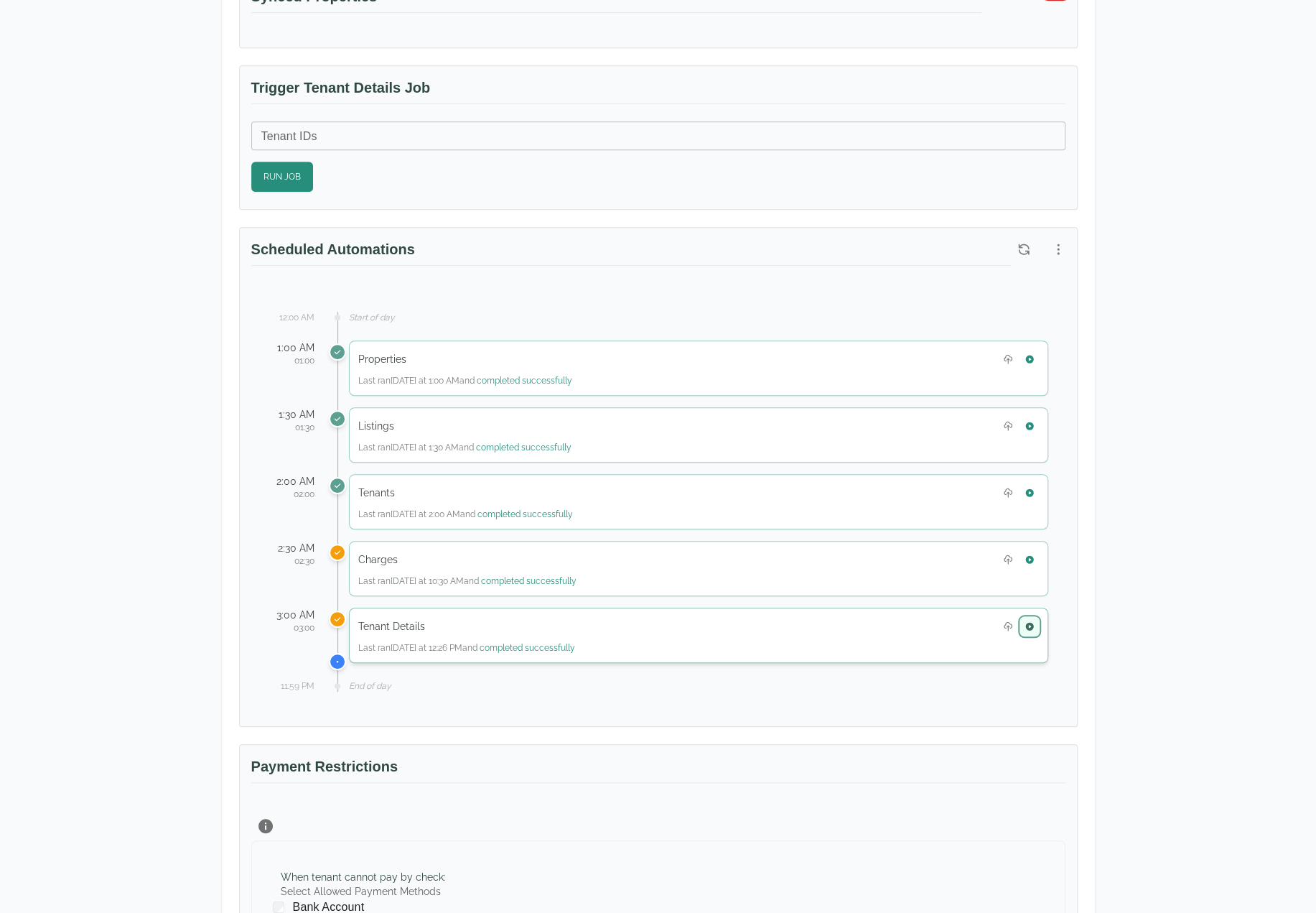
click at [1034, 621] on icon "button" at bounding box center [1030, 626] width 10 height 10
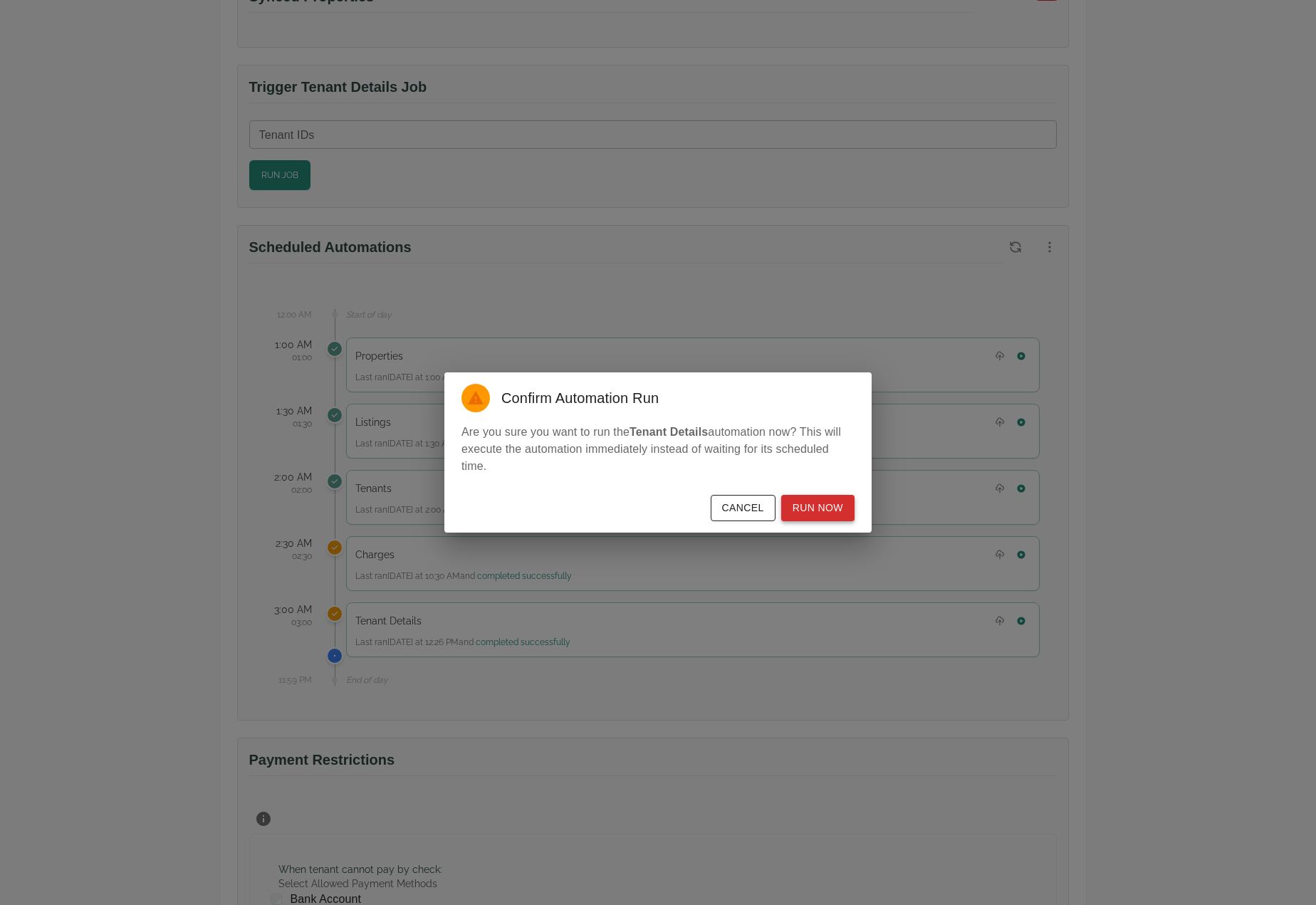
click at [819, 506] on button "Run Now" at bounding box center [818, 508] width 74 height 26
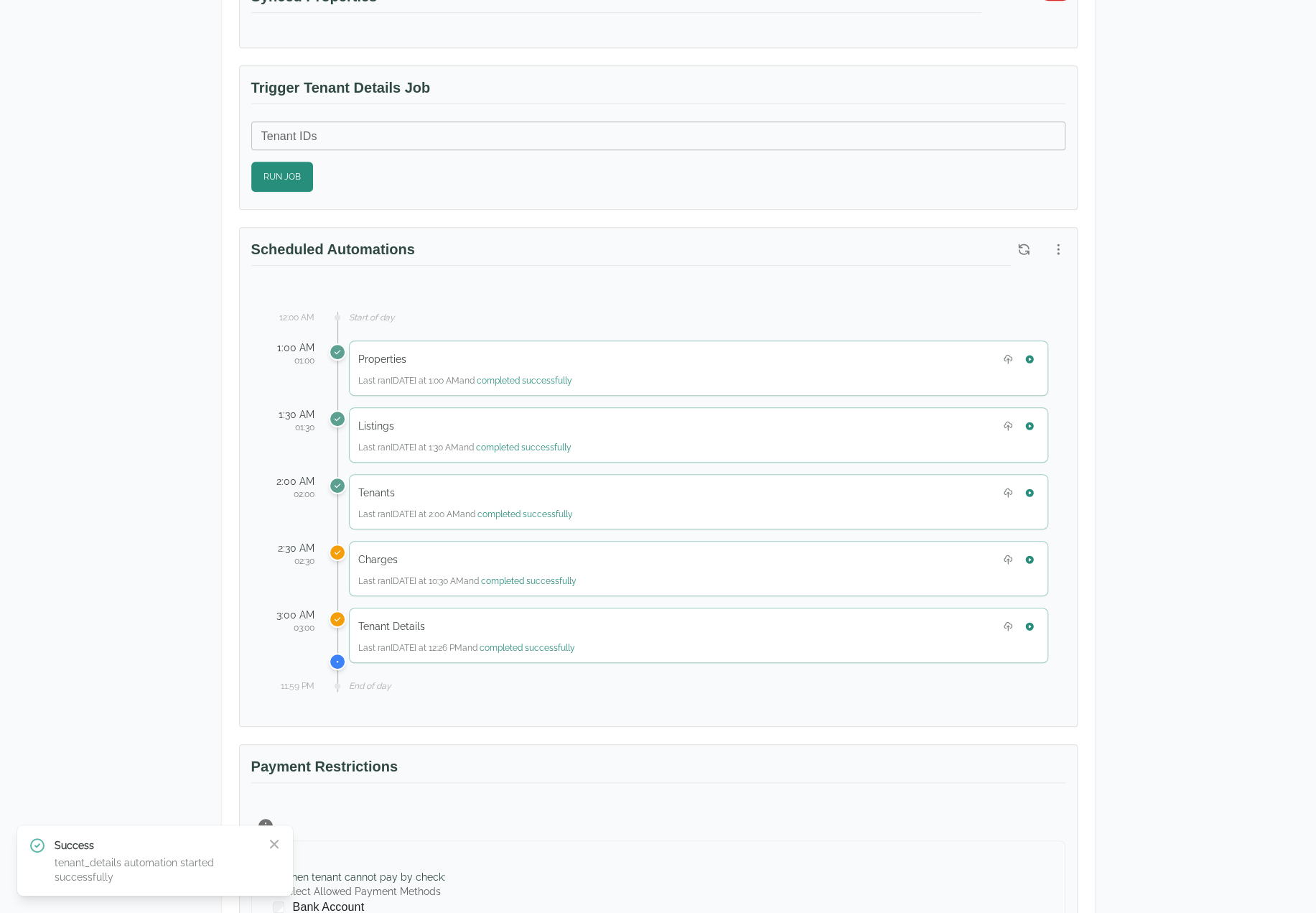
click at [1187, 887] on div "Test Landlord Yardi Breeze Test Landlord LLC [EMAIL_ADDRESS][DOMAIN_NAME] Detai…" at bounding box center [658, 428] width 1316 height 1770
drag, startPoint x: 947, startPoint y: 857, endPoint x: 954, endPoint y: 859, distance: 7.3
click at [947, 857] on div "When tenant cannot pay by check : Select Allowed Payment Methods Bank Account C…" at bounding box center [658, 927] width 814 height 174
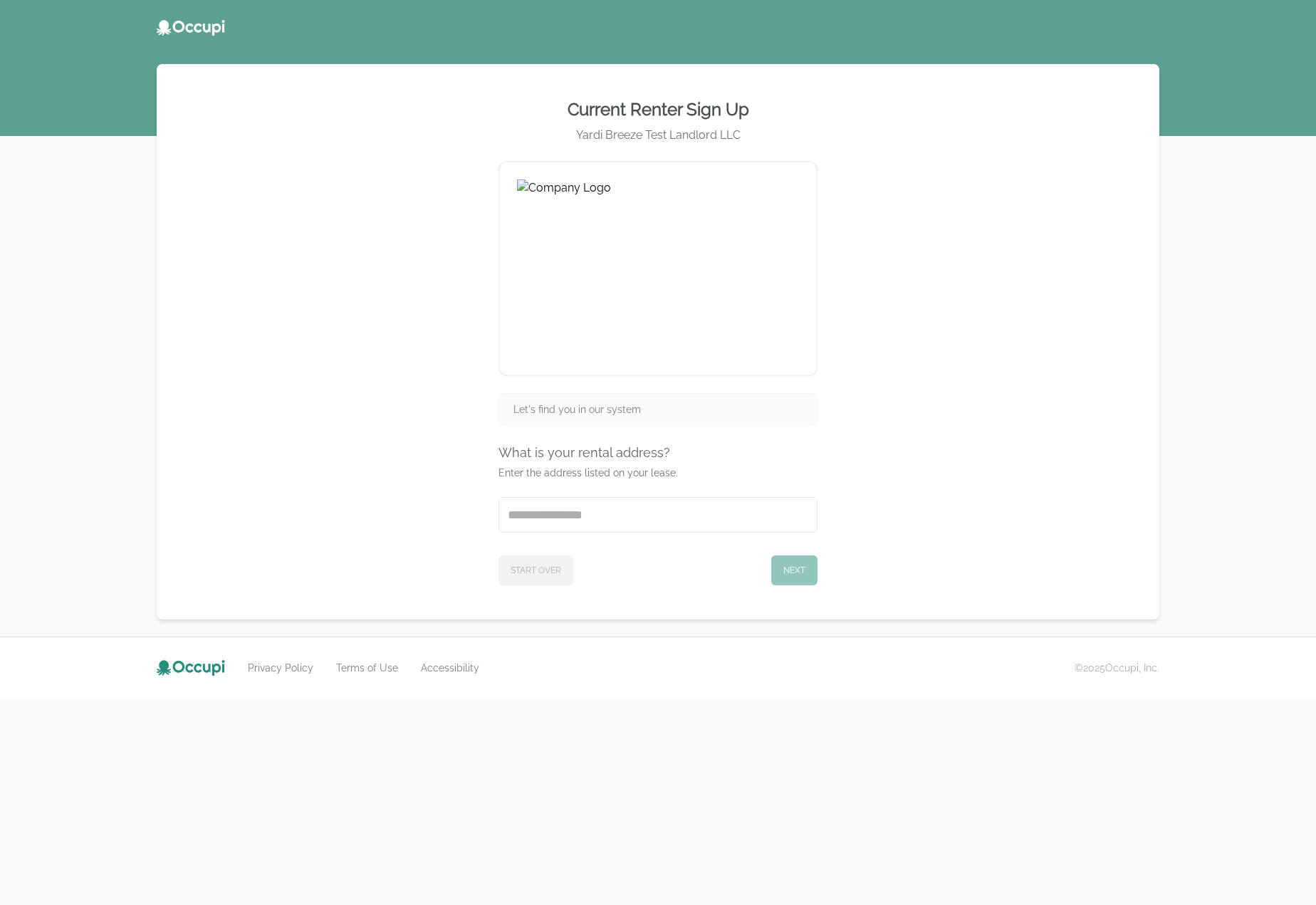
click at [1148, 765] on div "Current Renter Sign Up Yardi Breeze Test Landlord LLC Let's find you in our sys…" at bounding box center [658, 452] width 1316 height 905
drag, startPoint x: 993, startPoint y: 207, endPoint x: 933, endPoint y: 153, distance: 80.7
click at [993, 207] on div "Current Renter Sign Up Yardi Breeze Test Landlord LLC Let's find you in our sys…" at bounding box center [658, 341] width 968 height 521
click at [576, 508] on input "Start typing..." at bounding box center [658, 515] width 317 height 34
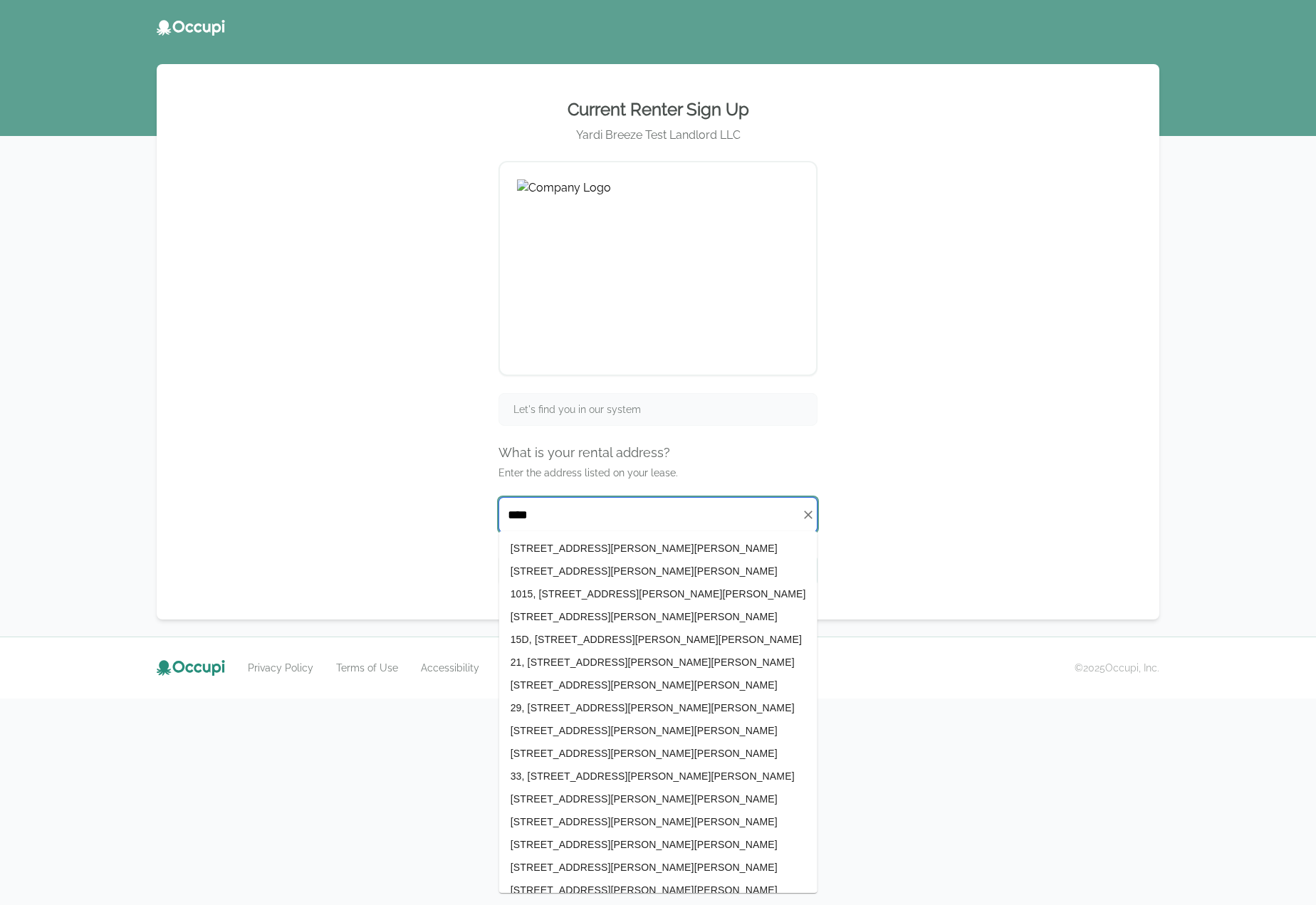
click at [509, 515] on input "****" at bounding box center [658, 515] width 317 height 34
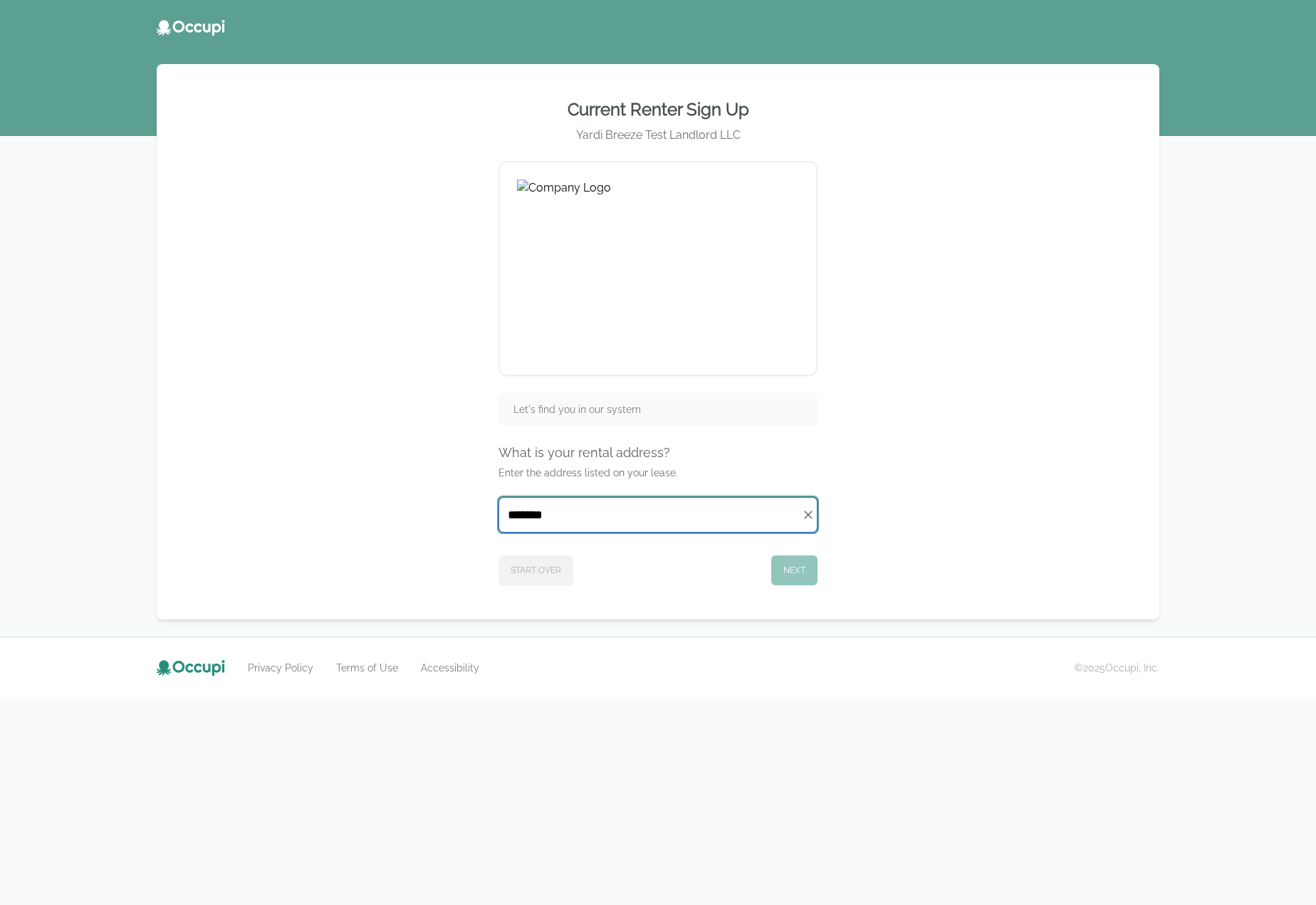
type input "********"
drag, startPoint x: 649, startPoint y: 515, endPoint x: 451, endPoint y: 517, distance: 198.0
click at [455, 519] on div "Current Renter Sign Up Yardi Breeze Test Landlord LLC Let's find you in our sys…" at bounding box center [658, 341] width 968 height 521
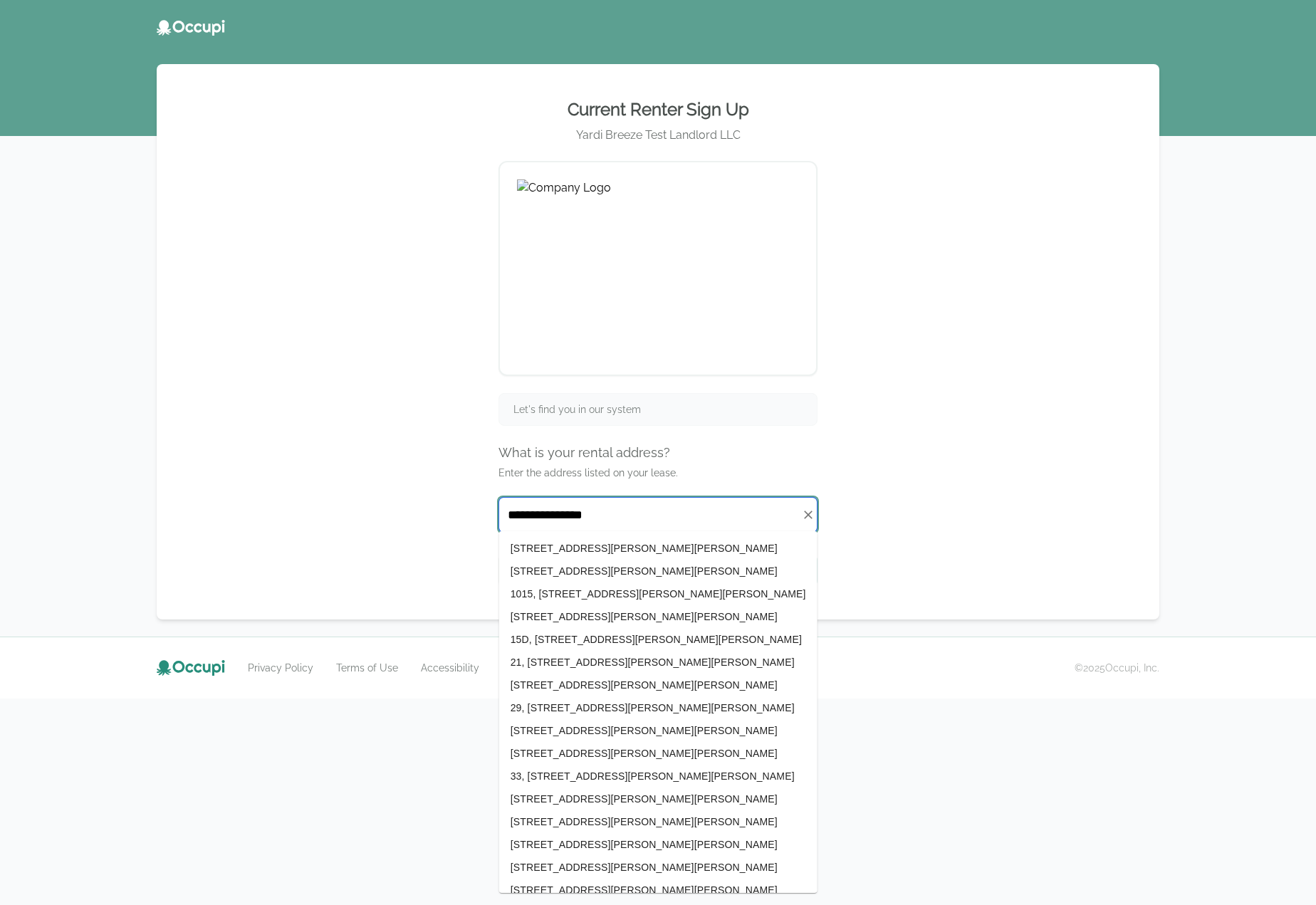
click at [565, 658] on li "21, [STREET_ADDRESS][PERSON_NAME][PERSON_NAME]" at bounding box center [658, 662] width 318 height 23
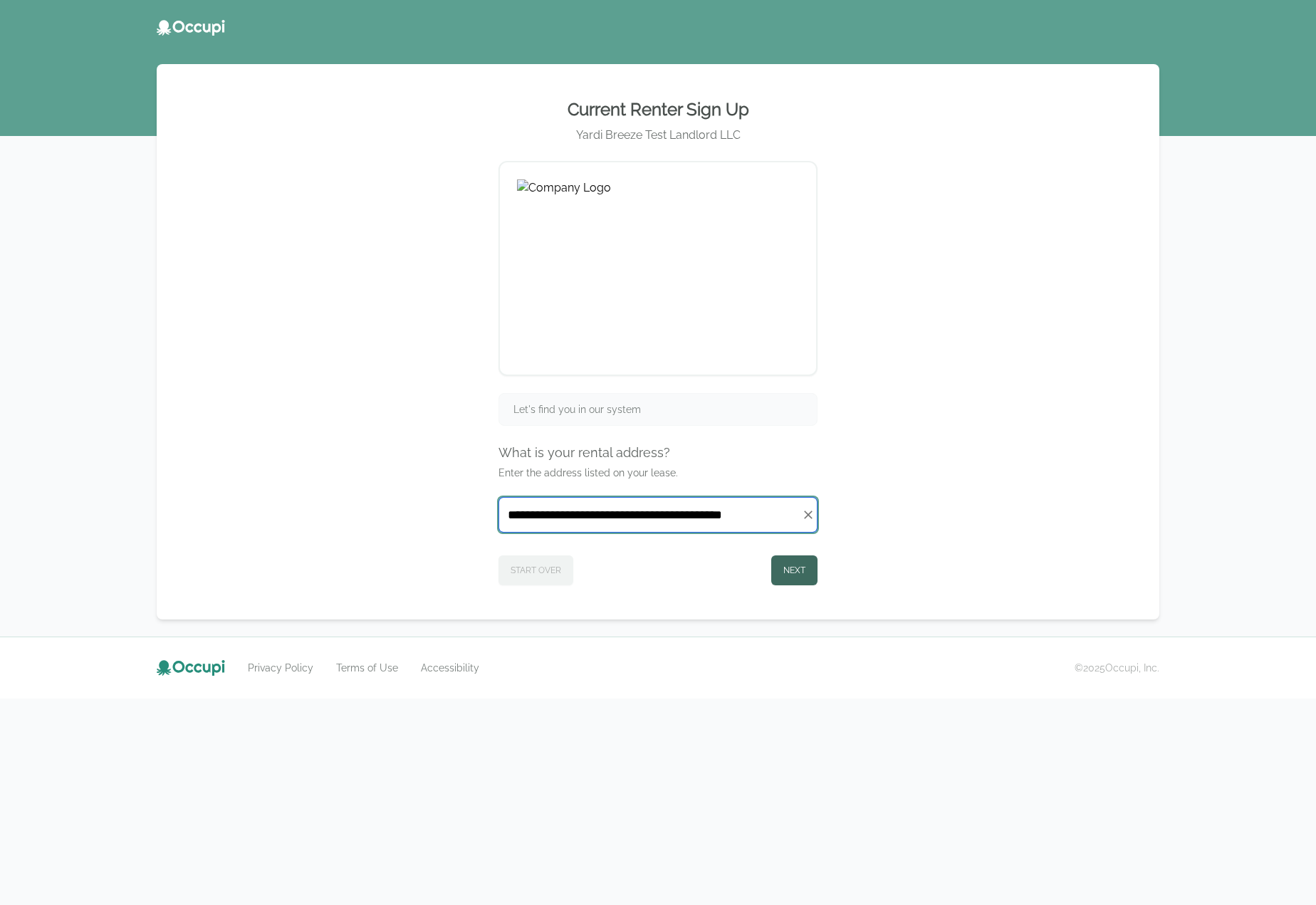
type input "**********"
click at [784, 576] on button "Next" at bounding box center [794, 570] width 47 height 30
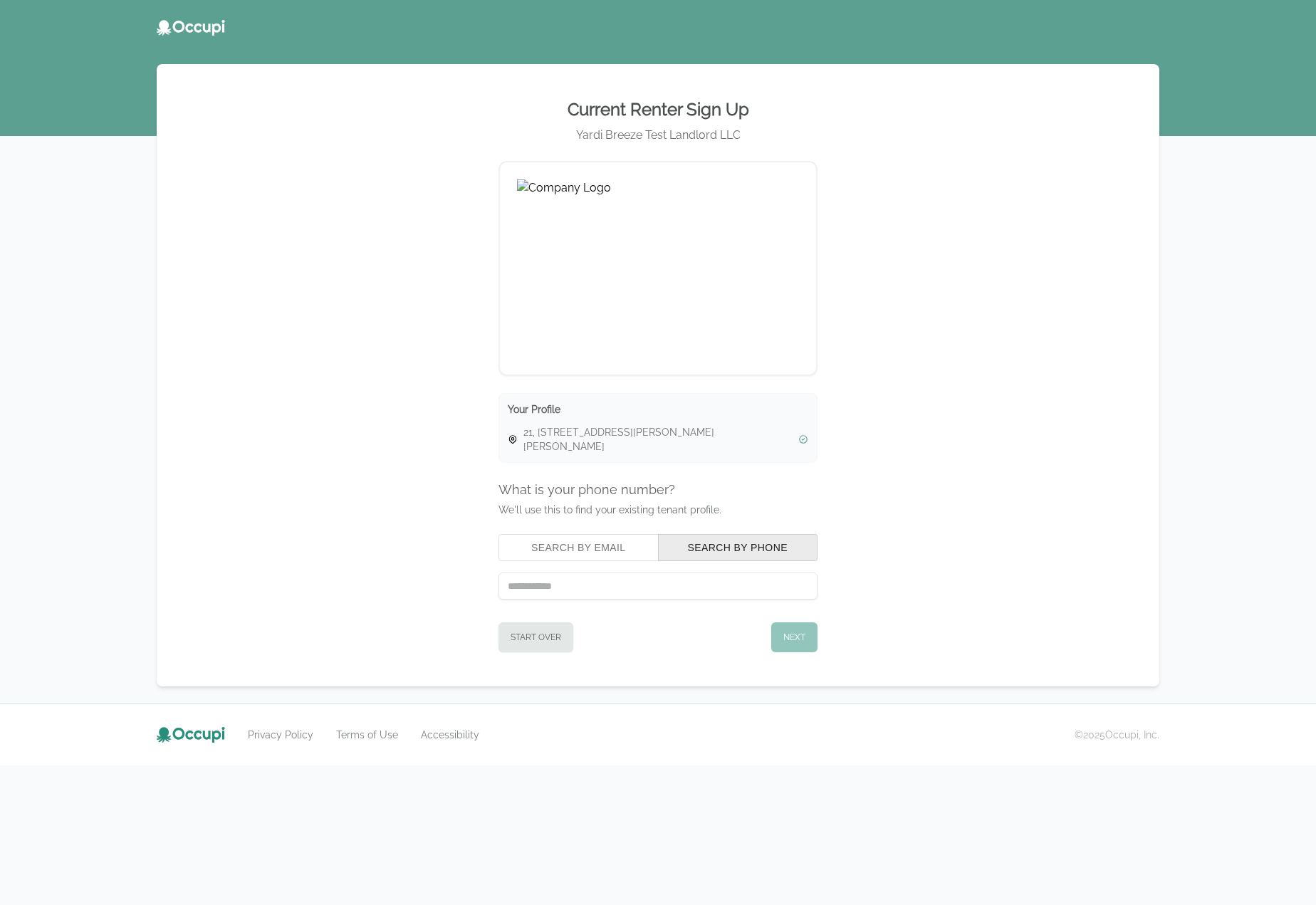
click at [521, 534] on button "Search by Email" at bounding box center [579, 547] width 160 height 27
paste input "**********"
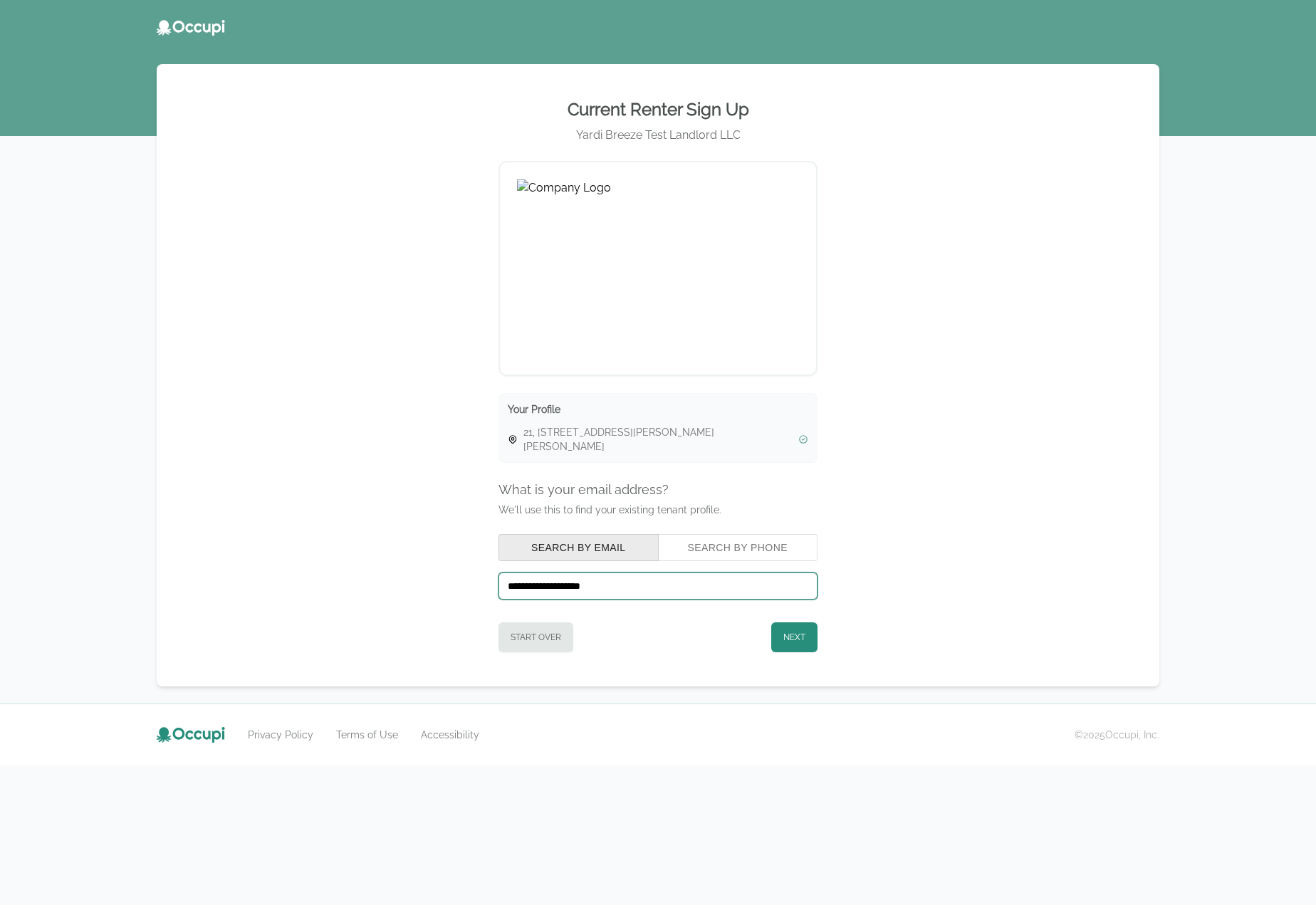
click at [510, 577] on input "**********" at bounding box center [658, 585] width 319 height 27
type input "**********"
click at [788, 622] on button "Next" at bounding box center [794, 637] width 47 height 30
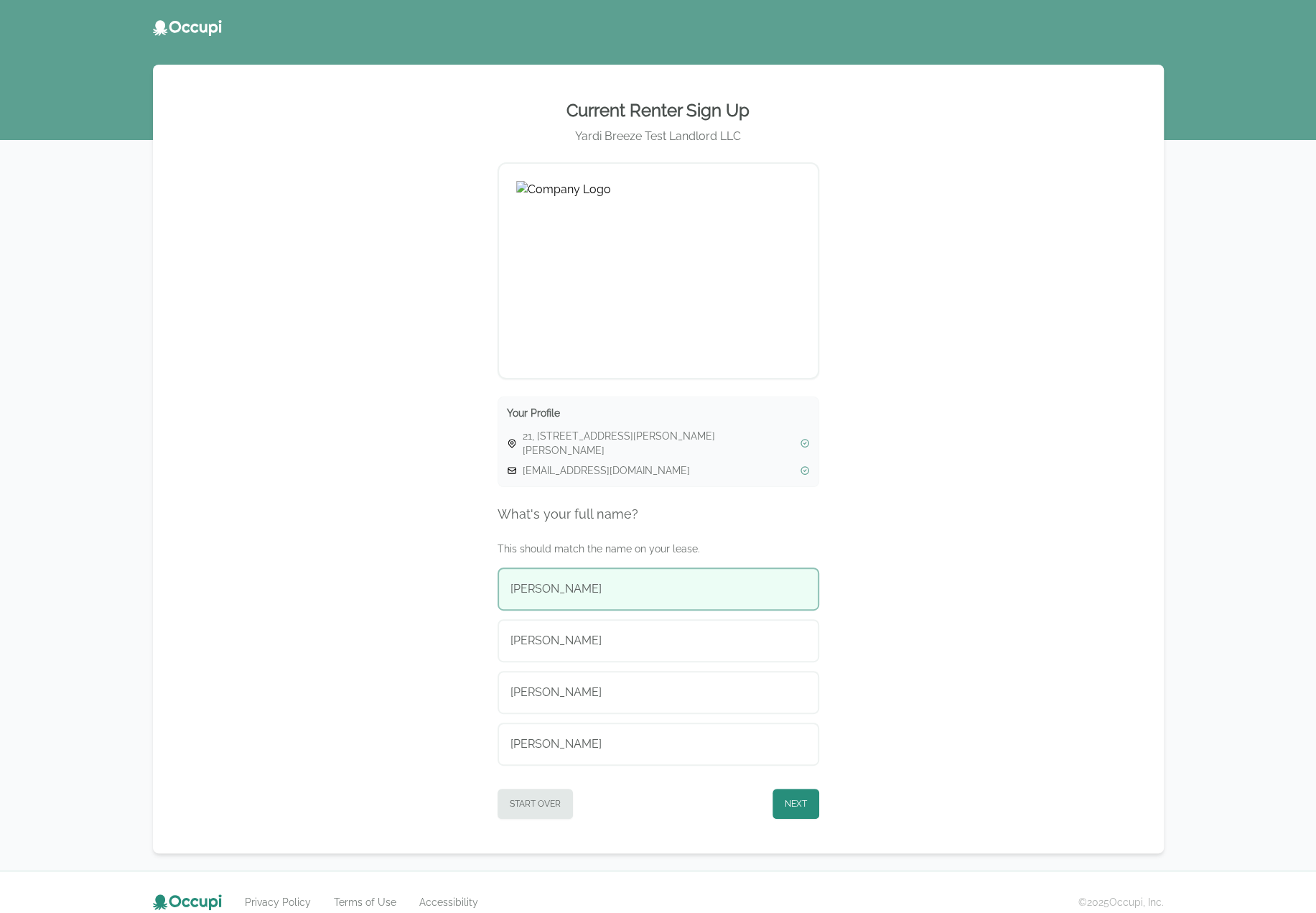
click at [647, 581] on div "[PERSON_NAME]" at bounding box center [658, 589] width 296 height 17
click at [797, 797] on button "Next" at bounding box center [796, 803] width 47 height 31
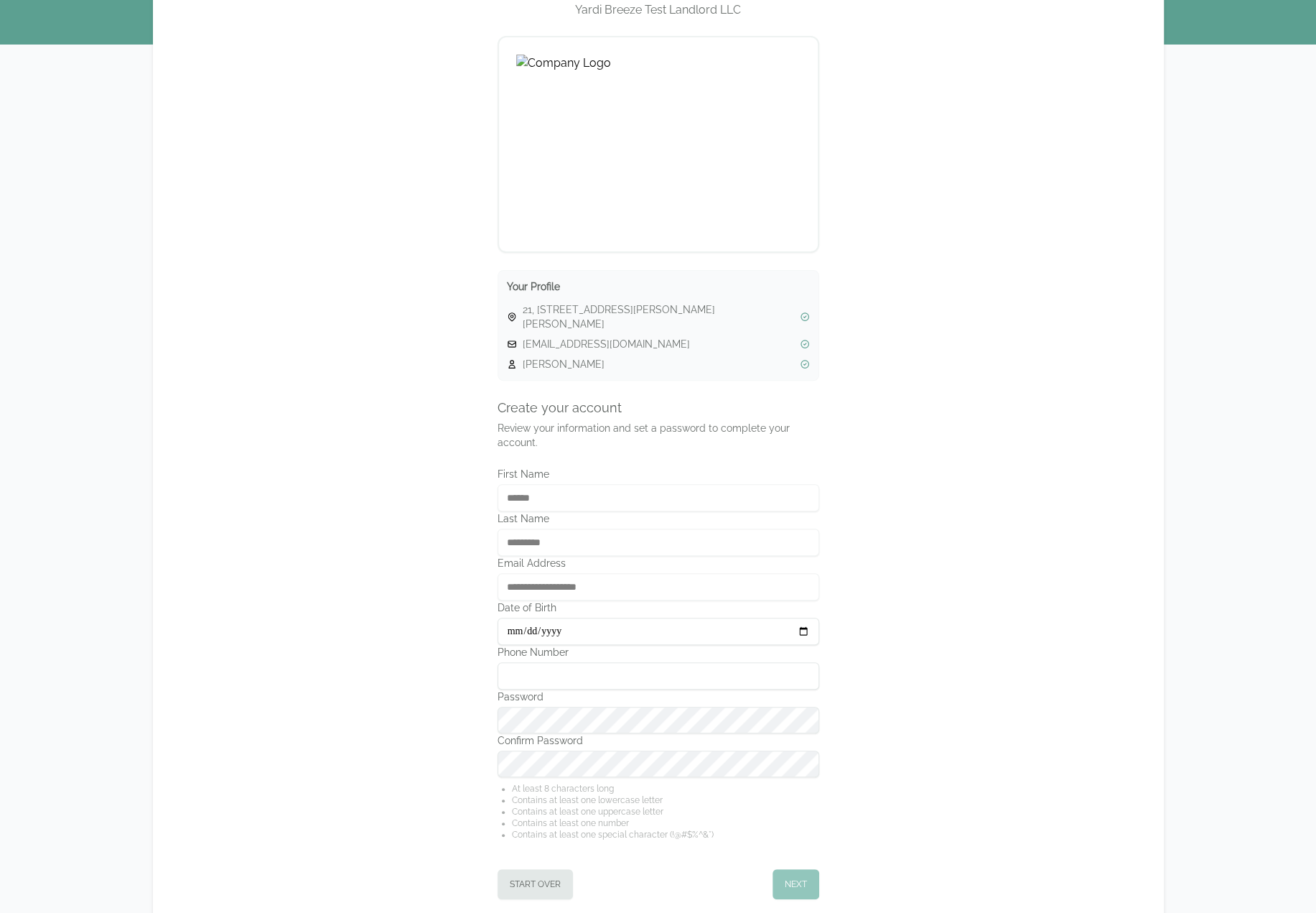
scroll to position [144, 0]
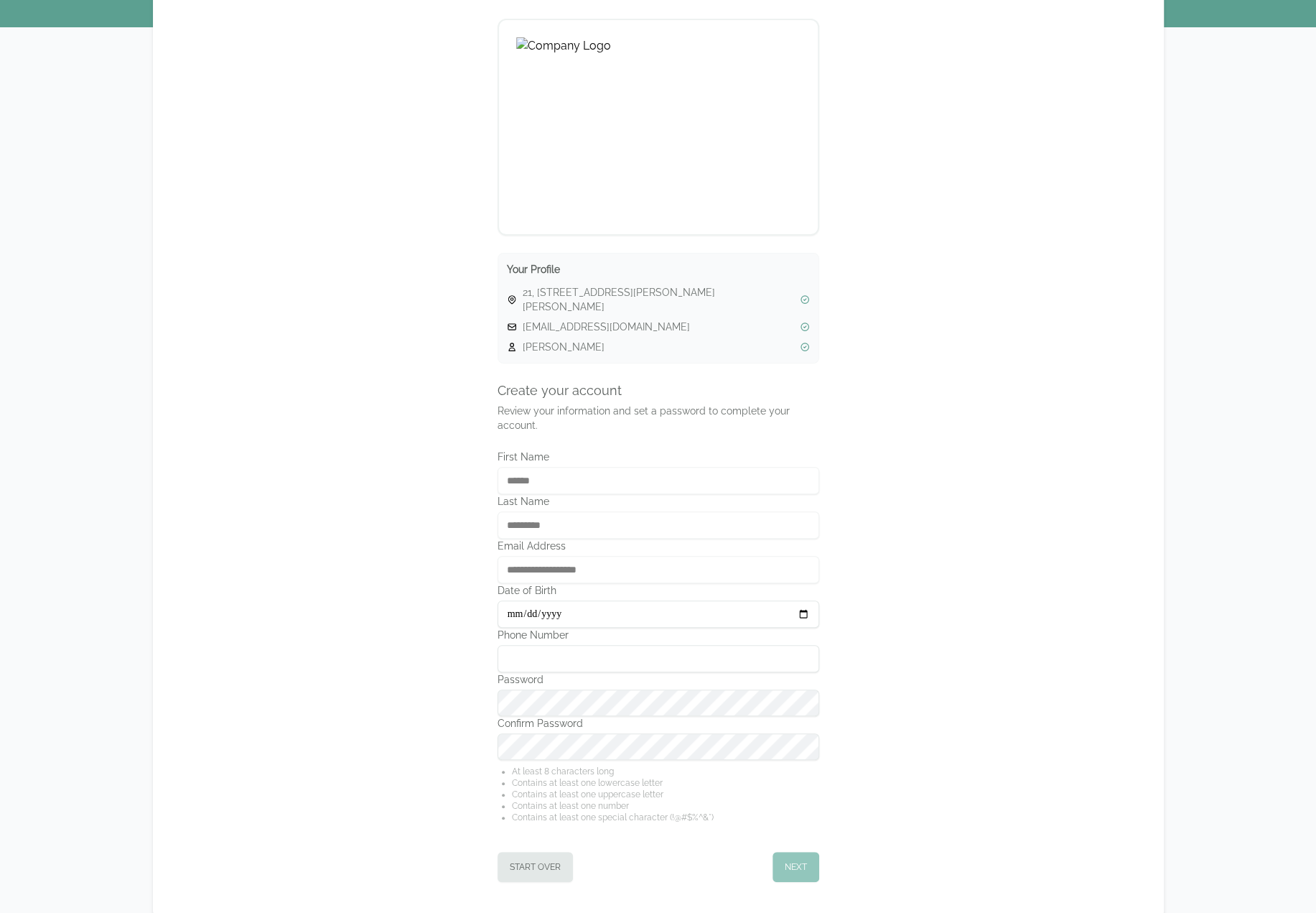
type input "**********"
click at [637, 760] on div "At least 8 characters long Contains at least one lowercase letter Contains at l…" at bounding box center [658, 794] width 322 height 69
click at [627, 716] on label "Confirm Password" at bounding box center [658, 722] width 322 height 14
click at [799, 852] on button "Next" at bounding box center [796, 867] width 47 height 31
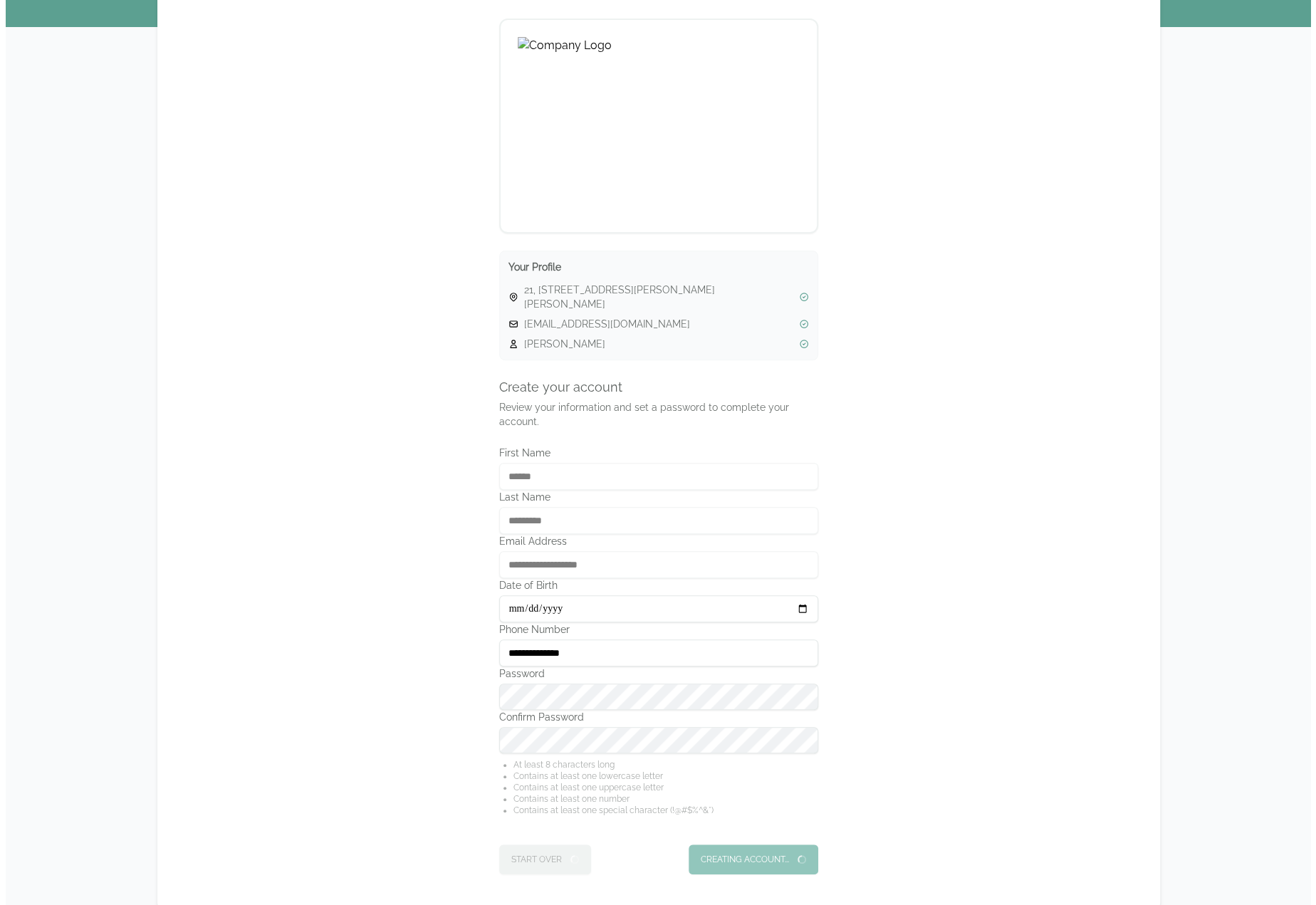
scroll to position [0, 0]
